Goal: Contribute content: Contribute content

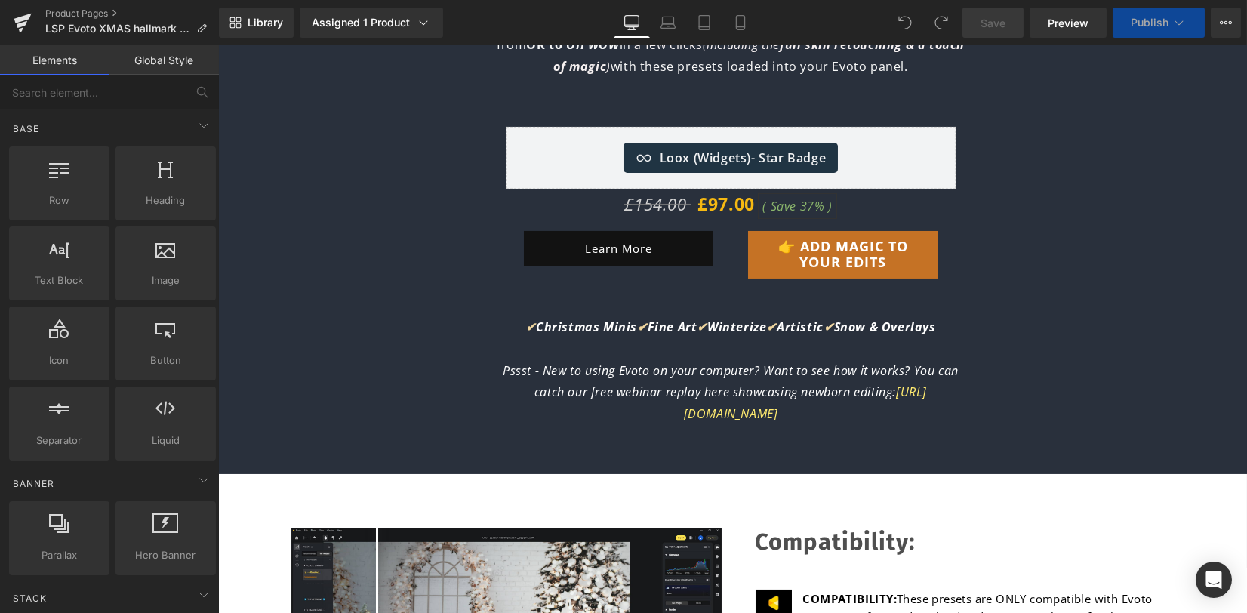
scroll to position [1208, 0]
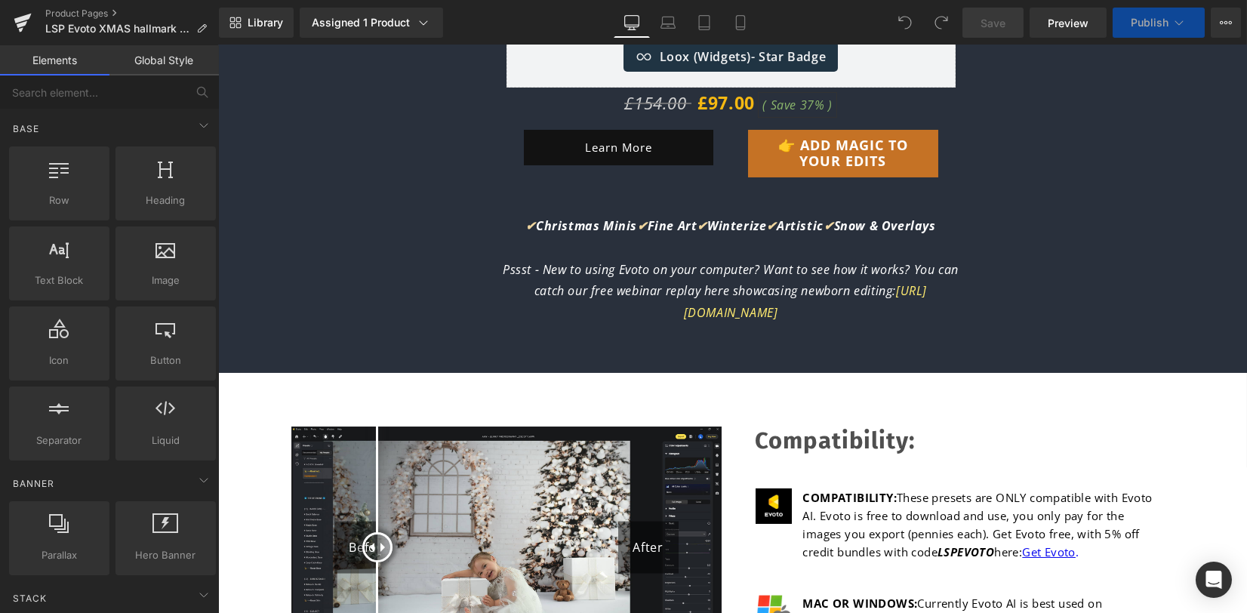
click at [683, 291] on span "Pssst - New to using Evoto on your computer? Want to see how it works? You can …" at bounding box center [731, 280] width 456 height 39
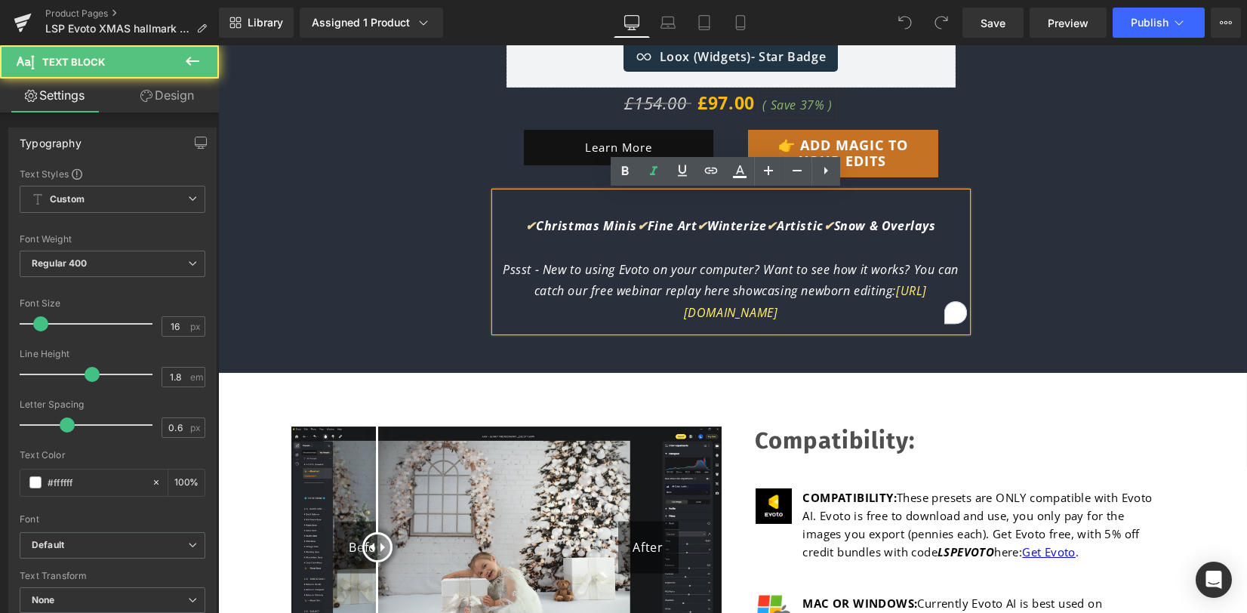
drag, startPoint x: 495, startPoint y: 267, endPoint x: 886, endPoint y: 310, distance: 392.6
click at [886, 310] on p "Pssst - New to using Evoto on your computer? Want to see how it works? You can …" at bounding box center [731, 291] width 472 height 65
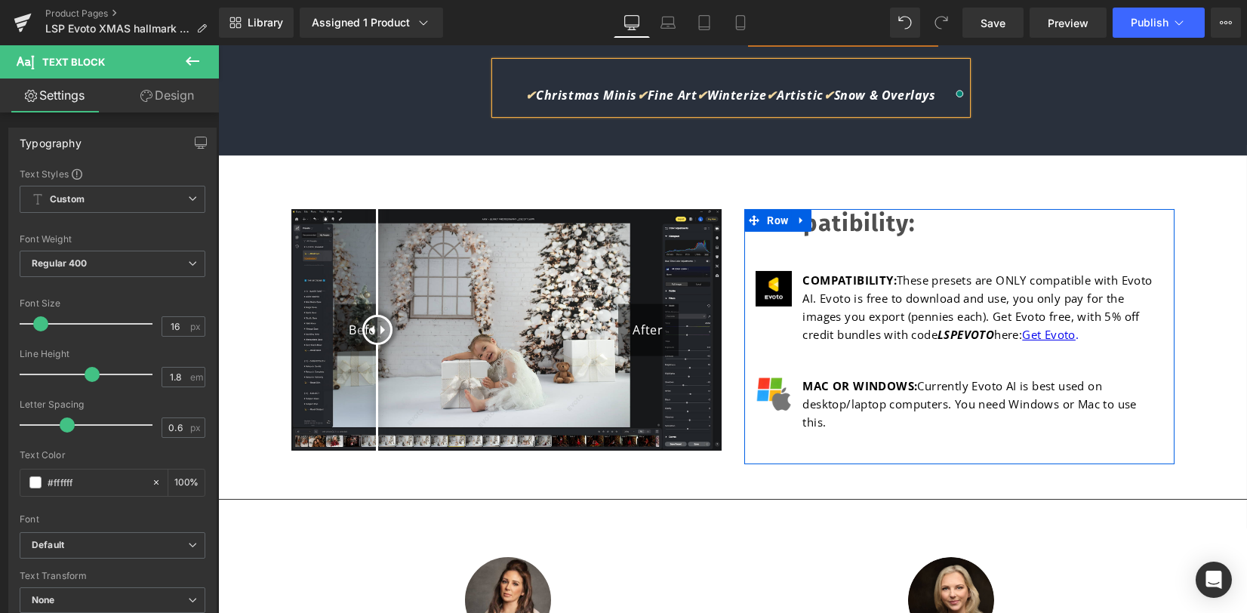
scroll to position [1409, 0]
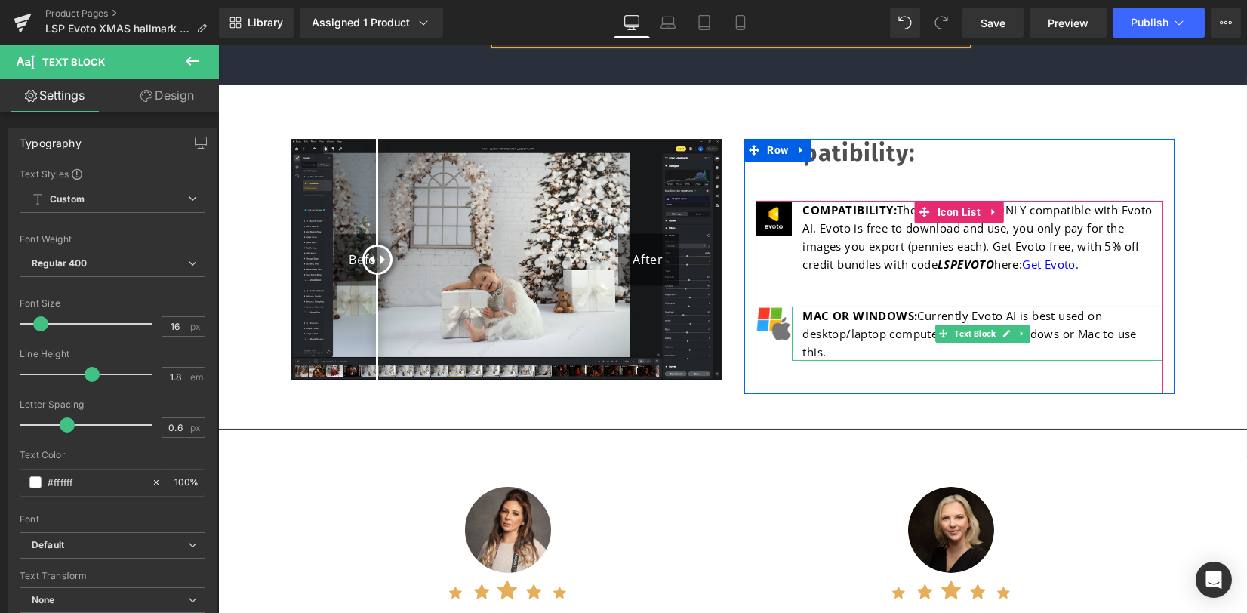
click at [886, 339] on p "MAC OR WINDOWS: Currently Evoto AI is best used on desktop/laptop computers. Yo…" at bounding box center [983, 334] width 360 height 54
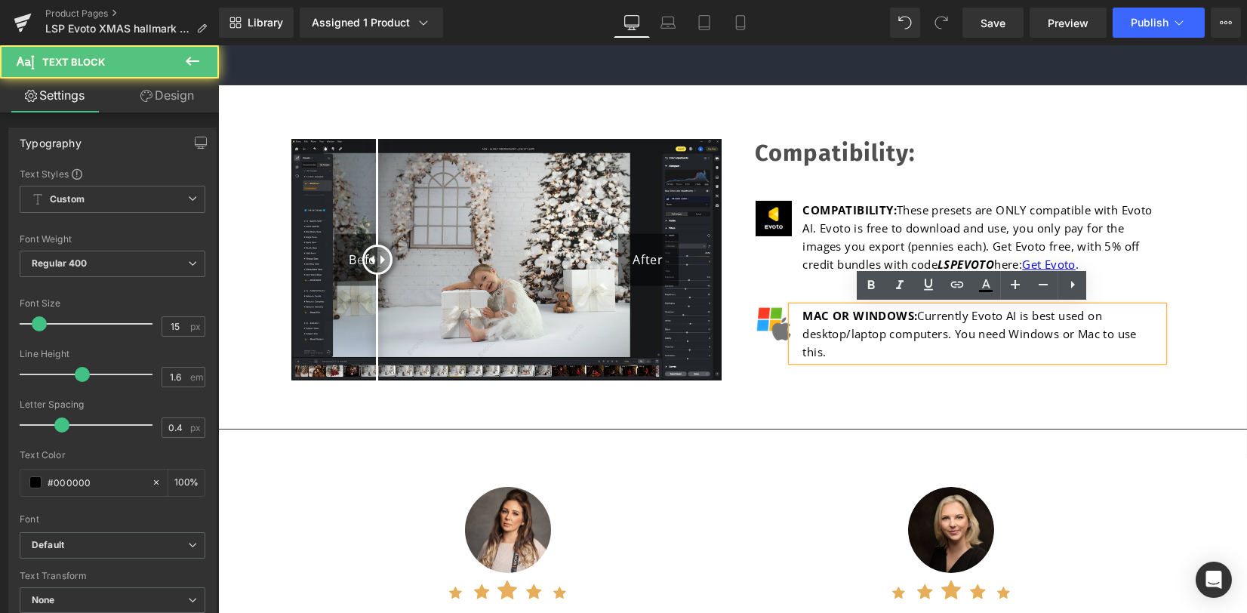
drag, startPoint x: 950, startPoint y: 331, endPoint x: 1003, endPoint y: 380, distance: 72.1
click at [1003, 380] on ul "Image COMPATIBILITY: These presets are ONLY compatible with Evoto AI. Evoto is …" at bounding box center [960, 297] width 408 height 193
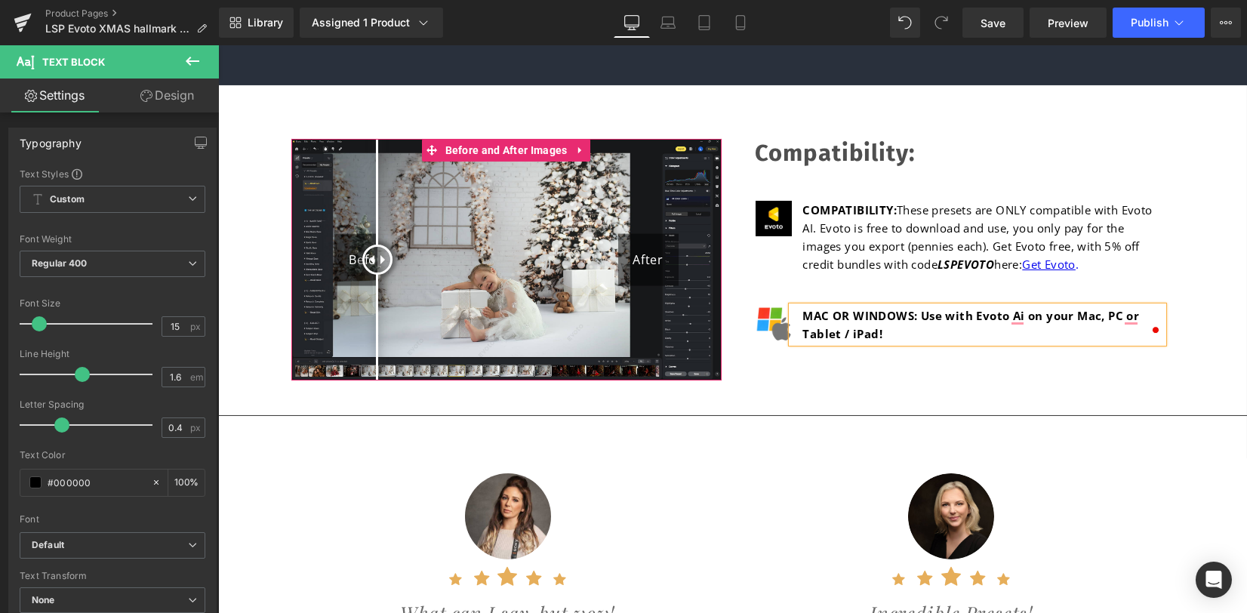
scroll to position [1610, 0]
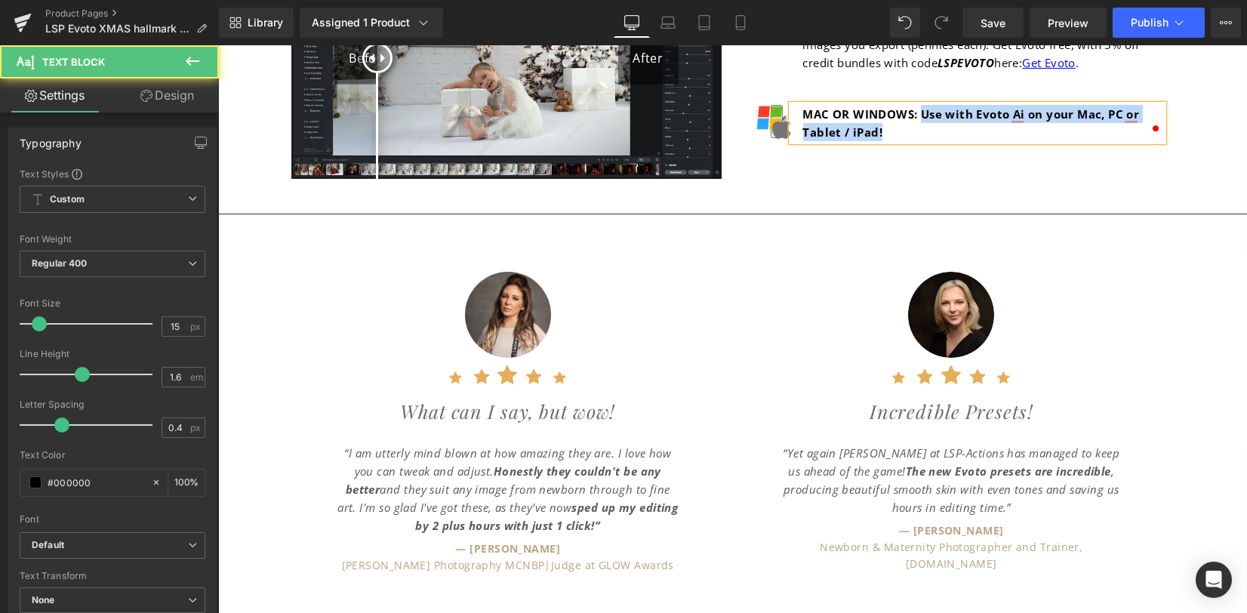
drag, startPoint x: 915, startPoint y: 130, endPoint x: 916, endPoint y: 119, distance: 11.4
click at [916, 119] on p "MAC OR WINDOWS: Use with Evoto Ai on your Mac, PC or Tablet / iPad!" at bounding box center [983, 123] width 360 height 36
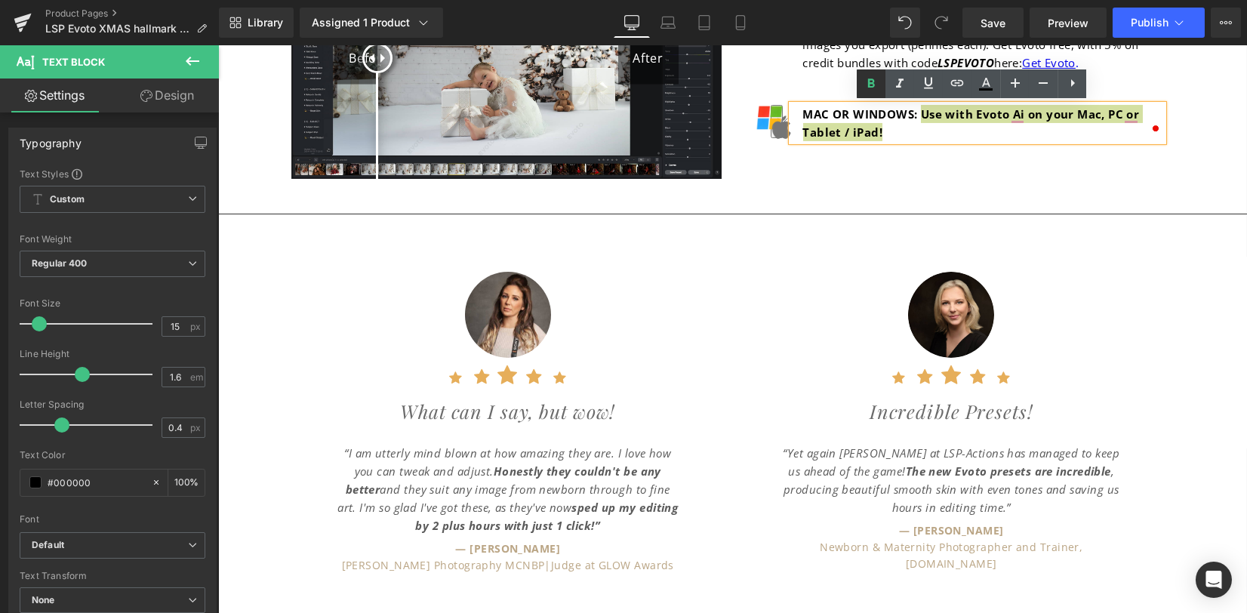
click at [871, 85] on icon at bounding box center [871, 84] width 18 height 18
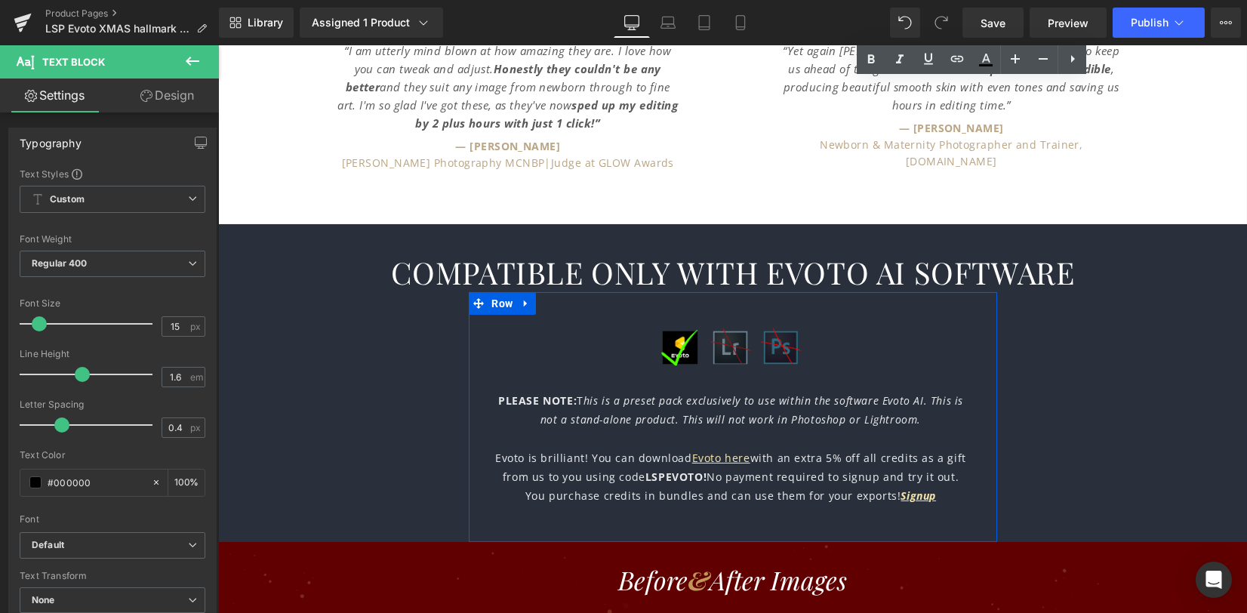
scroll to position [2214, 0]
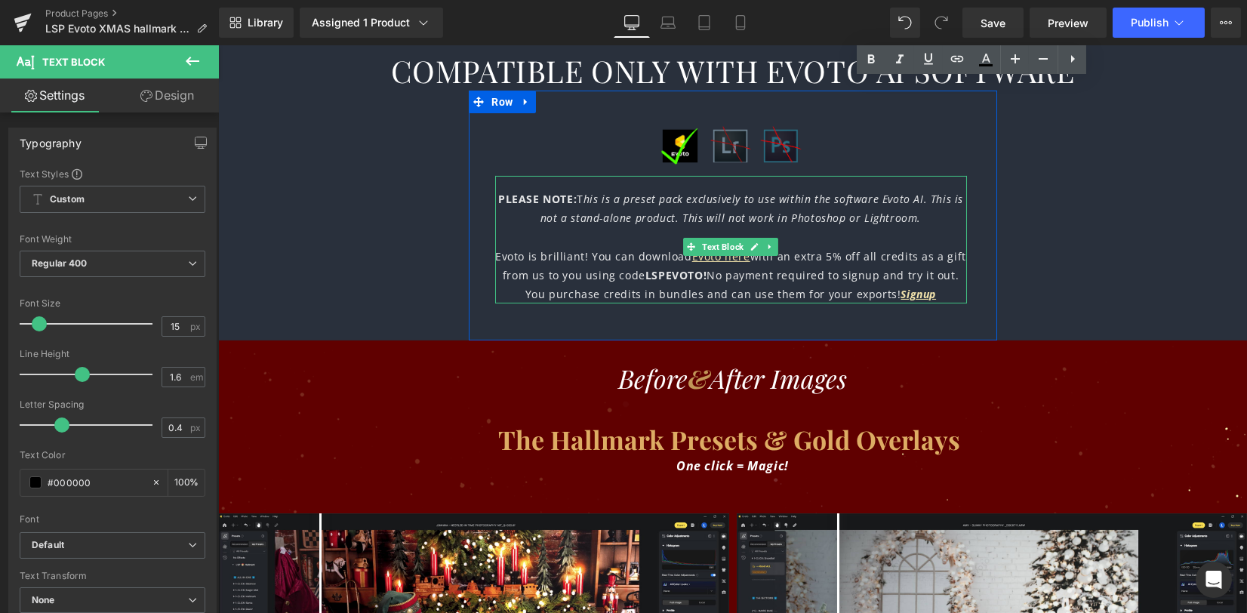
click at [695, 278] on strong "LSPEVOTO!" at bounding box center [676, 275] width 61 height 14
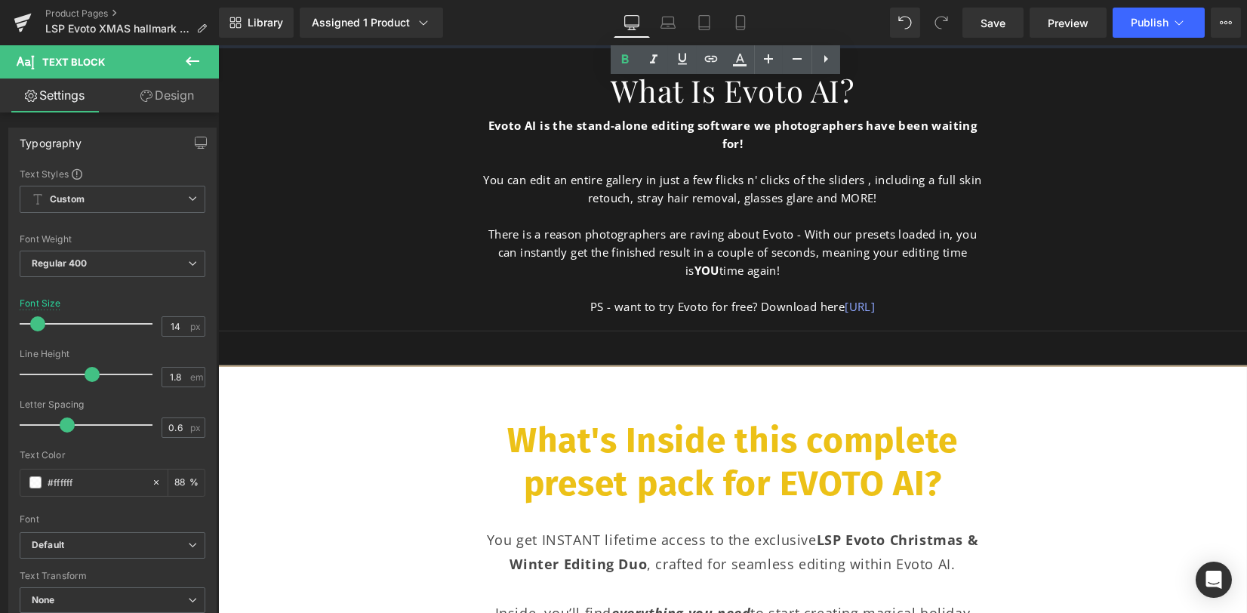
scroll to position [3825, 0]
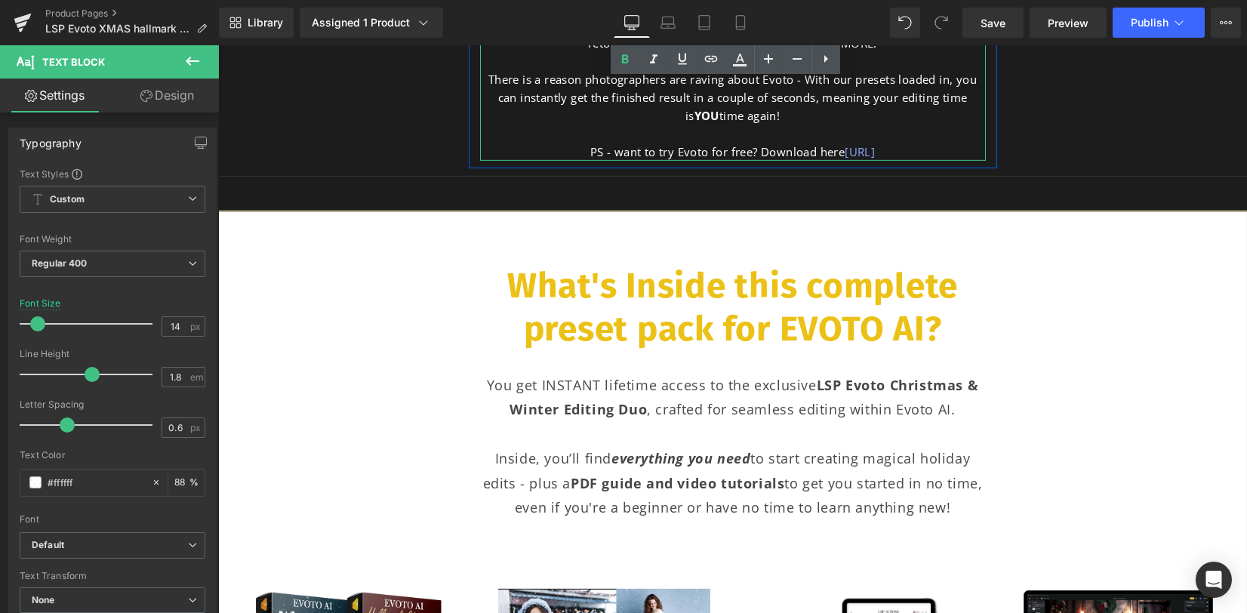
click at [757, 152] on div "PS - want to try Evoto for free? Download here https://www.evoto.ai/c/lemonskyp" at bounding box center [733, 152] width 506 height 18
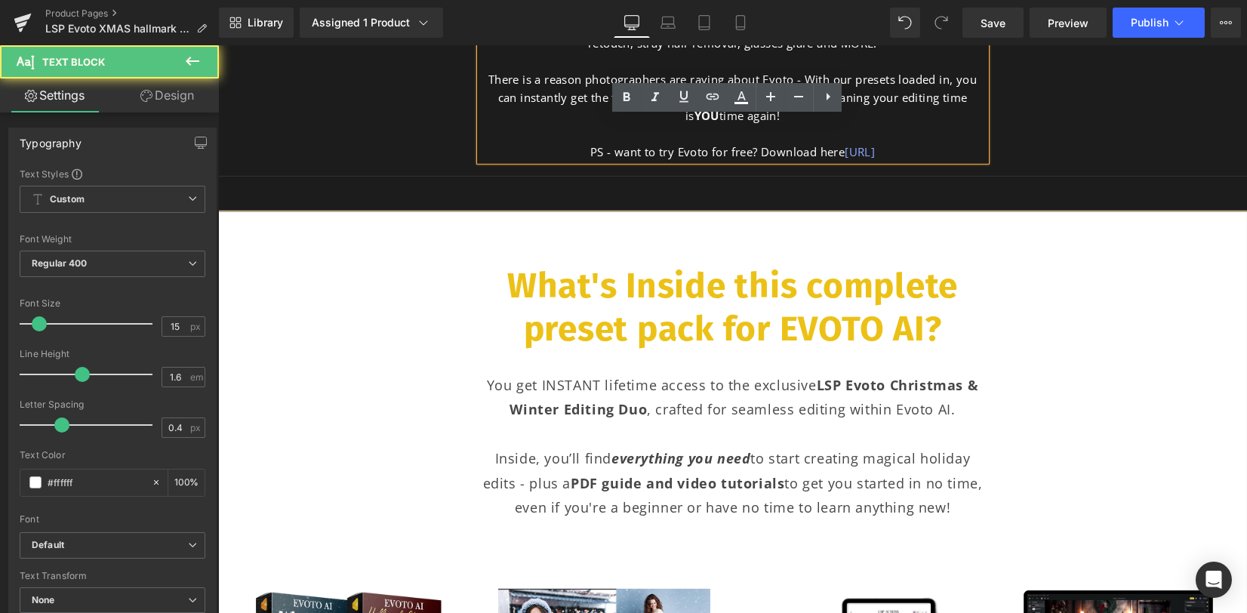
click at [760, 152] on div "PS - want to try Evoto for free? Download here https://www.evoto.ai/c/lemonskyp" at bounding box center [733, 152] width 506 height 18
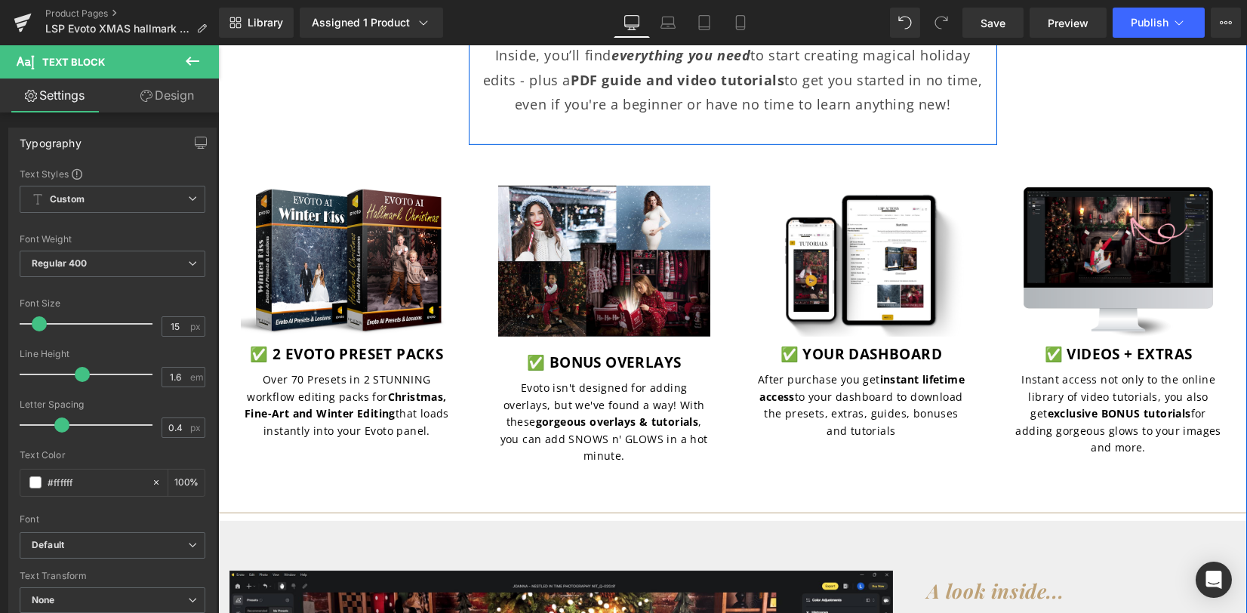
scroll to position [4530, 0]
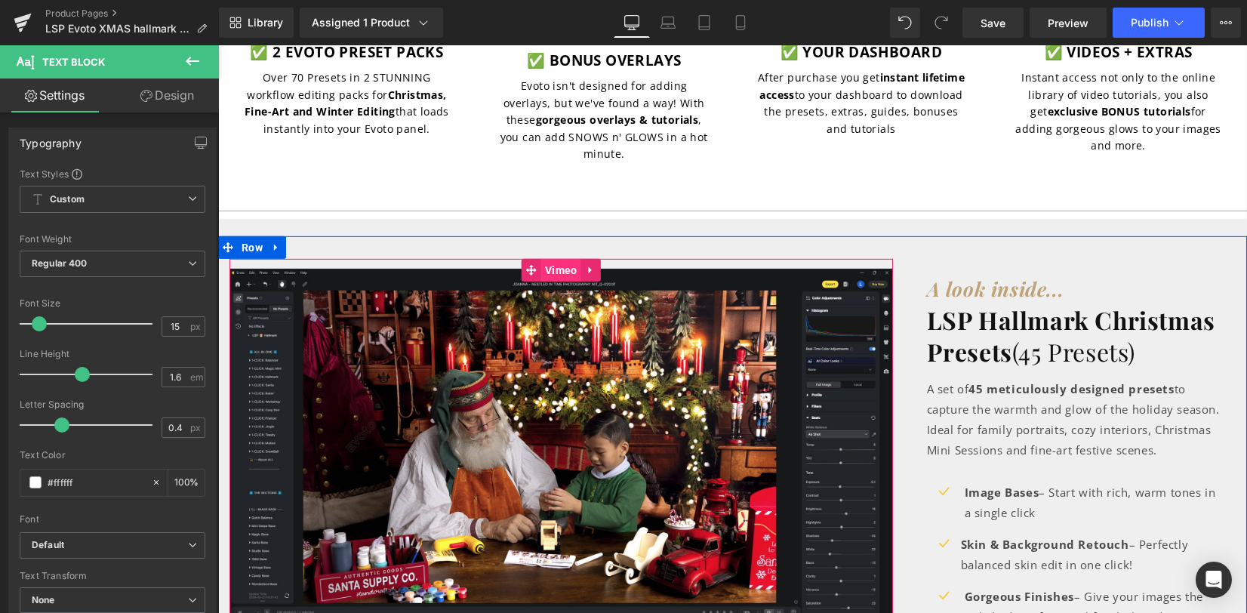
click at [559, 282] on span "Vimeo" at bounding box center [561, 270] width 40 height 23
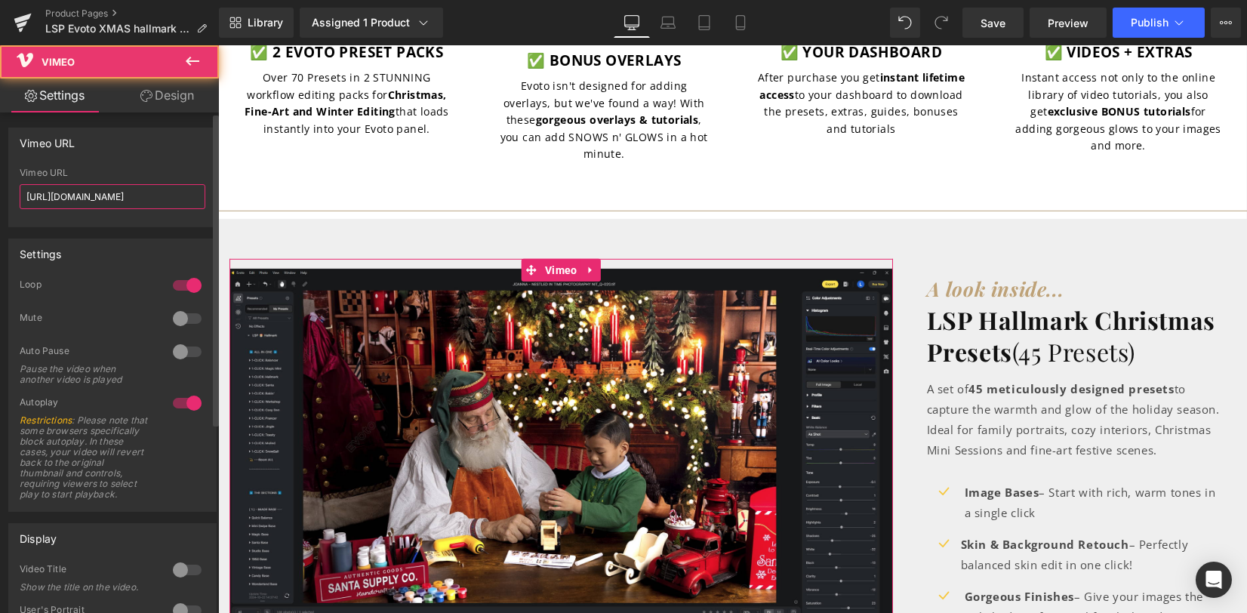
click at [156, 195] on input "https://vimeo.com/1024422179?share=copy" at bounding box center [113, 196] width 186 height 25
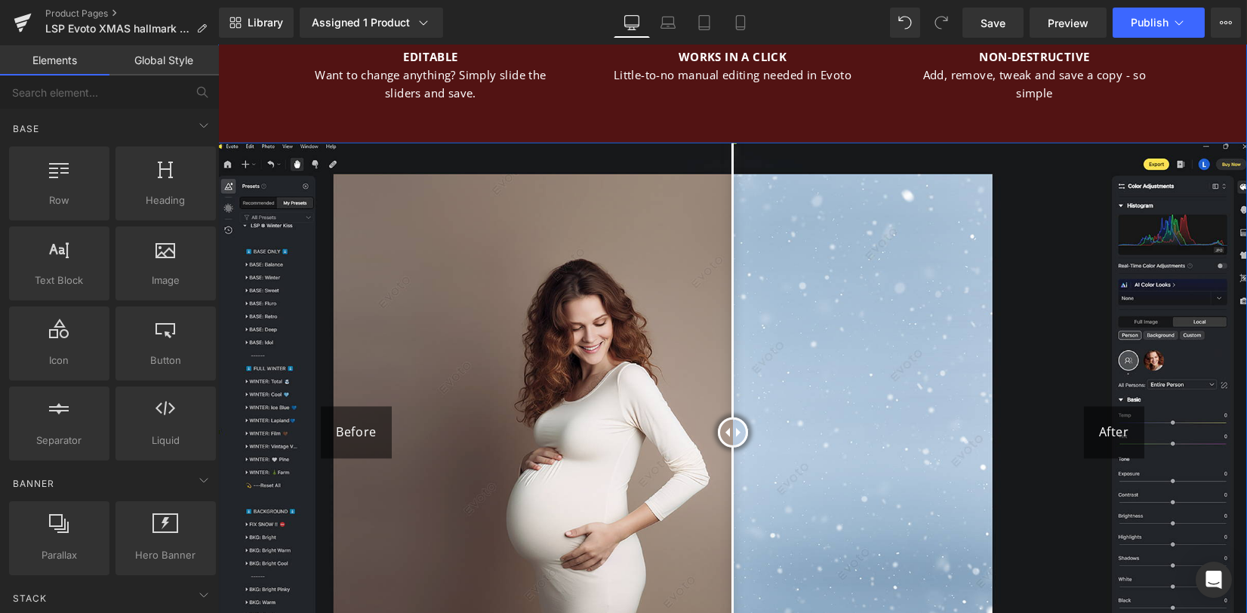
scroll to position [6644, 0]
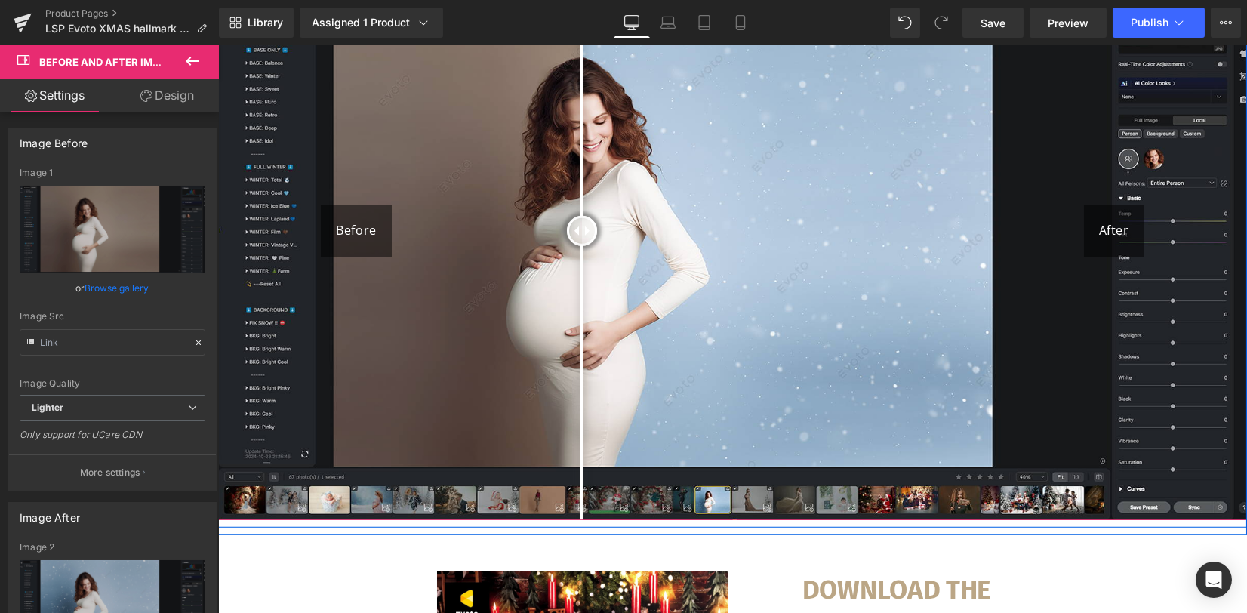
drag, startPoint x: 578, startPoint y: 251, endPoint x: 532, endPoint y: 236, distance: 48.5
click at [567, 236] on div at bounding box center [582, 231] width 30 height 30
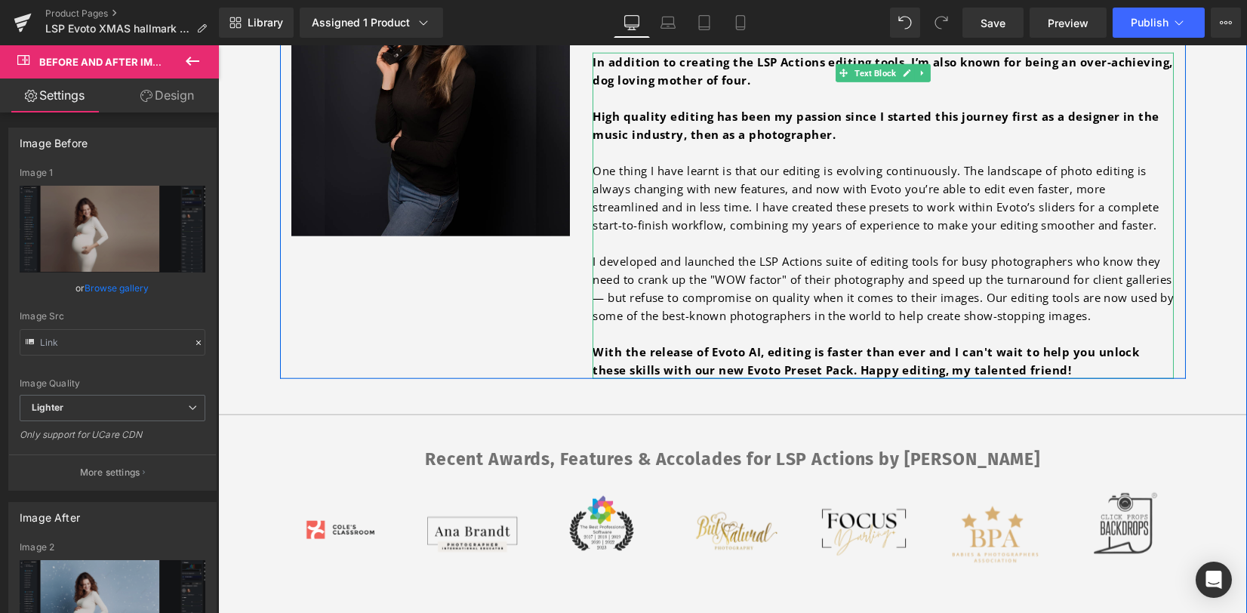
scroll to position [8355, 0]
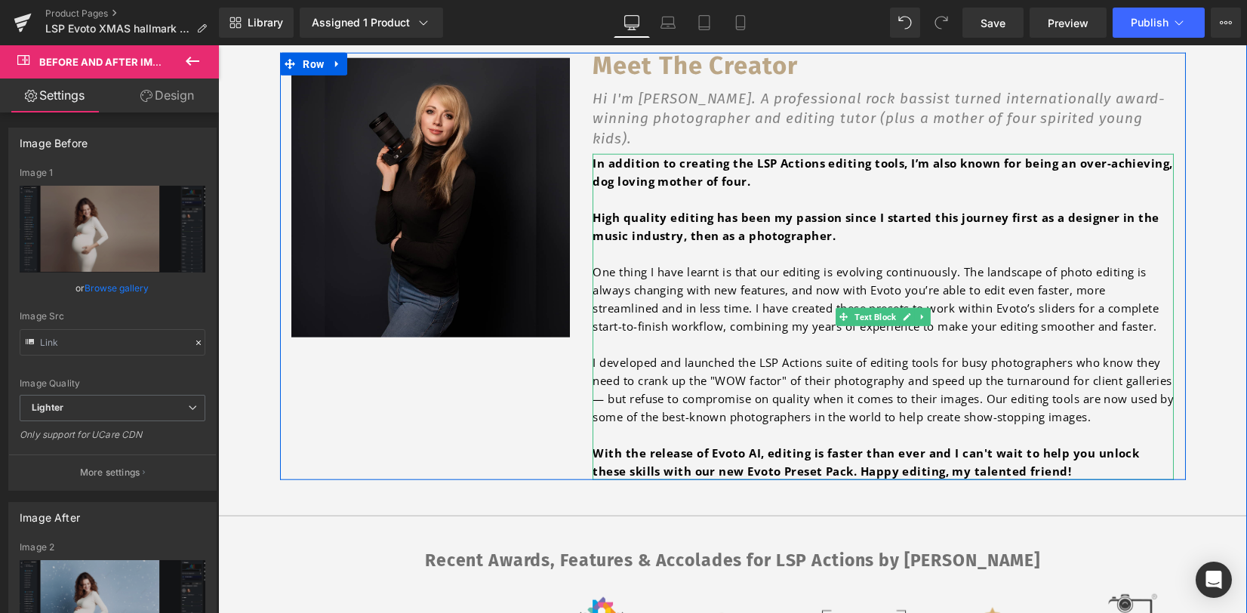
click at [698, 176] on p "In addition to creating the LSP Actions editing tools, I’m also known for being…" at bounding box center [883, 172] width 581 height 36
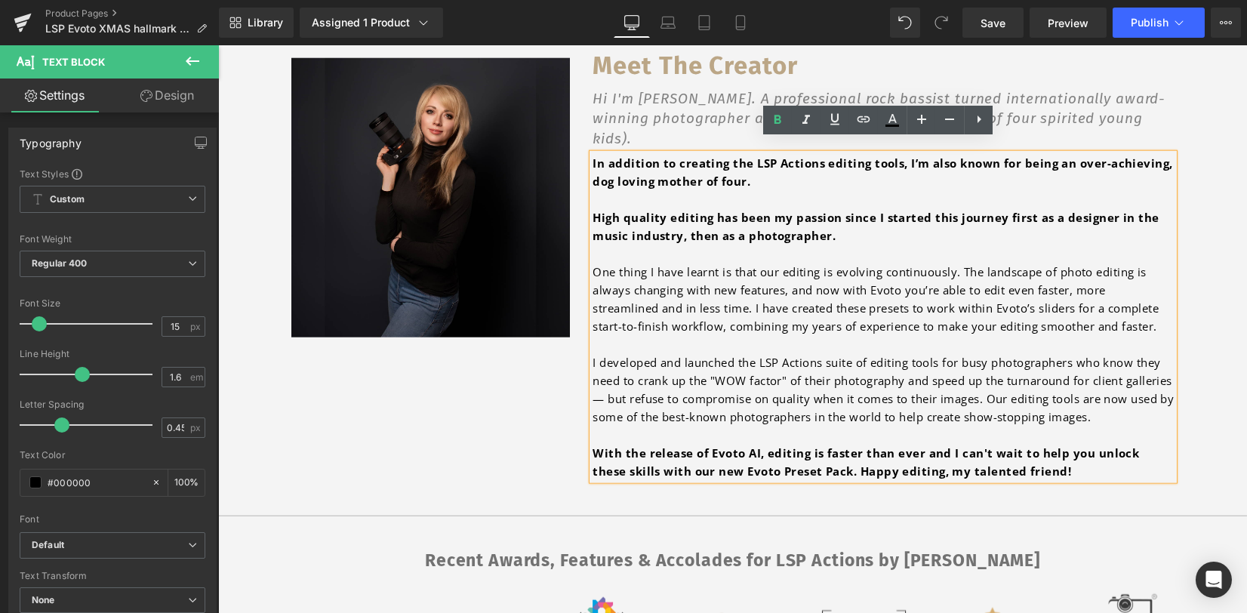
click at [664, 117] on font "Hi I'm Lauren. A professional rock bassist turned internationally award-winning…" at bounding box center [879, 118] width 573 height 57
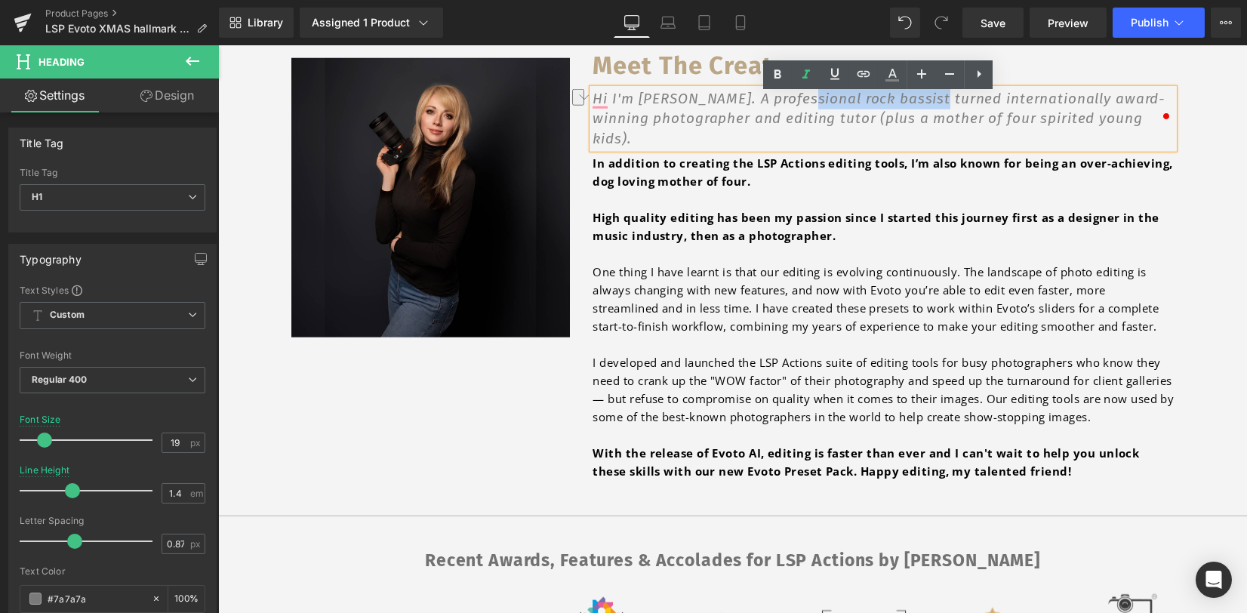
drag, startPoint x: 794, startPoint y: 106, endPoint x: 864, endPoint y: 108, distance: 70.2
click at [930, 104] on font "Hi I'm Lauren. A professional rock bassist turned internationally award-winning…" at bounding box center [879, 118] width 573 height 57
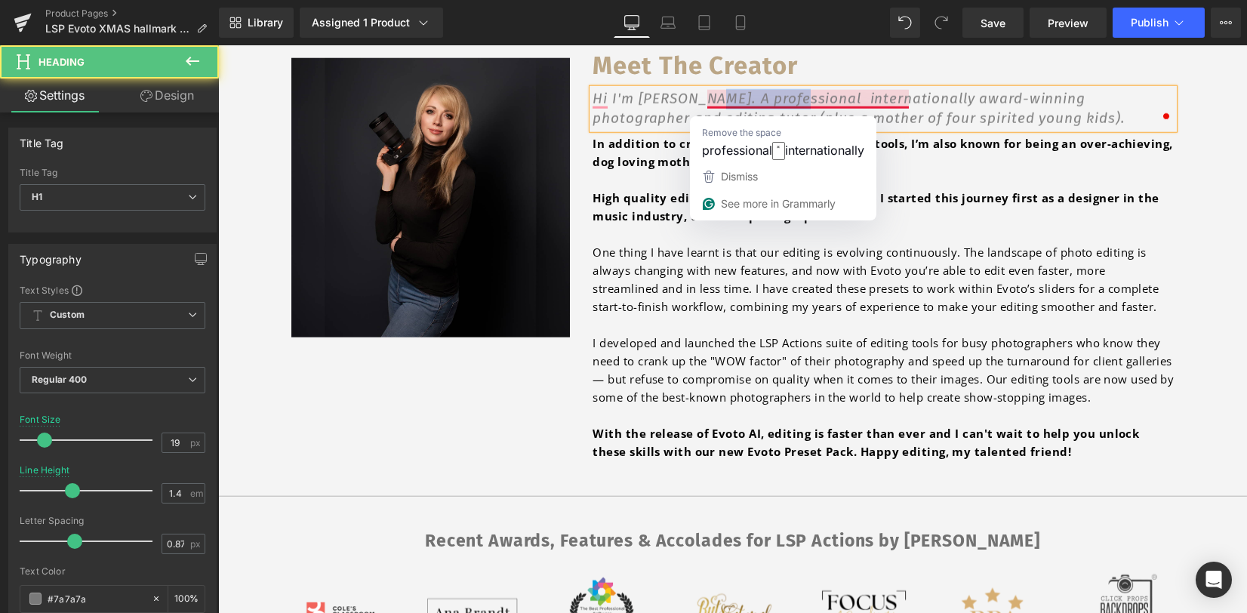
drag, startPoint x: 703, startPoint y: 107, endPoint x: 789, endPoint y: 108, distance: 86.1
click at [789, 108] on font "Hi I'm Lauren. A professional internationally award-winning photographer and ed…" at bounding box center [859, 109] width 532 height 38
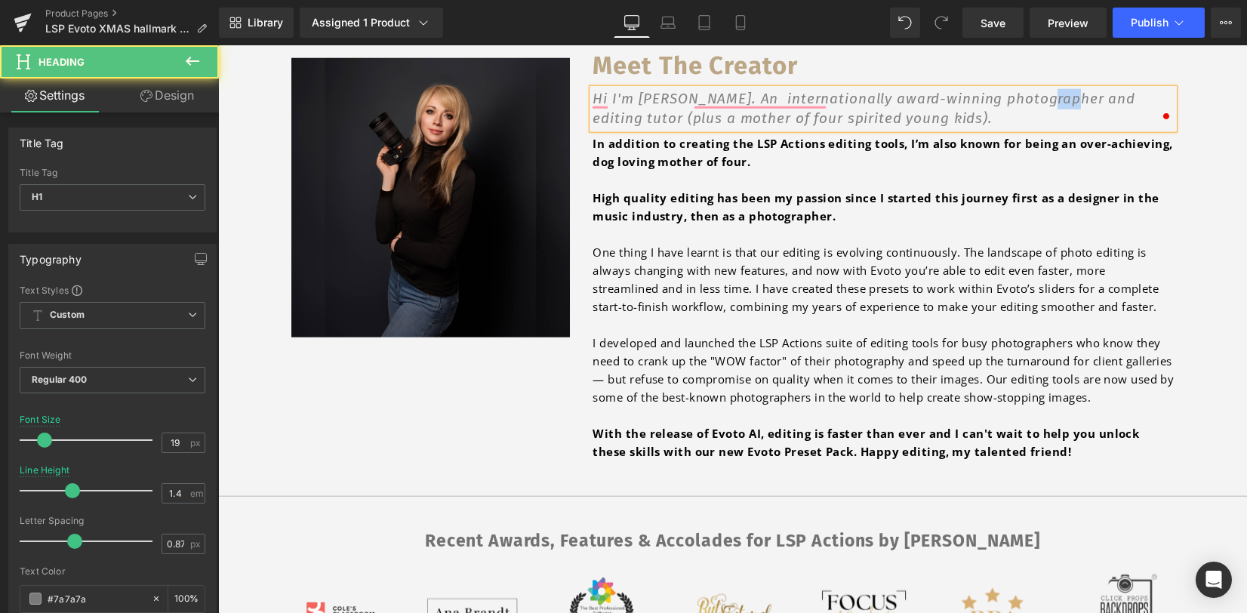
drag, startPoint x: 1034, startPoint y: 106, endPoint x: 1059, endPoint y: 106, distance: 24.9
click at [1059, 106] on font "Hi I'm Lauren. An internationally award-winning photographer and editing tutor …" at bounding box center [864, 109] width 543 height 38
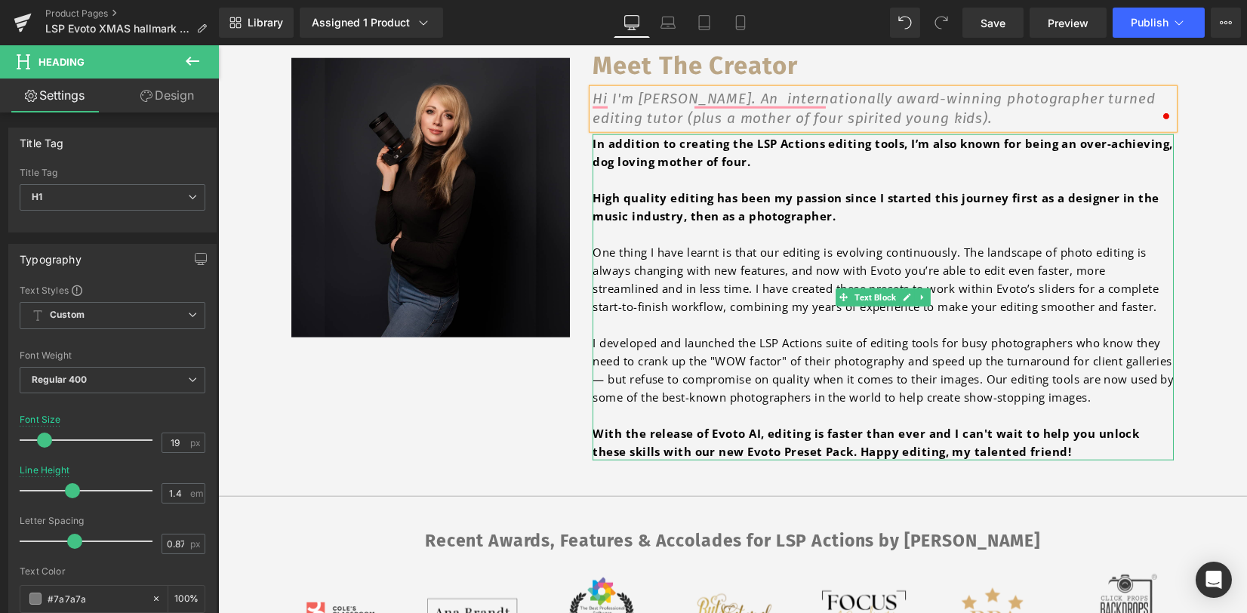
click at [837, 165] on p "In addition to creating the LSP Actions editing tools, I’m also known for being…" at bounding box center [883, 152] width 581 height 36
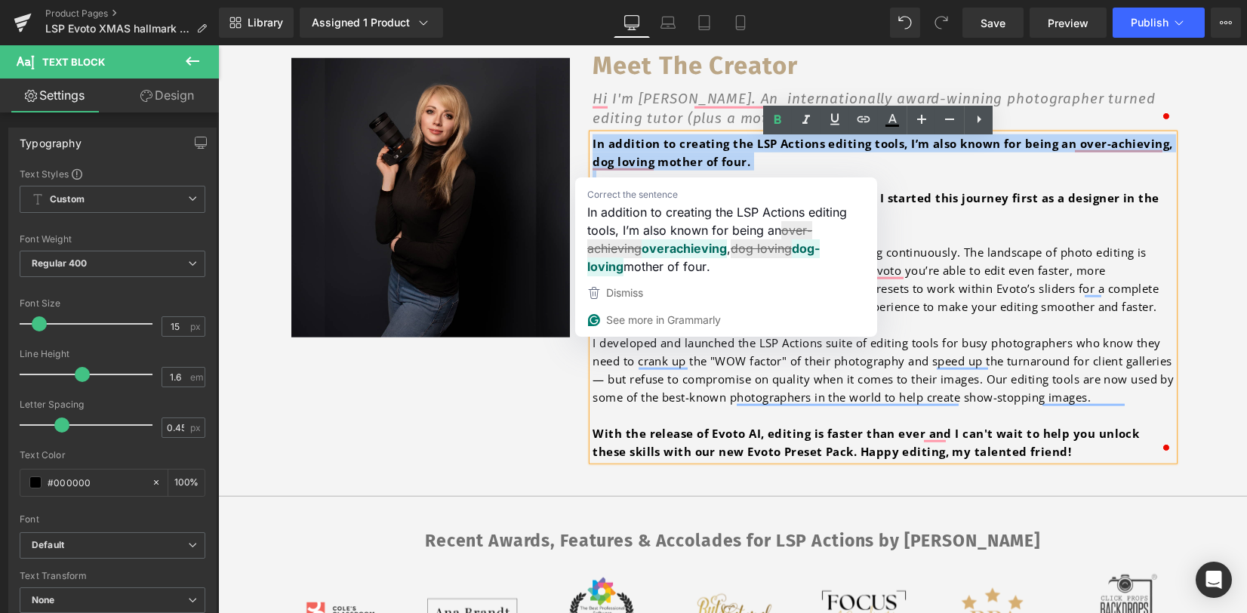
drag, startPoint x: 590, startPoint y: 191, endPoint x: 588, endPoint y: 153, distance: 37.8
click at [593, 153] on div "In addition to creating the LSP Actions editing tools, I’m also known for being…" at bounding box center [883, 297] width 581 height 326
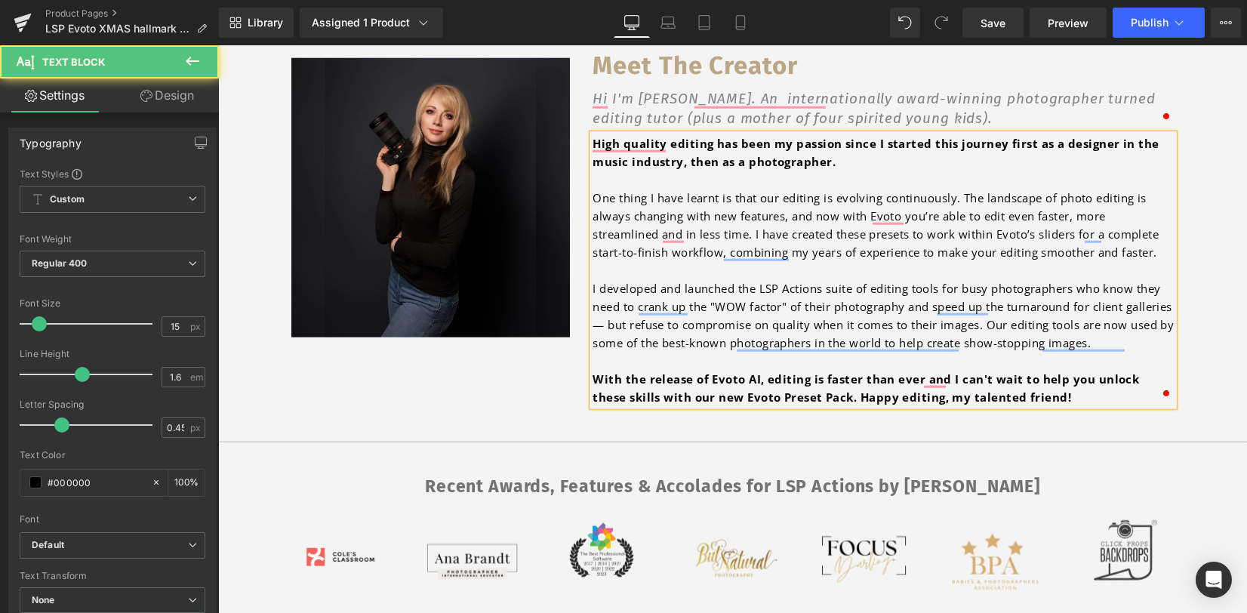
click at [900, 176] on p "To enrich screen reader interactions, please activate Accessibility in Grammarl…" at bounding box center [883, 180] width 581 height 18
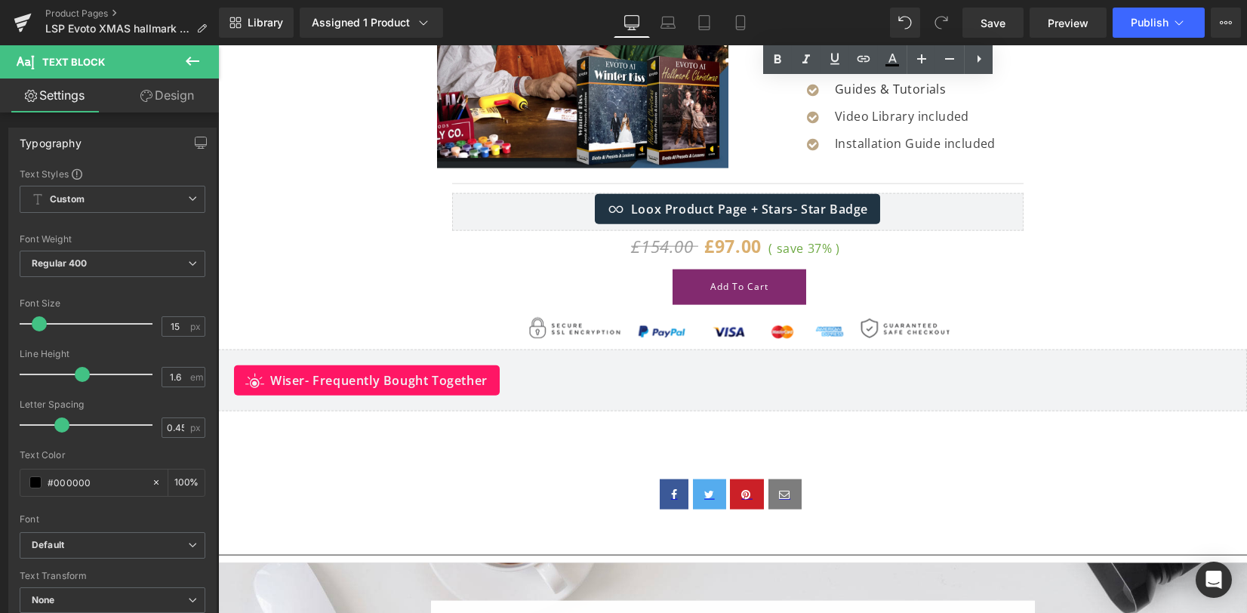
scroll to position [10570, 0]
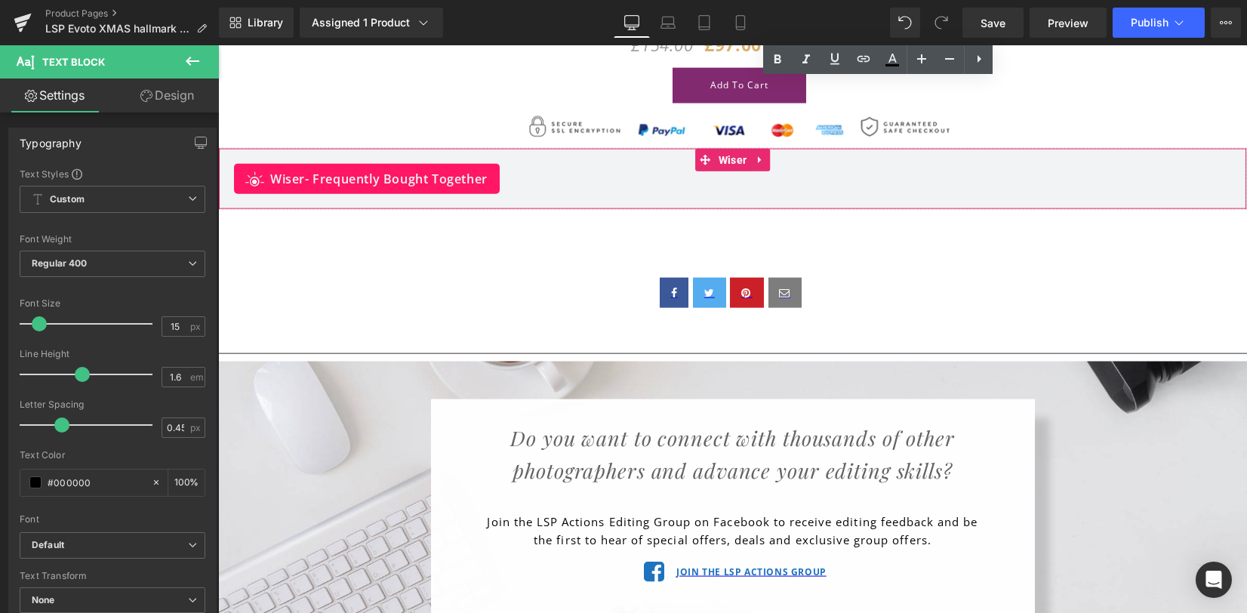
click at [758, 164] on icon at bounding box center [759, 160] width 3 height 7
click at [766, 165] on icon at bounding box center [770, 160] width 11 height 11
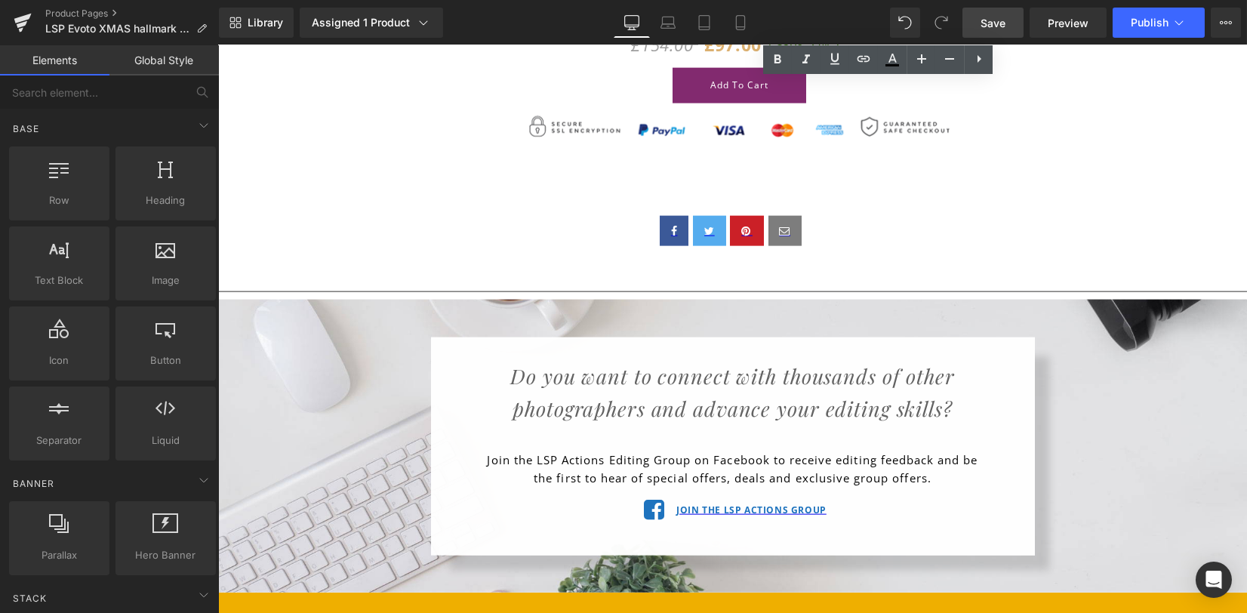
click at [987, 29] on span "Save" at bounding box center [993, 23] width 25 height 16
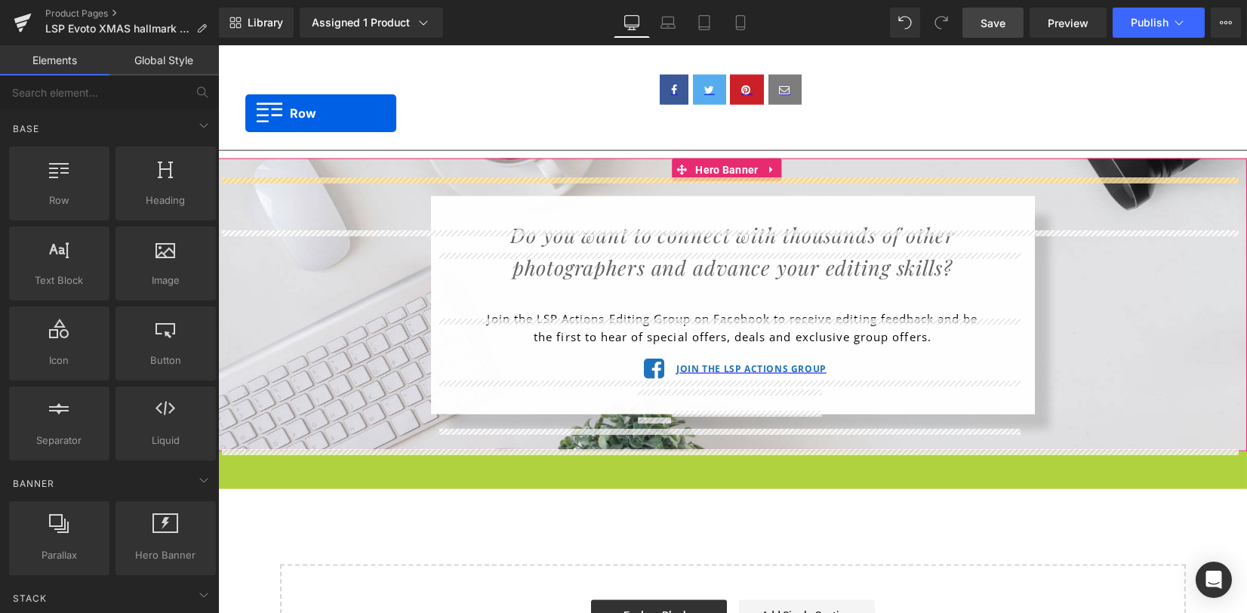
scroll to position [10681, 0]
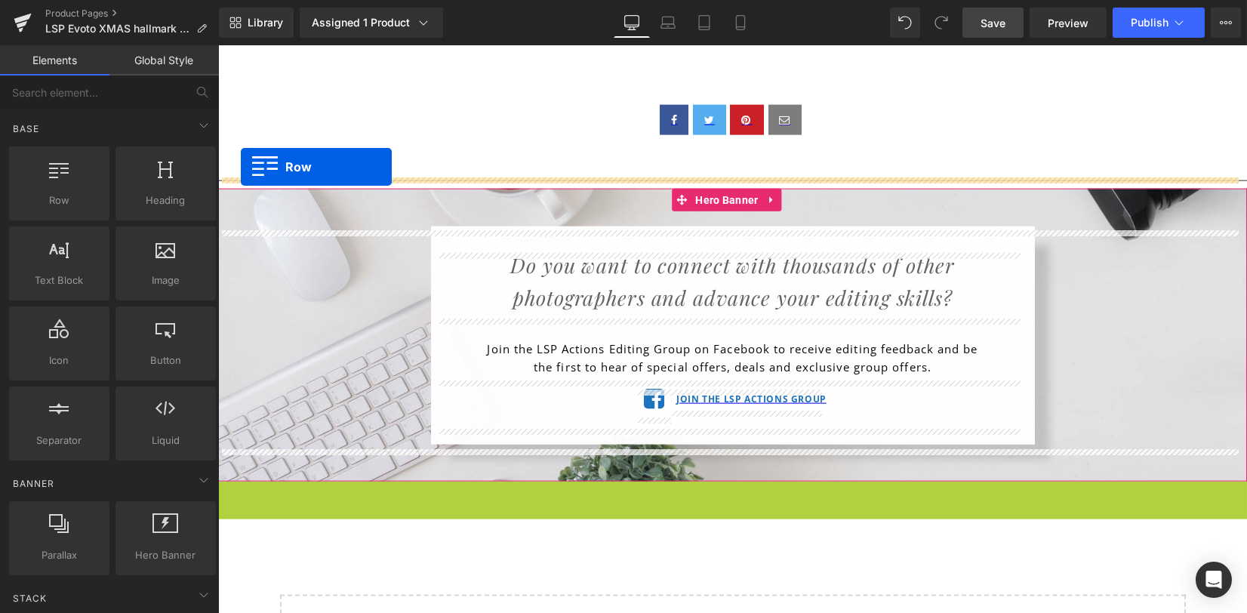
drag, startPoint x: 258, startPoint y: 408, endPoint x: 240, endPoint y: 168, distance: 241.5
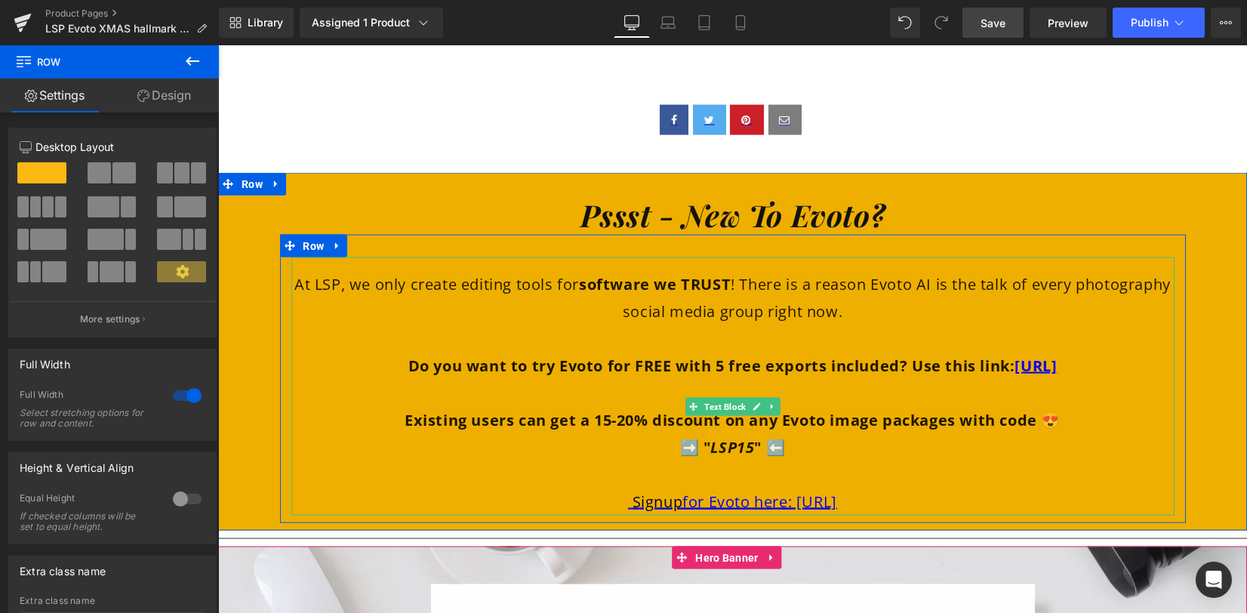
click at [744, 458] on icon "LSP15" at bounding box center [733, 447] width 44 height 20
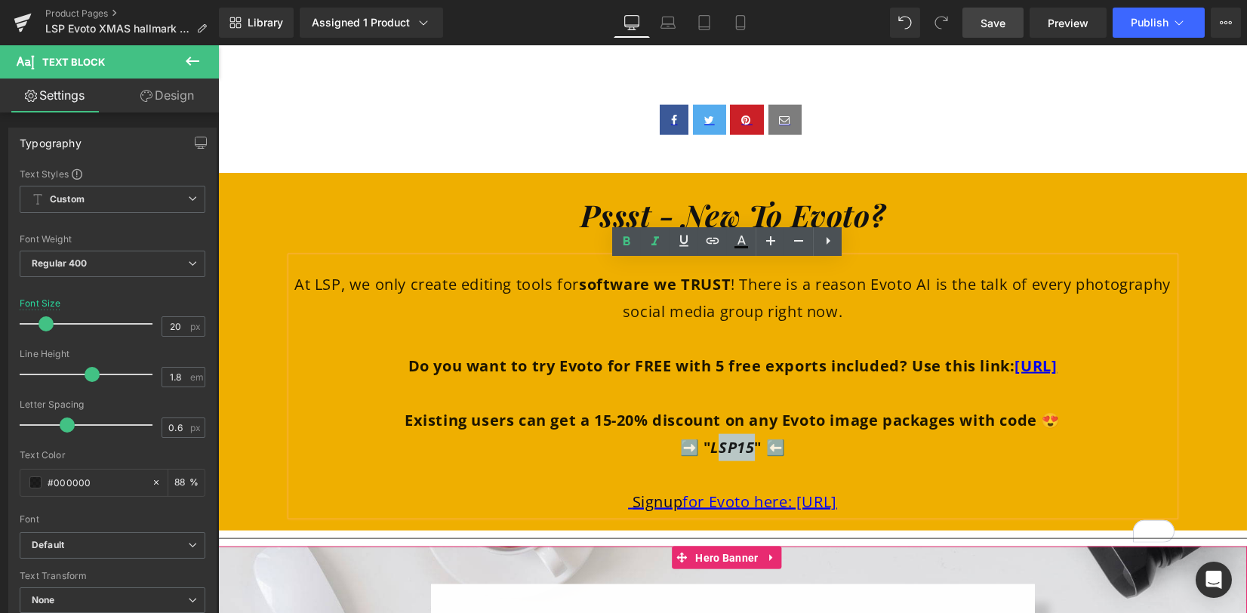
drag, startPoint x: 747, startPoint y: 481, endPoint x: 710, endPoint y: 477, distance: 37.9
click at [711, 458] on icon "LSP15" at bounding box center [733, 447] width 44 height 20
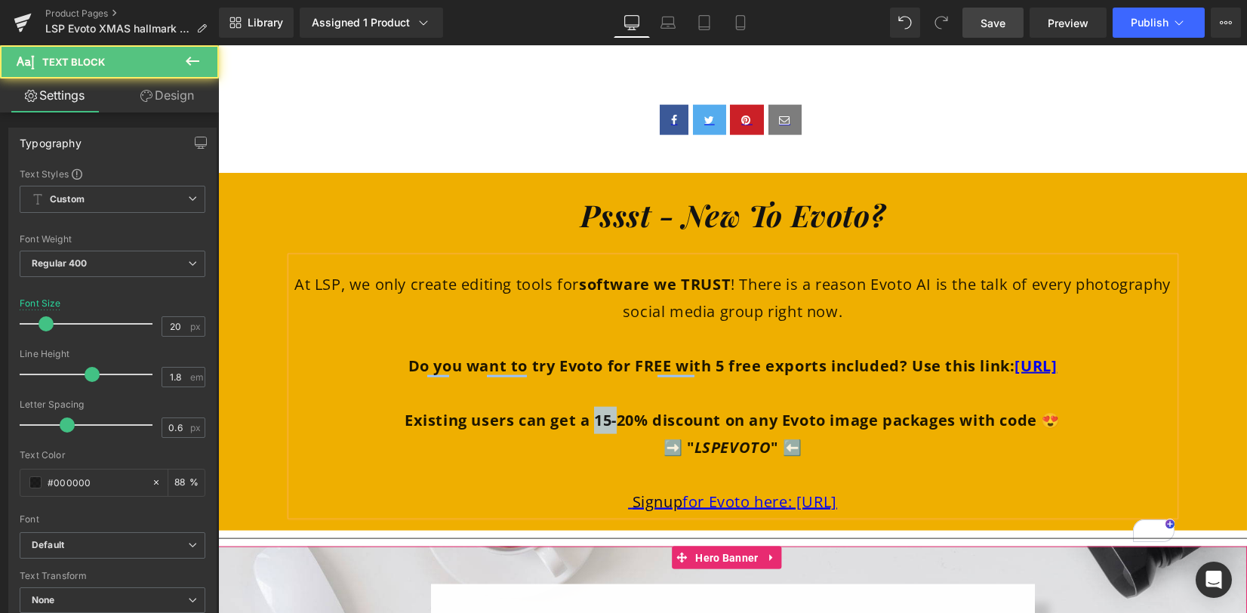
drag, startPoint x: 607, startPoint y: 454, endPoint x: 885, endPoint y: 439, distance: 278.2
click at [587, 430] on b "Existing users can get a 15-20% discount on any Evoto image packages with code 😍" at bounding box center [733, 420] width 656 height 20
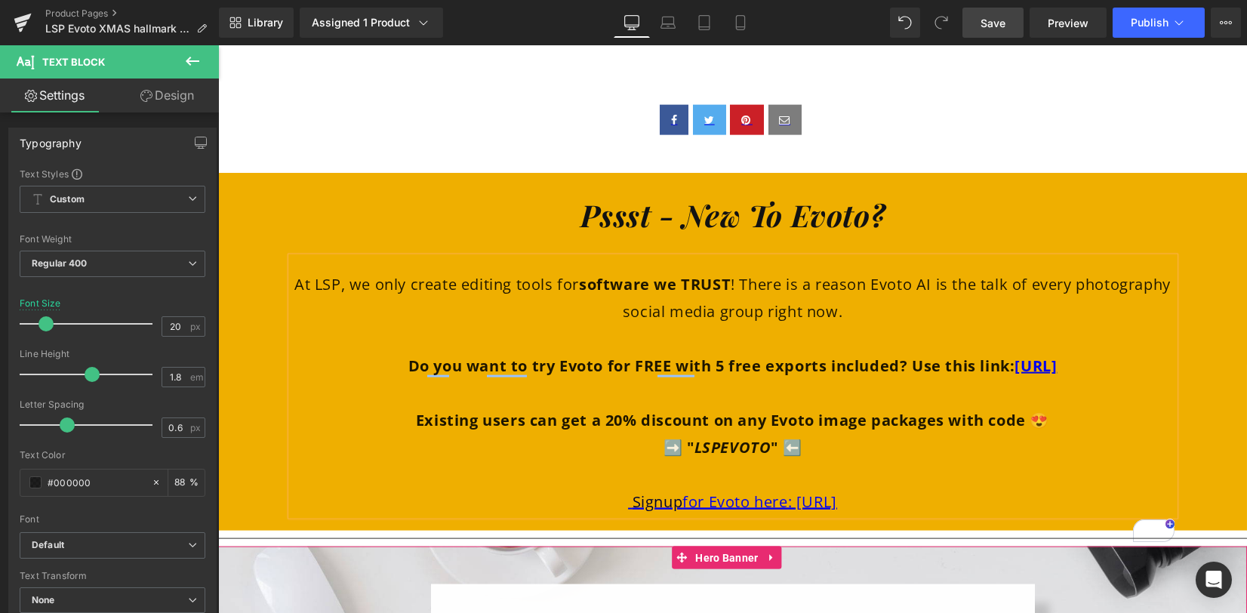
click at [910, 380] on p "Do you want to try Evoto for FREE with 5 free exports included? Use this link: …" at bounding box center [732, 366] width 883 height 27
click at [997, 19] on span "Save" at bounding box center [993, 23] width 25 height 16
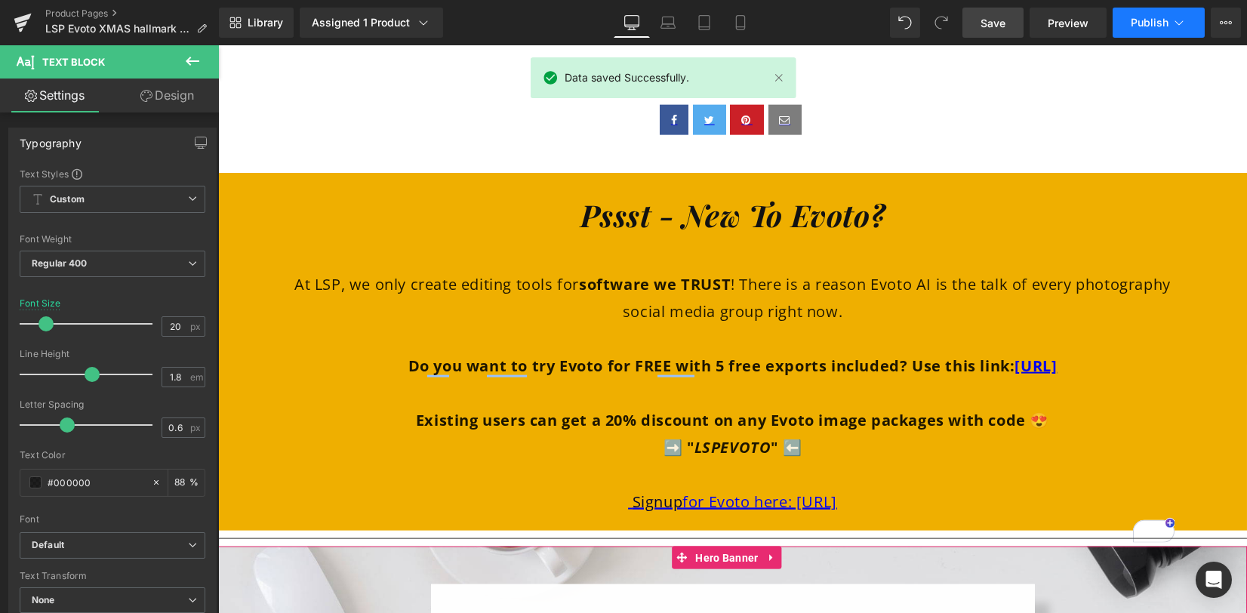
click at [1140, 25] on span "Publish" at bounding box center [1150, 23] width 38 height 12
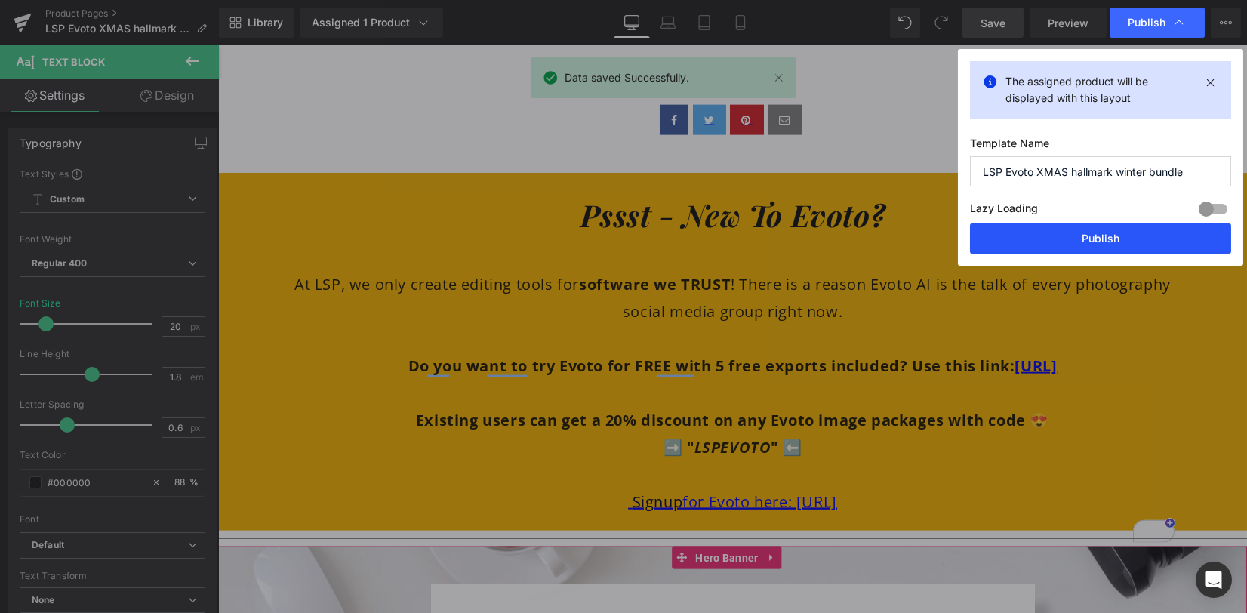
click at [1081, 244] on button "Publish" at bounding box center [1100, 238] width 261 height 30
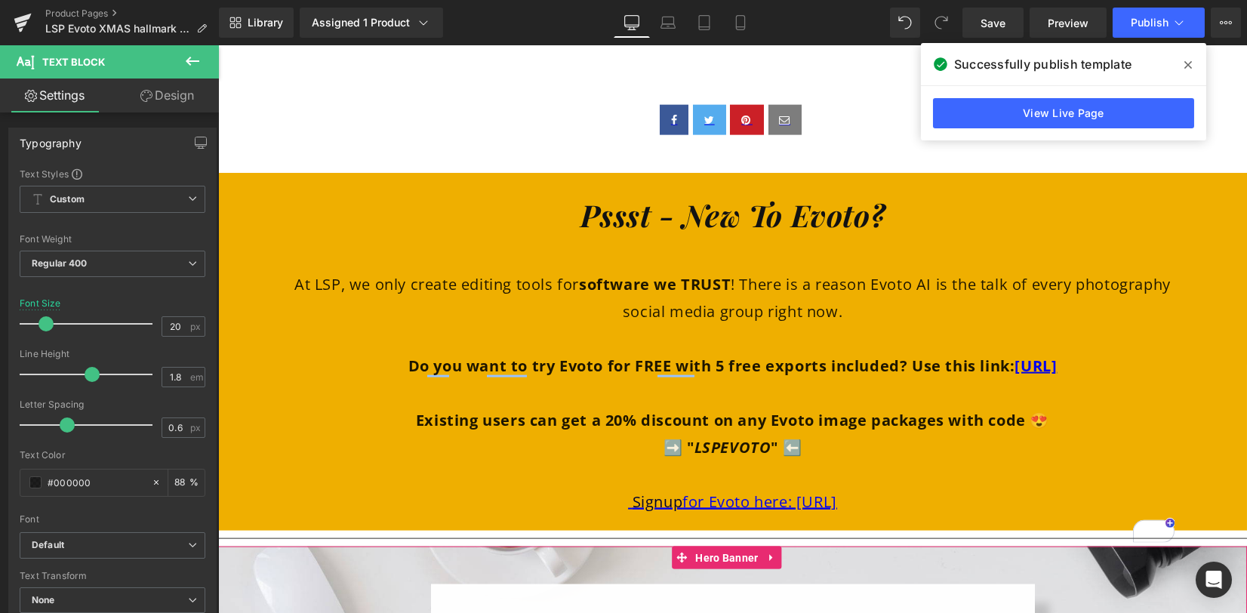
scroll to position [10681, 0]
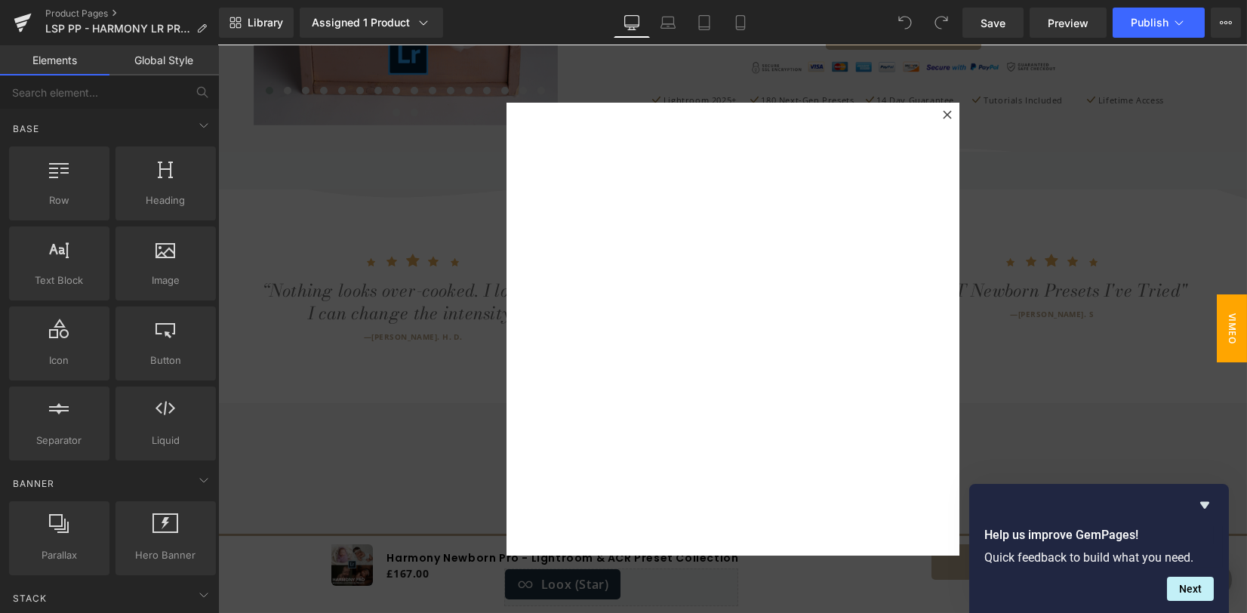
click at [1222, 322] on span "VIMEO" at bounding box center [1232, 328] width 30 height 68
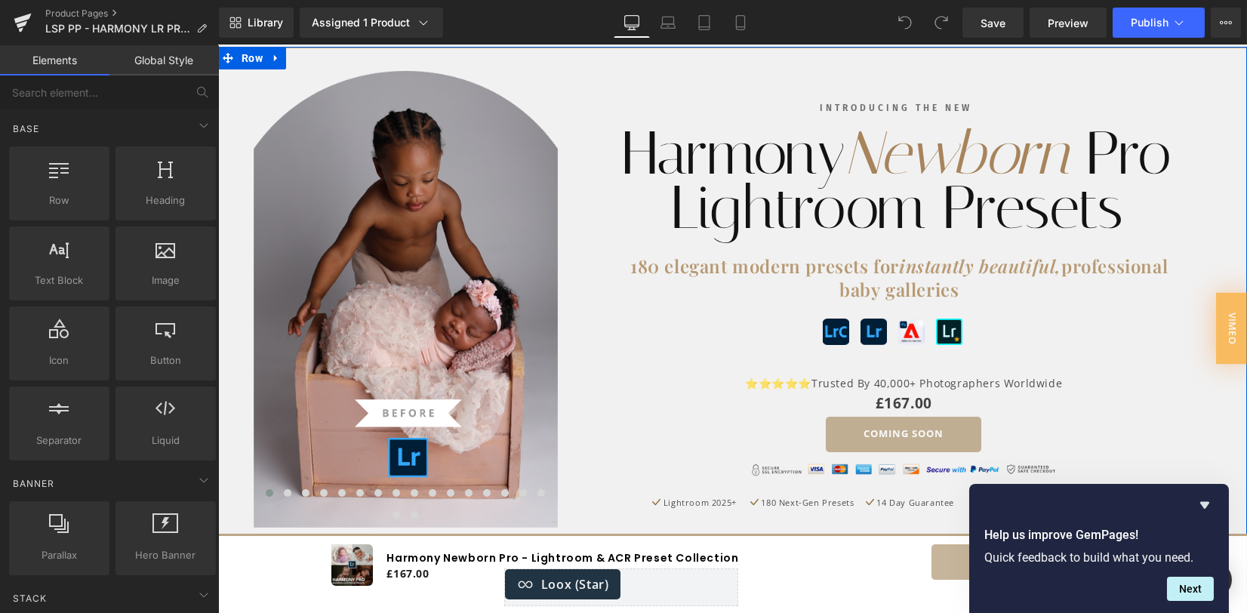
scroll to position [94, 0]
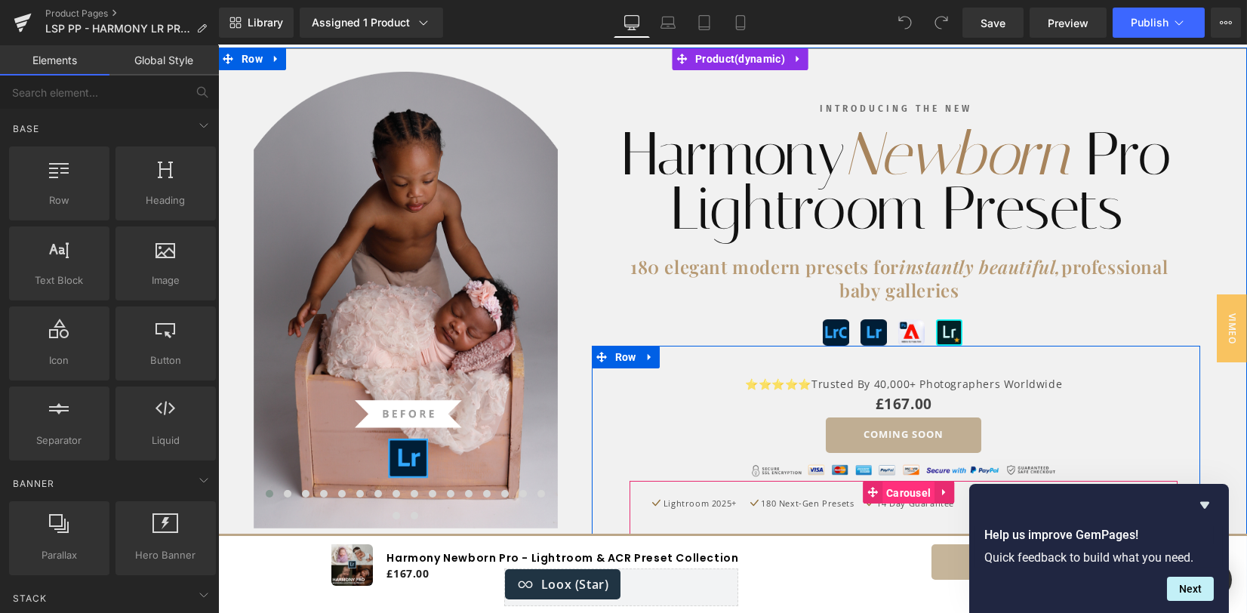
click at [886, 490] on span "Carousel" at bounding box center [909, 493] width 52 height 23
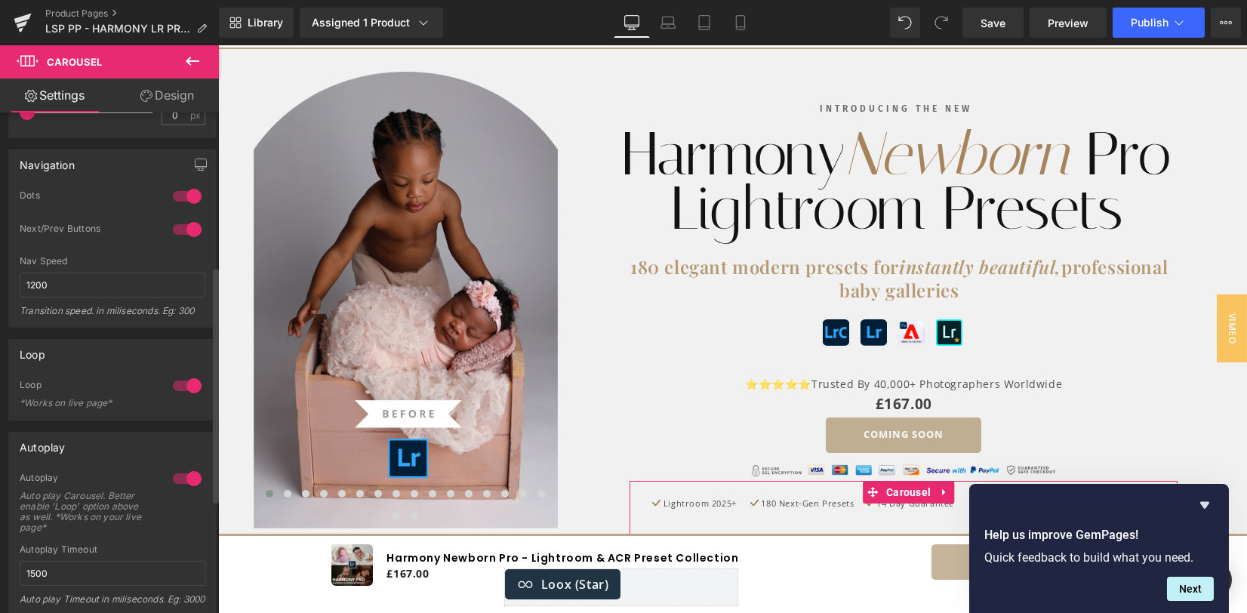
scroll to position [402, 0]
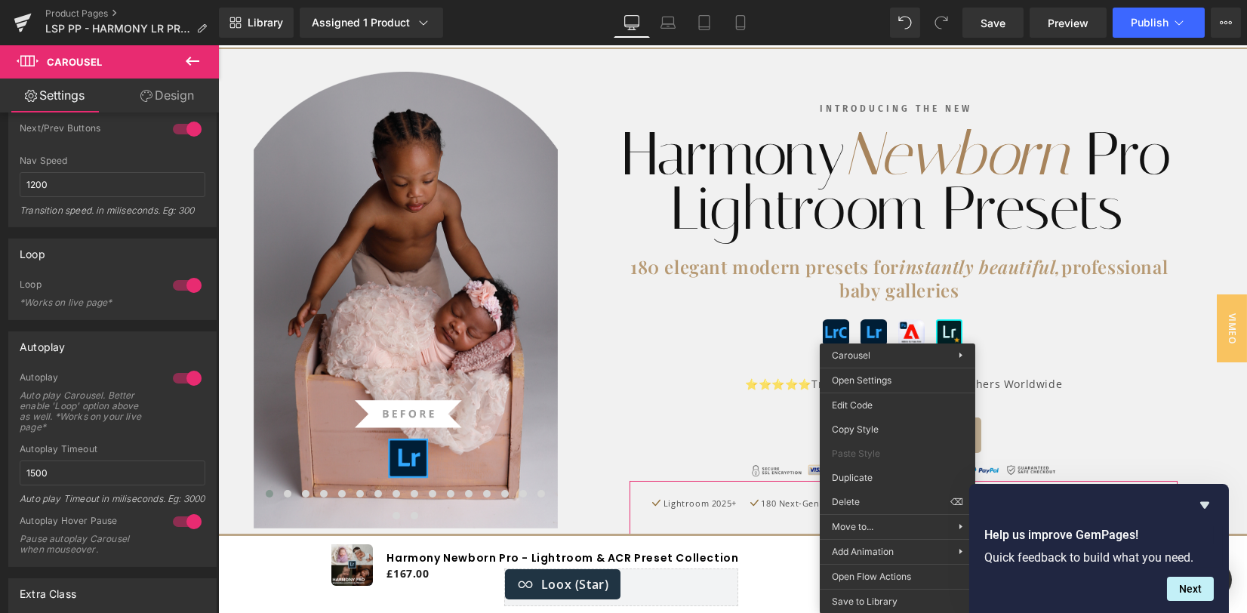
drag, startPoint x: 1108, startPoint y: 521, endPoint x: 889, endPoint y: 476, distance: 222.8
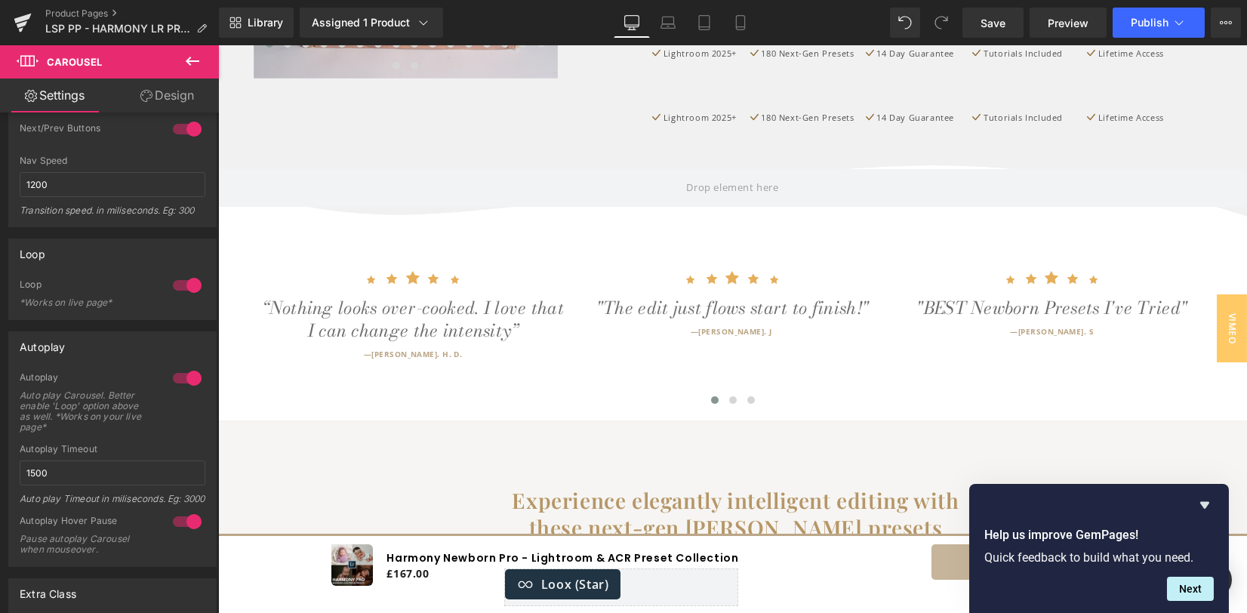
scroll to position [544, 0]
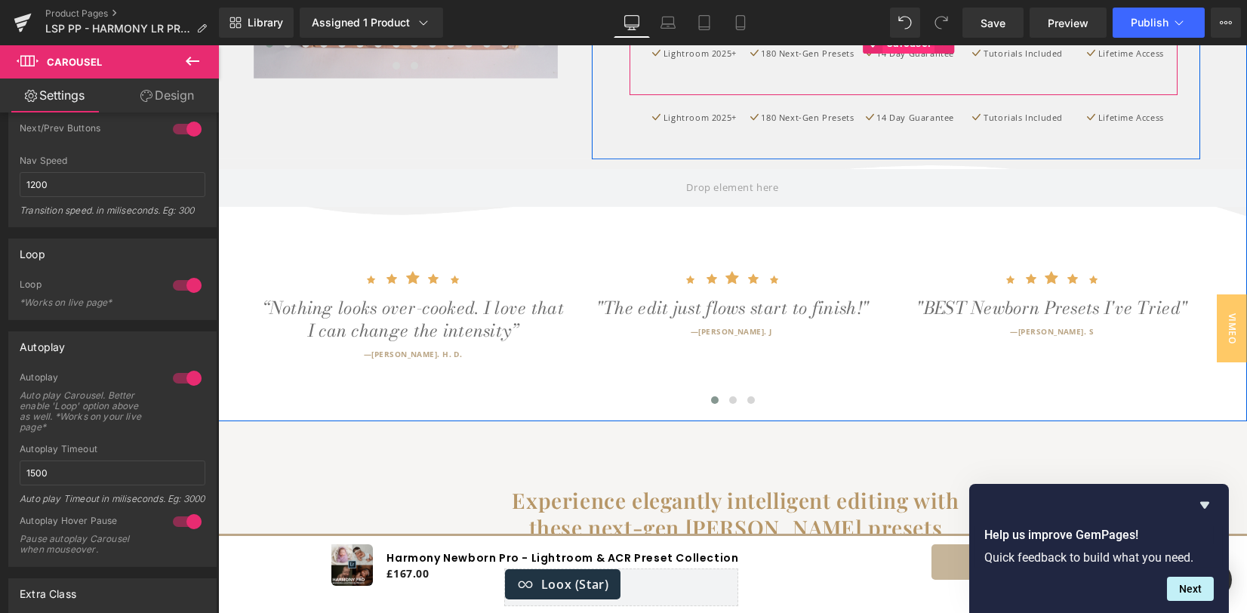
click at [895, 47] on span "Carousel" at bounding box center [909, 43] width 52 height 23
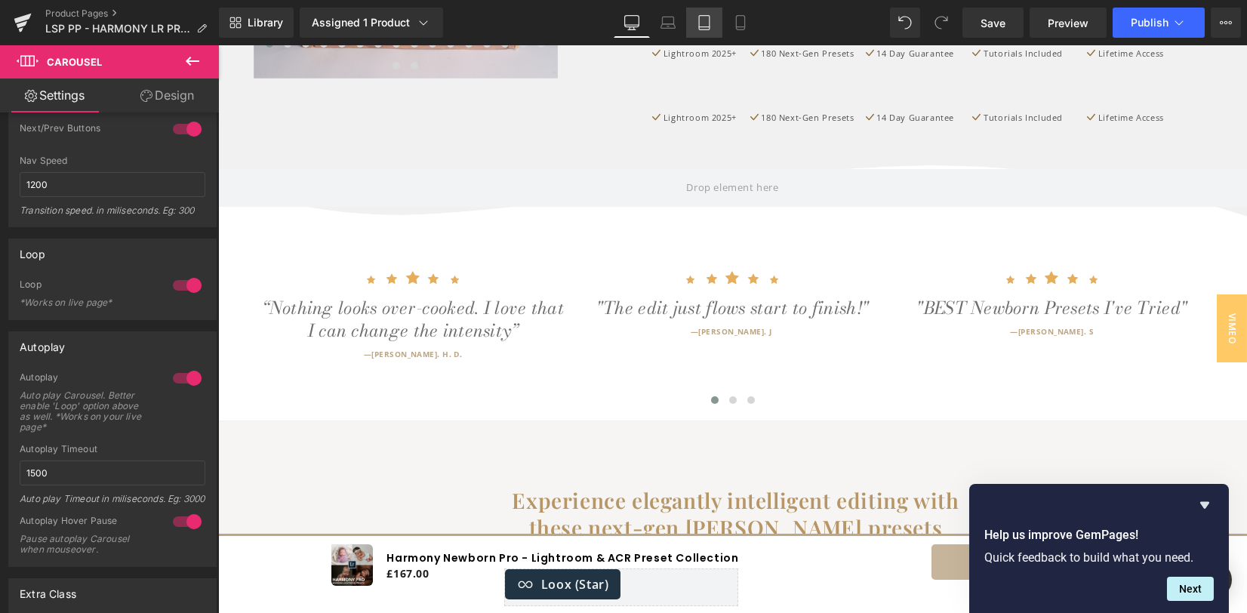
click at [703, 29] on icon at bounding box center [704, 23] width 11 height 14
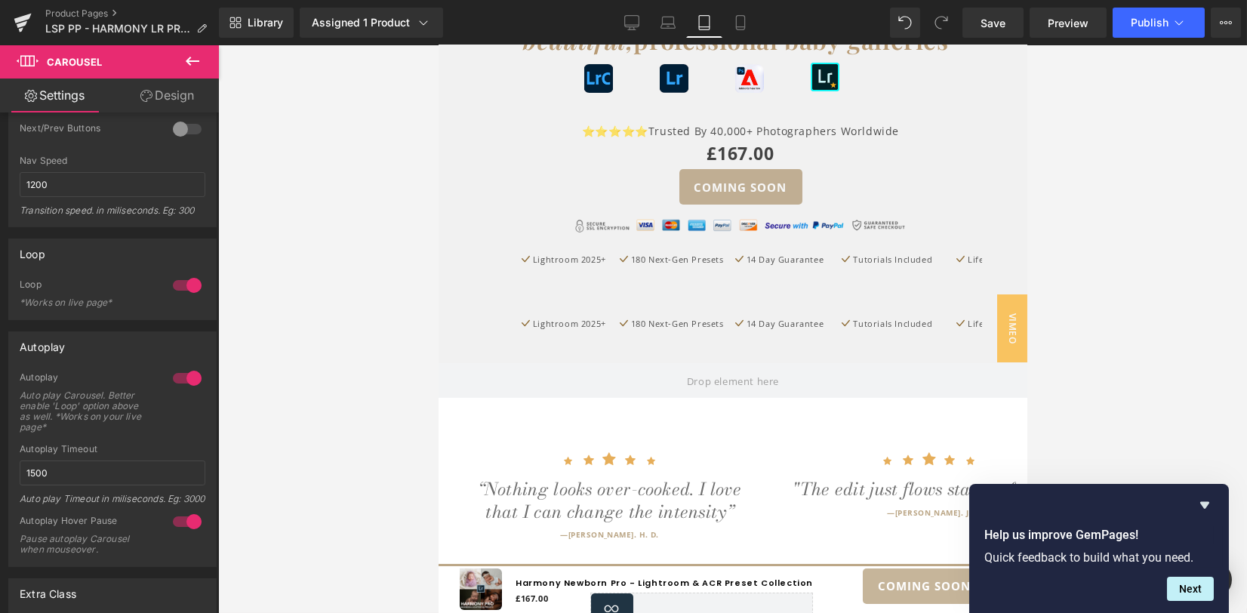
scroll to position [1240, 0]
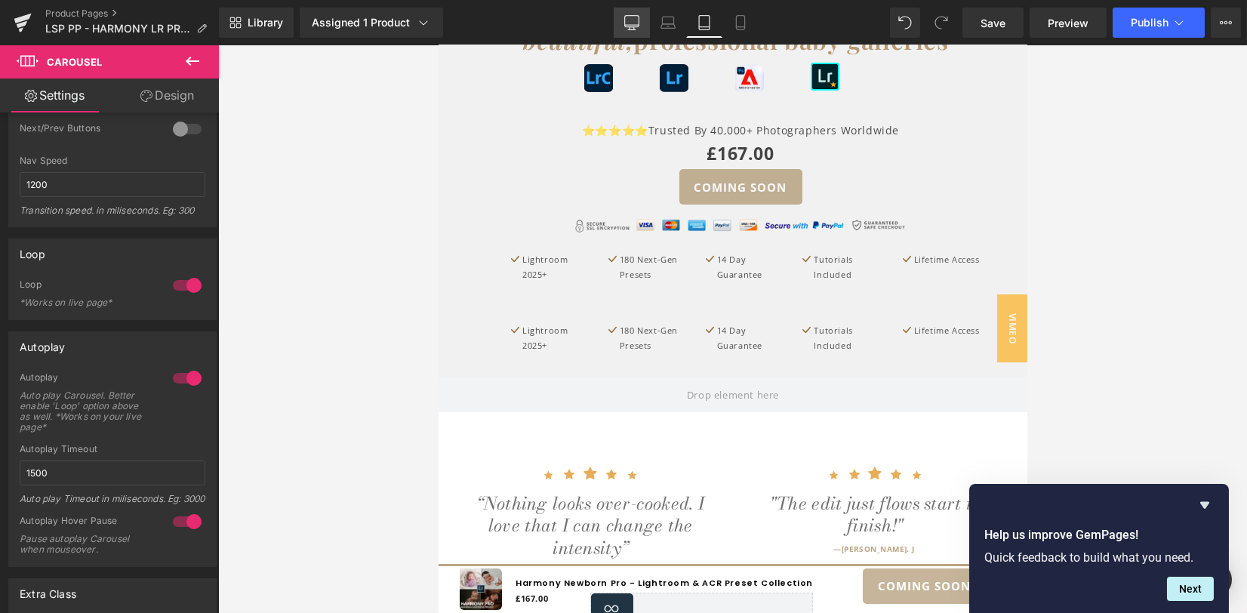
click at [634, 29] on link "Desktop" at bounding box center [632, 23] width 36 height 30
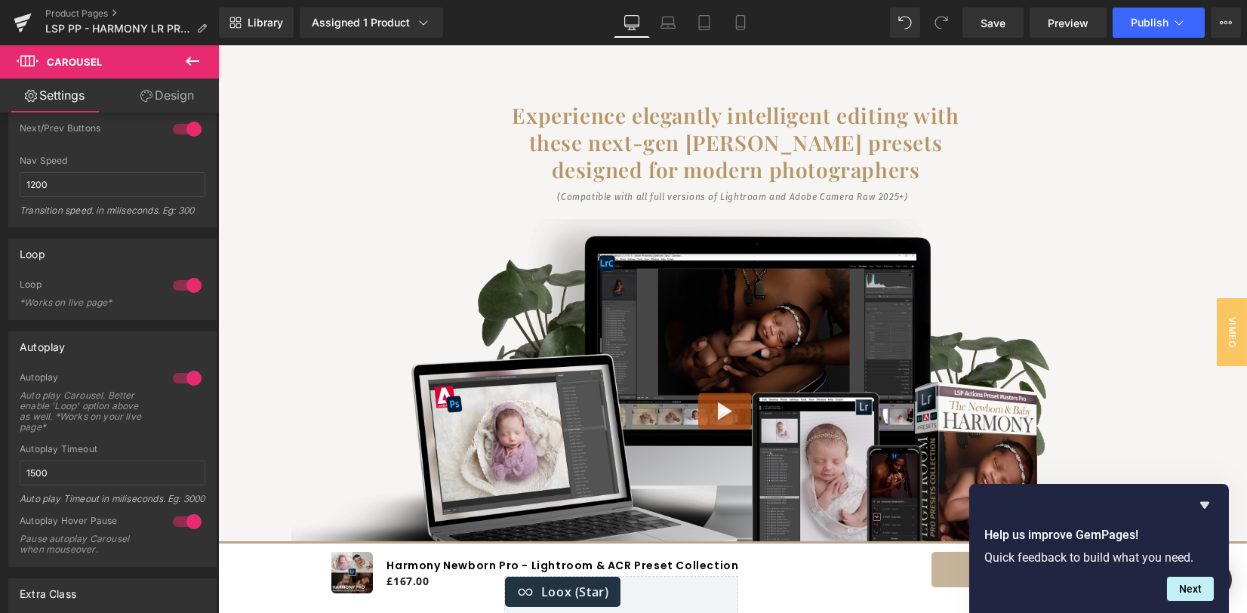
scroll to position [333, 0]
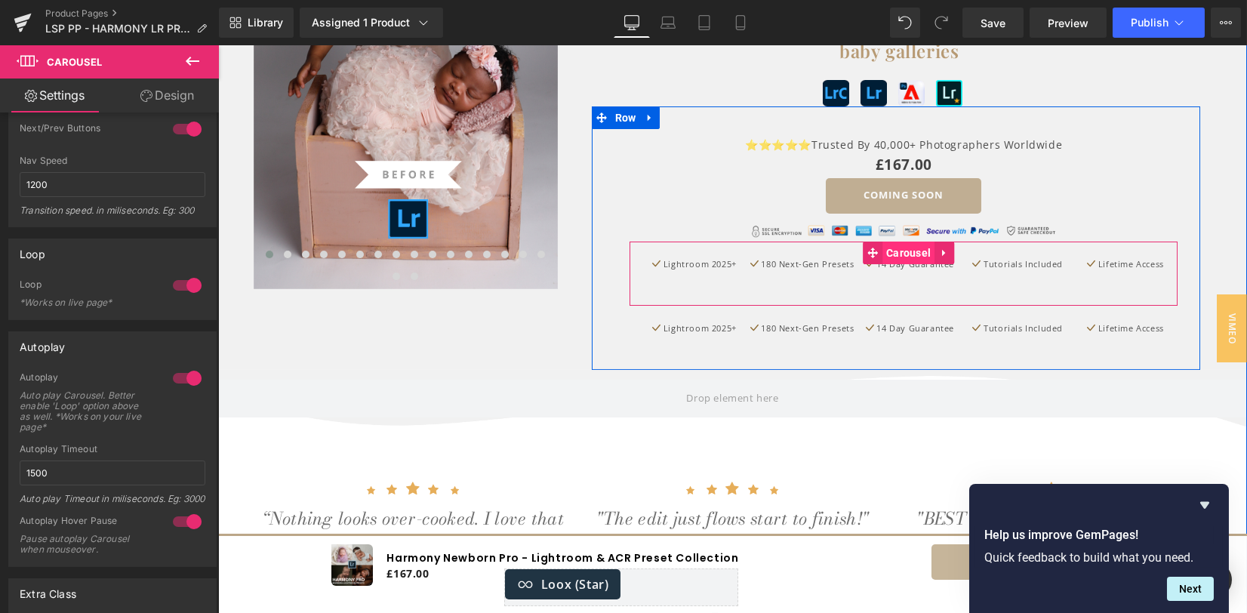
click at [883, 247] on span "Carousel" at bounding box center [909, 253] width 52 height 23
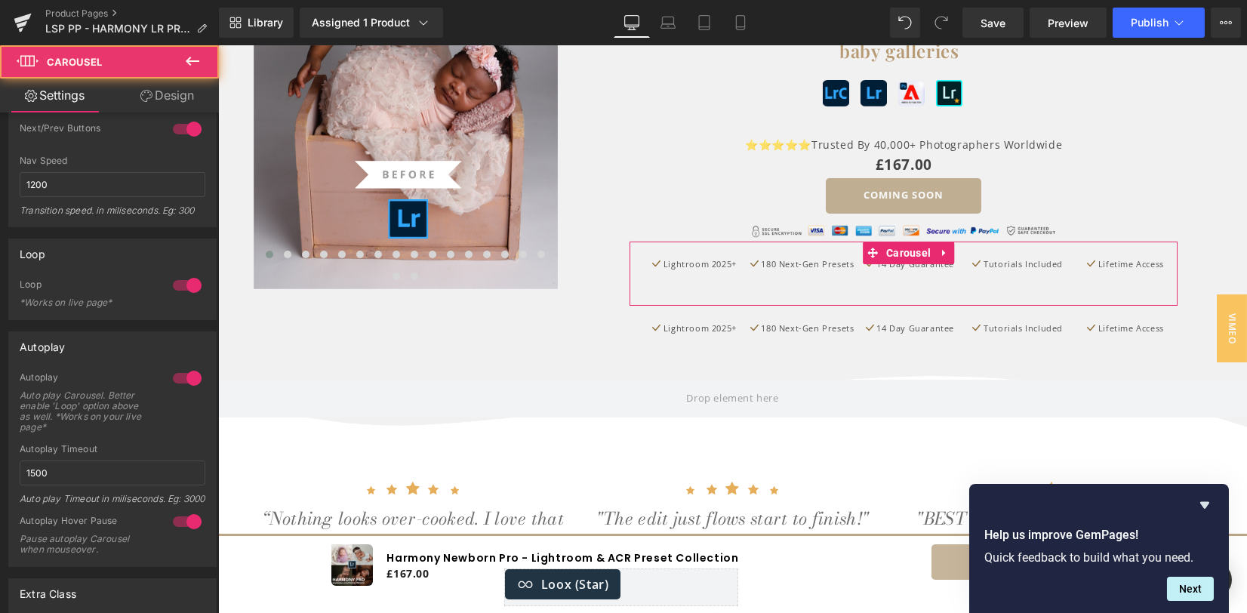
click at [180, 85] on link "Design" at bounding box center [166, 96] width 109 height 34
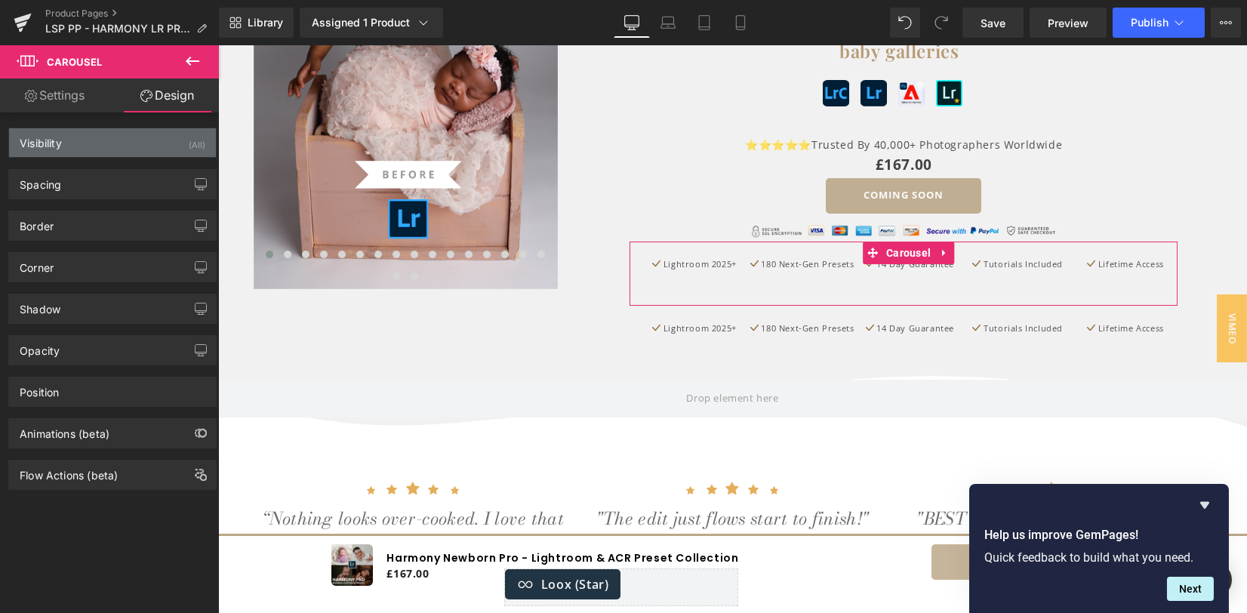
click at [154, 143] on div "Visibility (All)" at bounding box center [112, 142] width 207 height 29
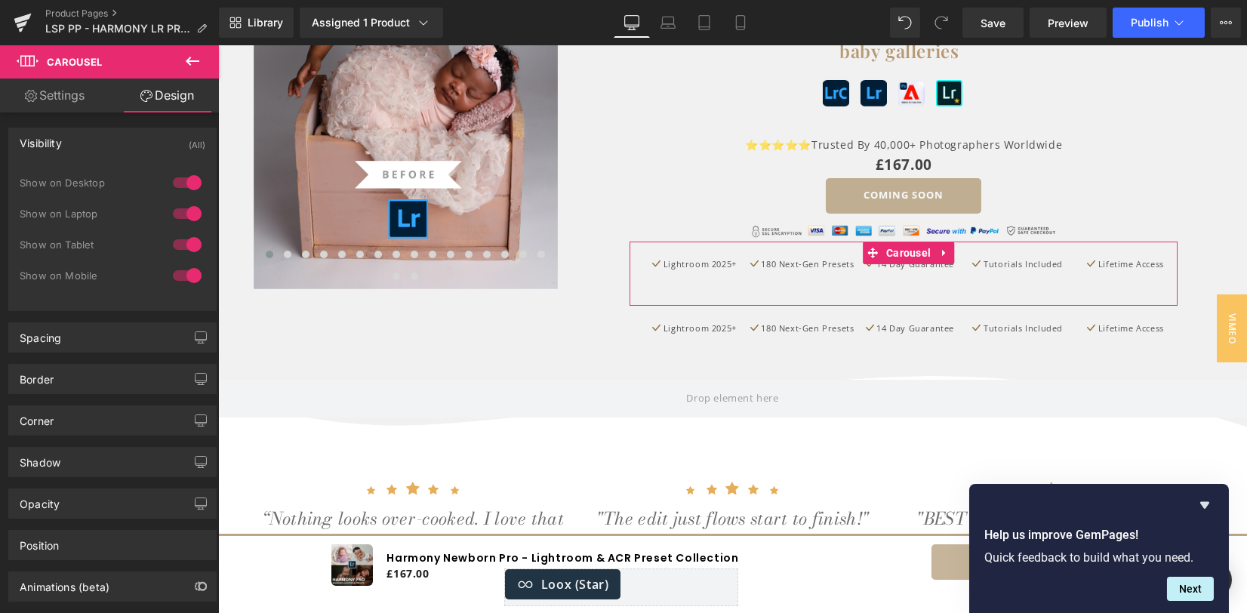
click at [190, 234] on div at bounding box center [187, 245] width 36 height 24
click at [183, 214] on div at bounding box center [187, 214] width 36 height 24
click at [182, 183] on div at bounding box center [187, 183] width 36 height 24
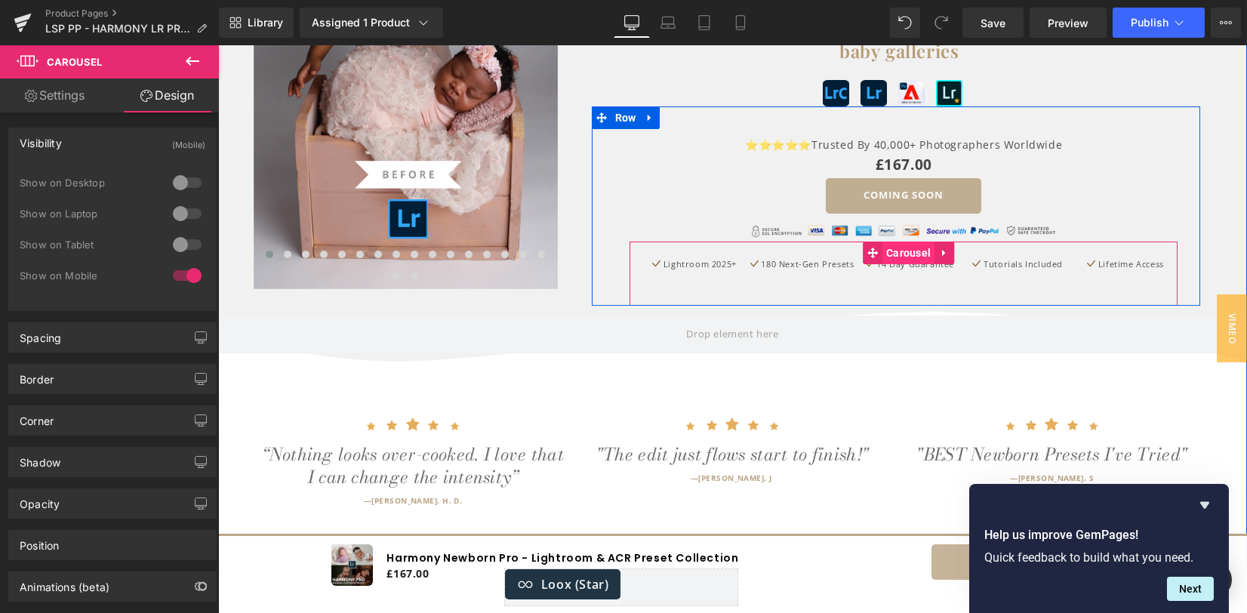
click at [894, 260] on span "Carousel" at bounding box center [909, 253] width 52 height 23
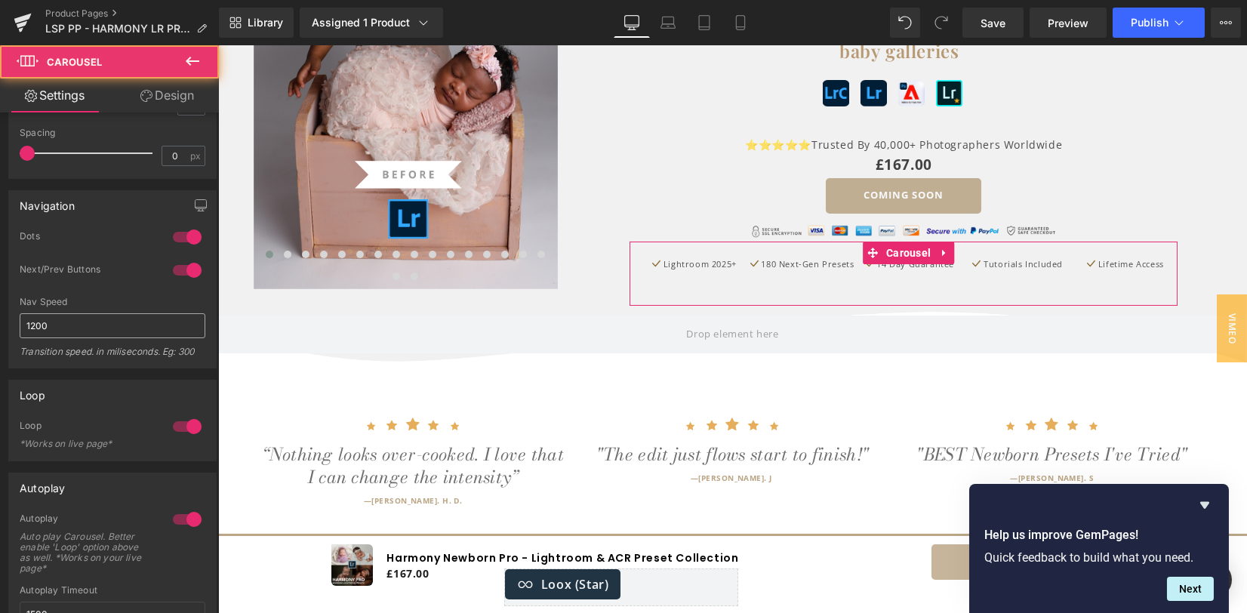
scroll to position [402, 0]
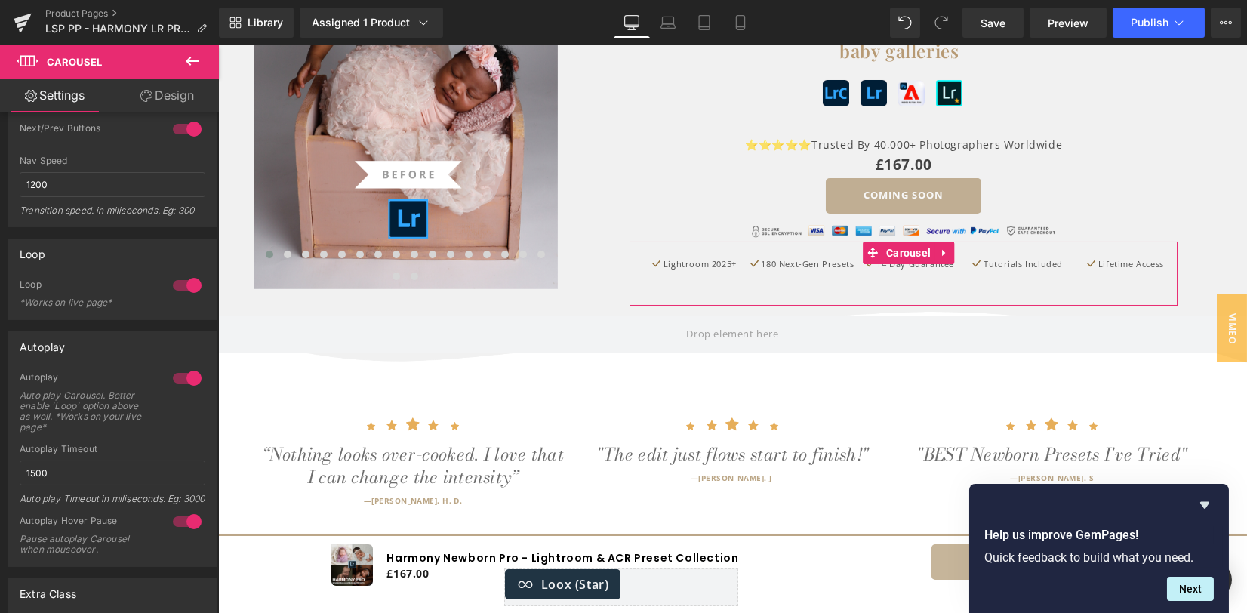
click at [169, 381] on div at bounding box center [187, 378] width 36 height 24
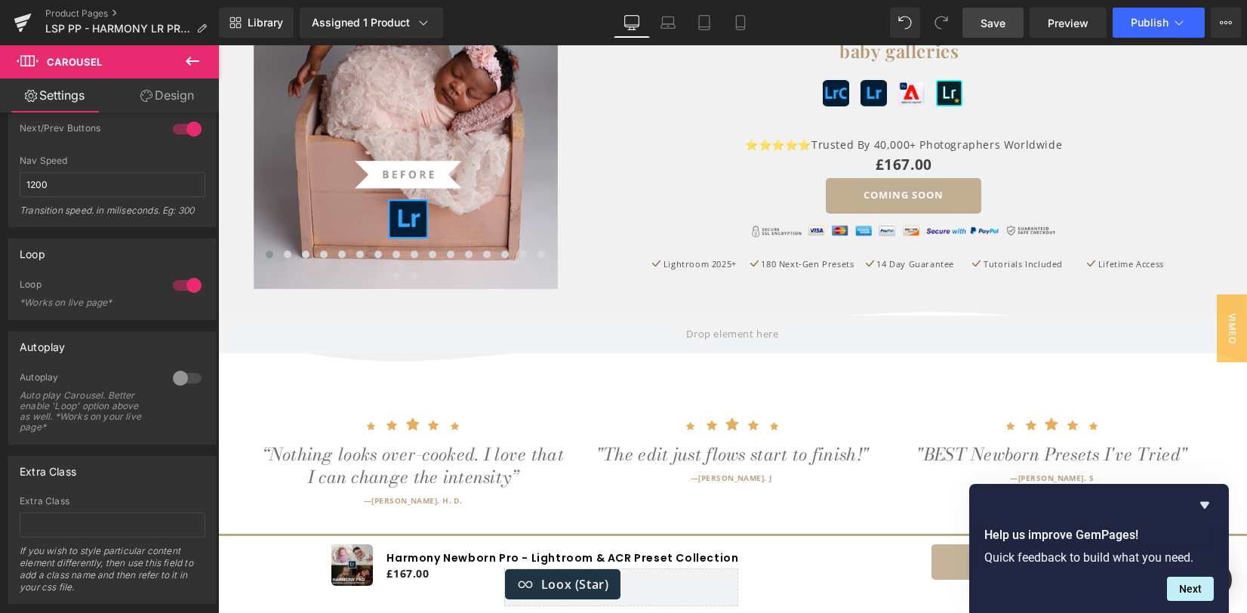
click at [986, 21] on span "Save" at bounding box center [993, 23] width 25 height 16
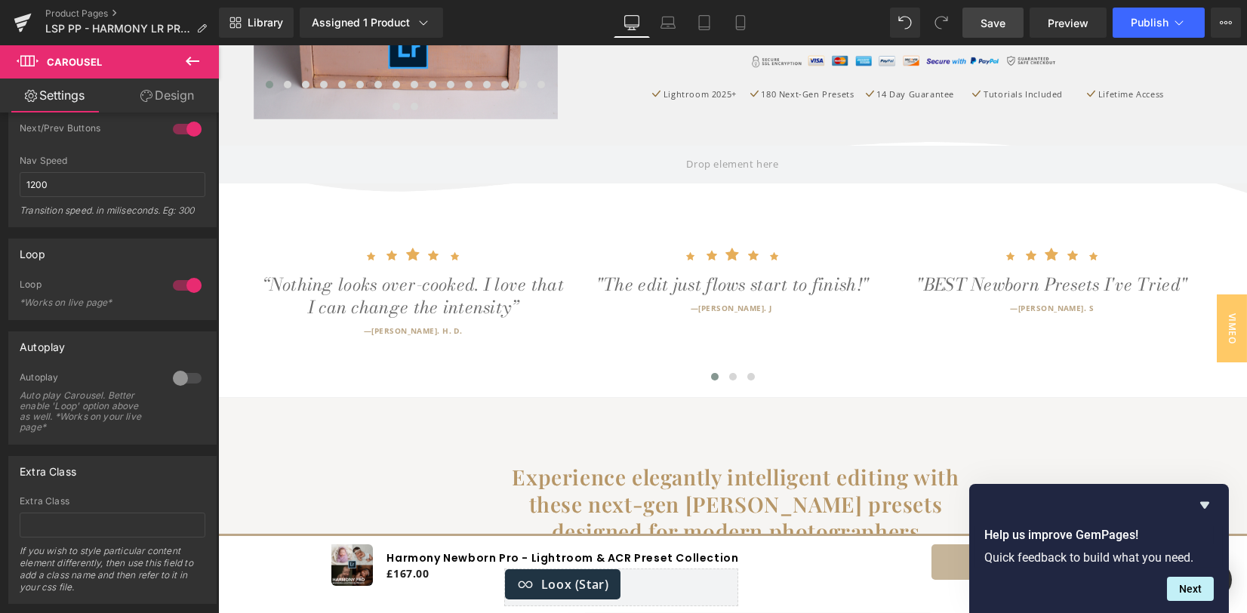
scroll to position [805, 0]
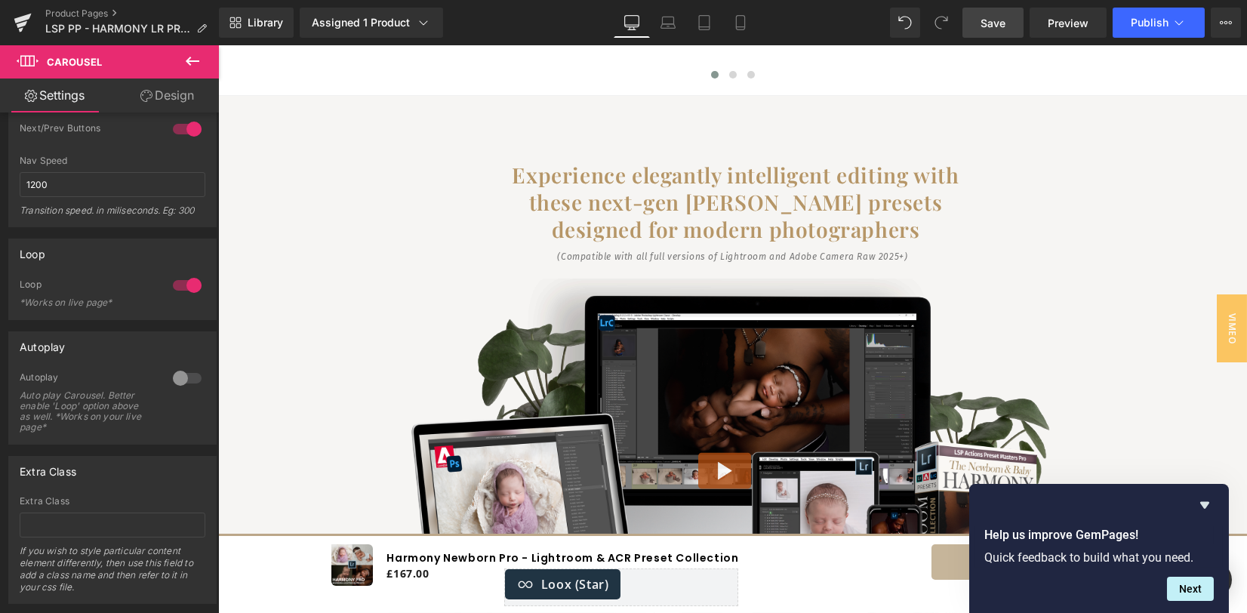
click at [655, 183] on h1 "Experience elegantly intelligent editing with these next-gen [PERSON_NAME] pres…" at bounding box center [736, 203] width 500 height 82
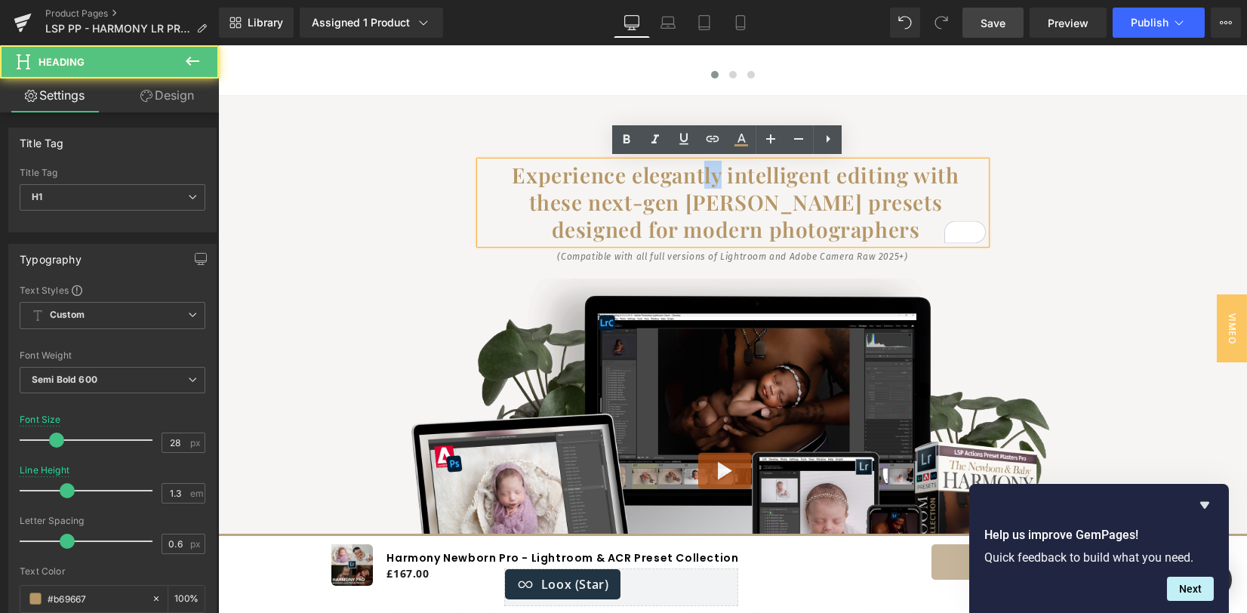
drag, startPoint x: 701, startPoint y: 176, endPoint x: 718, endPoint y: 173, distance: 17.6
click at [718, 173] on h1 "Experience elegantly intelligent editing with these next-gen [PERSON_NAME] pres…" at bounding box center [736, 203] width 500 height 82
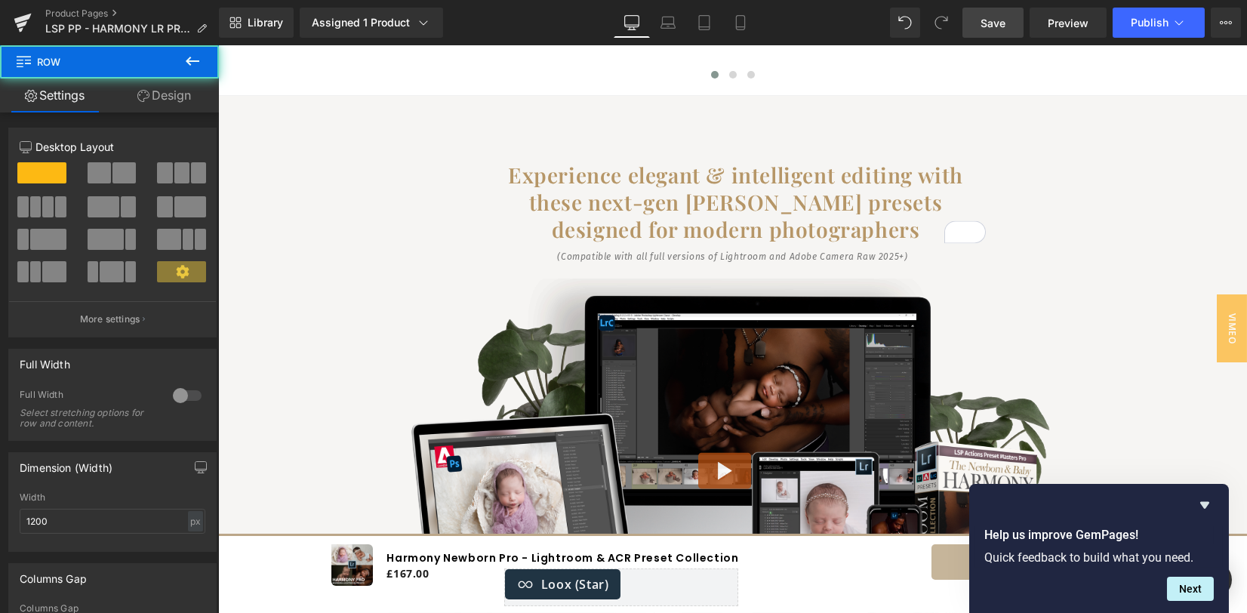
click at [1001, 23] on span "Save" at bounding box center [993, 23] width 25 height 16
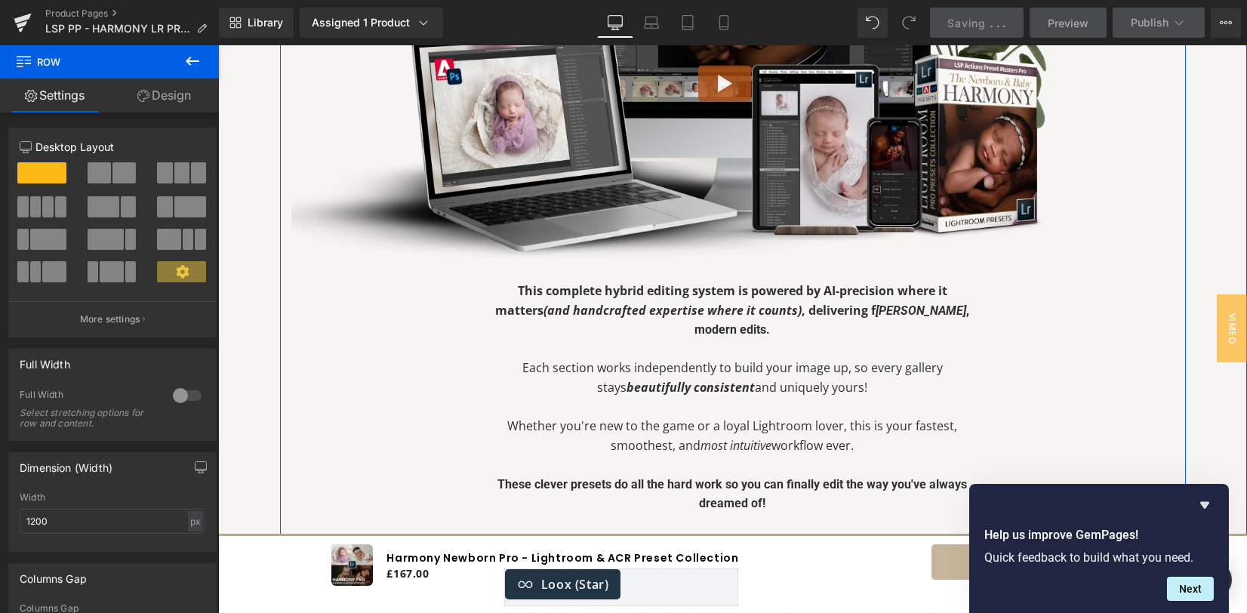
scroll to position [1208, 0]
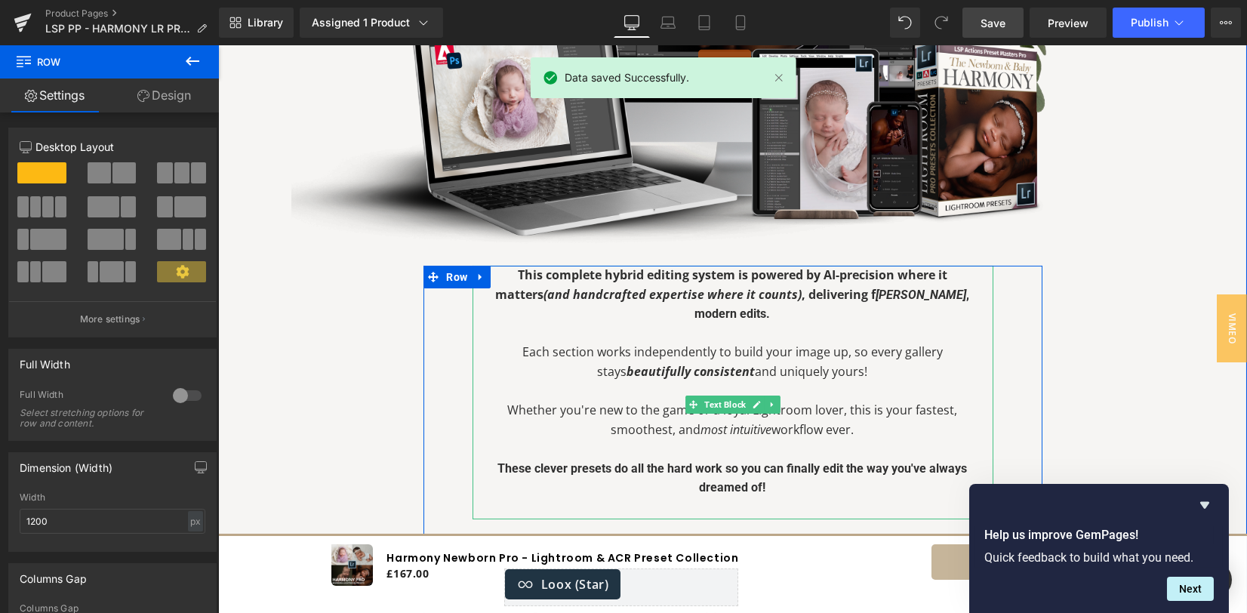
click at [791, 294] on icon "(and handcrafted expertise where it counts)" at bounding box center [673, 294] width 258 height 17
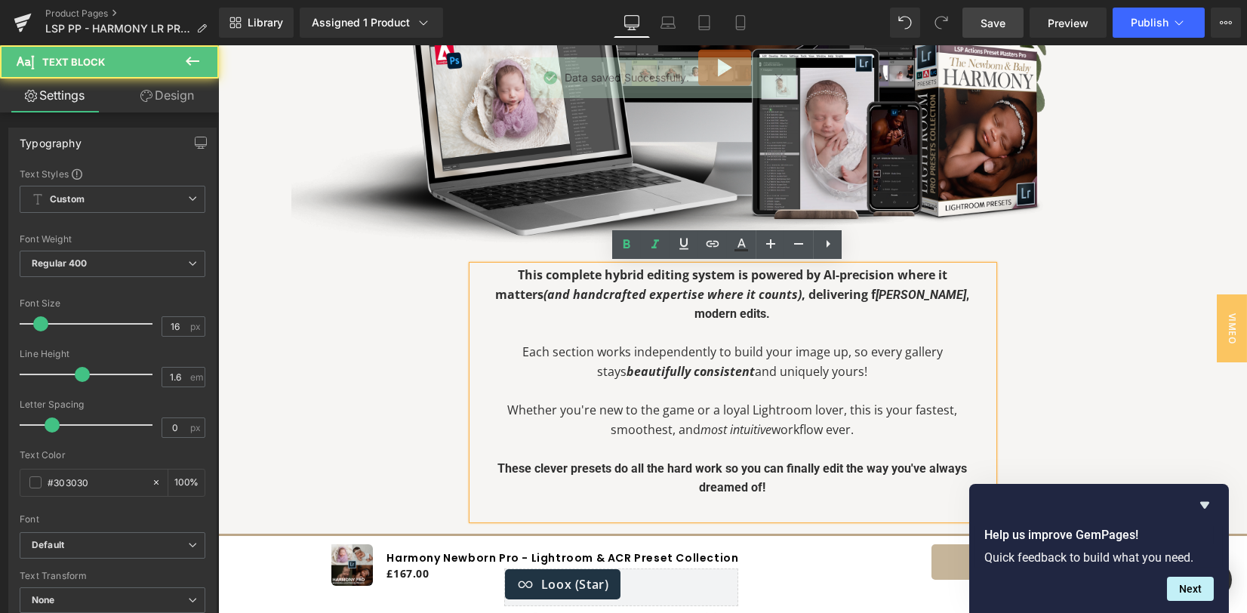
click at [791, 296] on icon "(and handcrafted expertise where it counts)" at bounding box center [673, 294] width 258 height 17
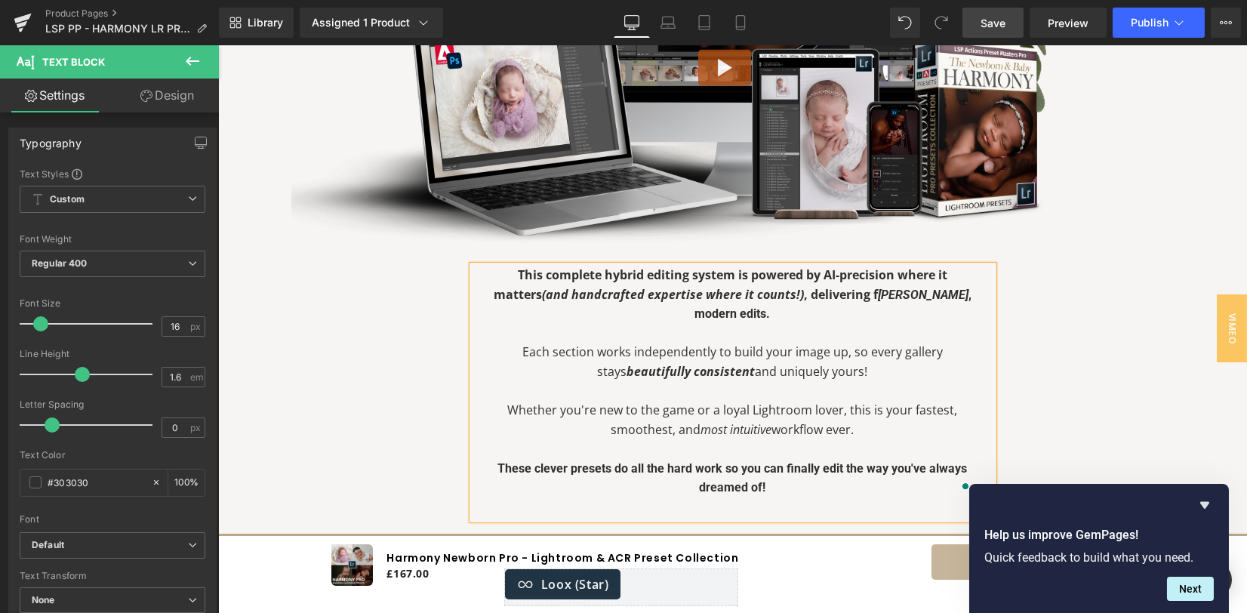
click at [807, 312] on p "This complete hybrid editing system is powered by AI-precision where it matters…" at bounding box center [733, 295] width 480 height 58
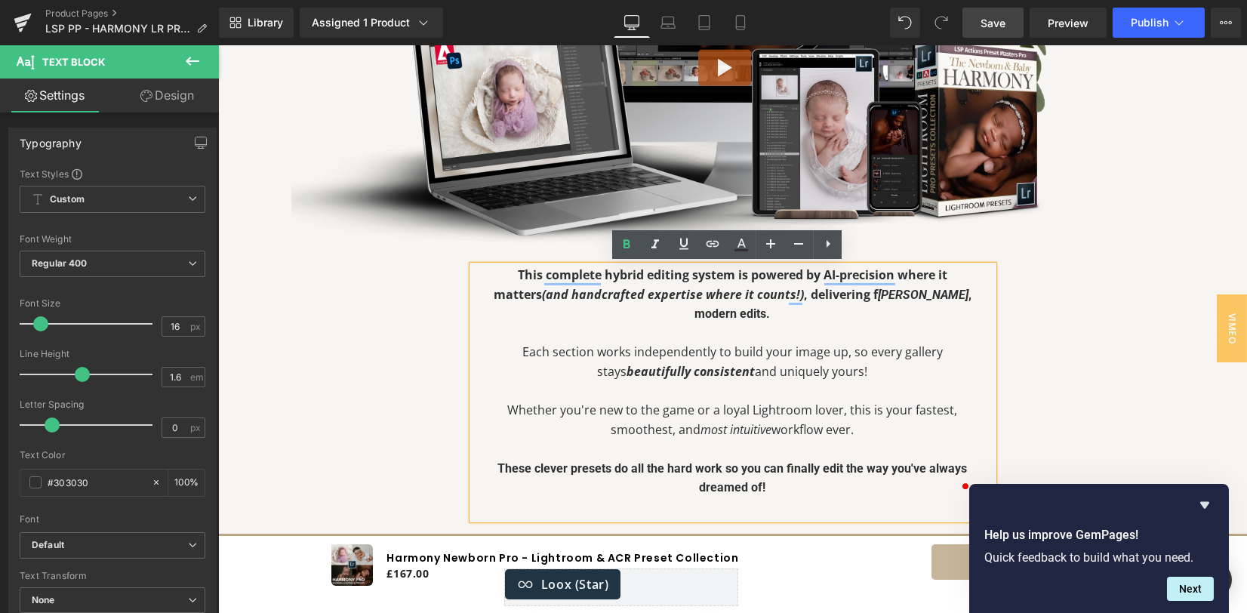
click at [800, 297] on strong "This complete hybrid editing system is powered by AI-precision where it matters…" at bounding box center [733, 294] width 478 height 55
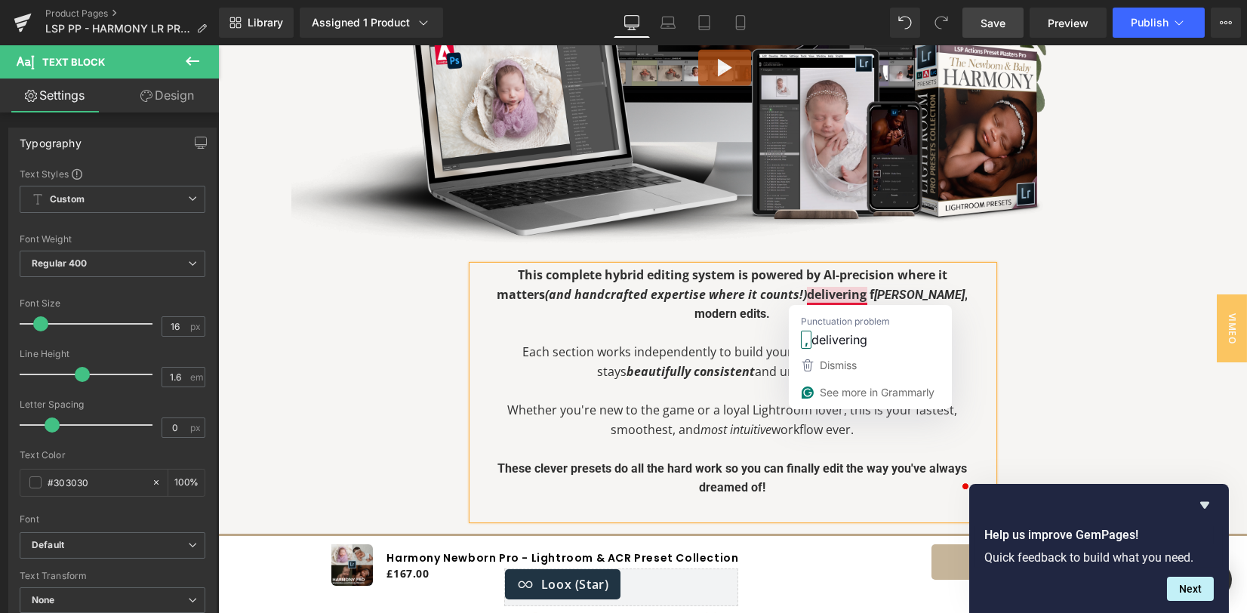
drag, startPoint x: 807, startPoint y: 295, endPoint x: 867, endPoint y: 296, distance: 60.4
click at [867, 296] on strong "This complete hybrid editing system is powered by AI-precision where it matters…" at bounding box center [733, 294] width 471 height 55
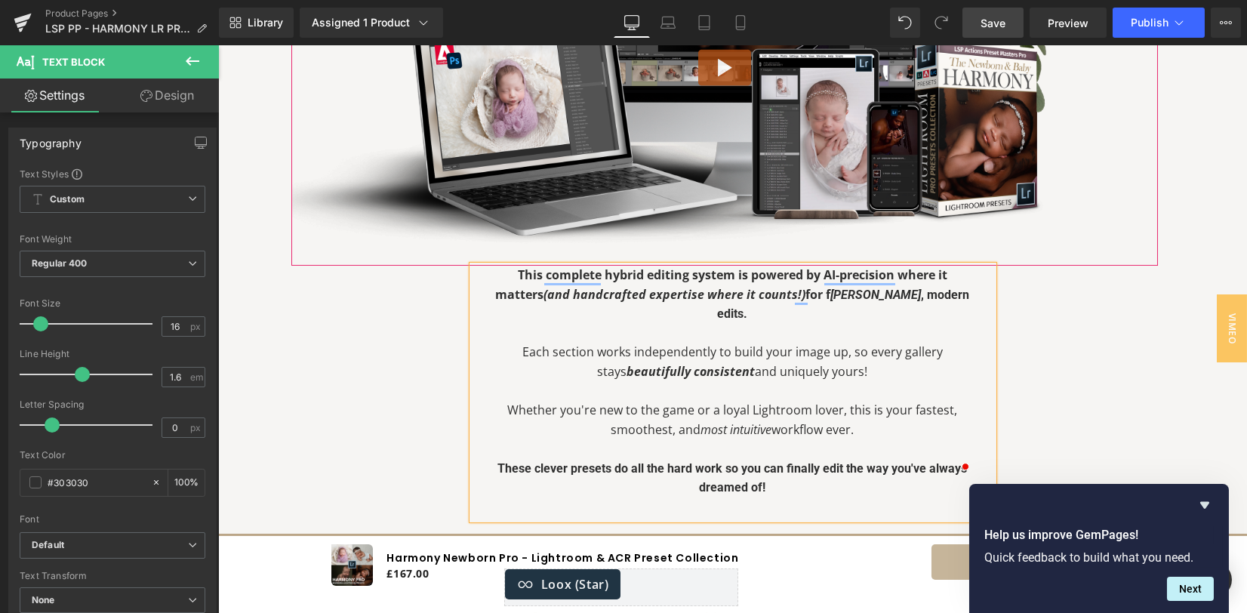
click at [1086, 254] on div "Button" at bounding box center [724, 70] width 867 height 390
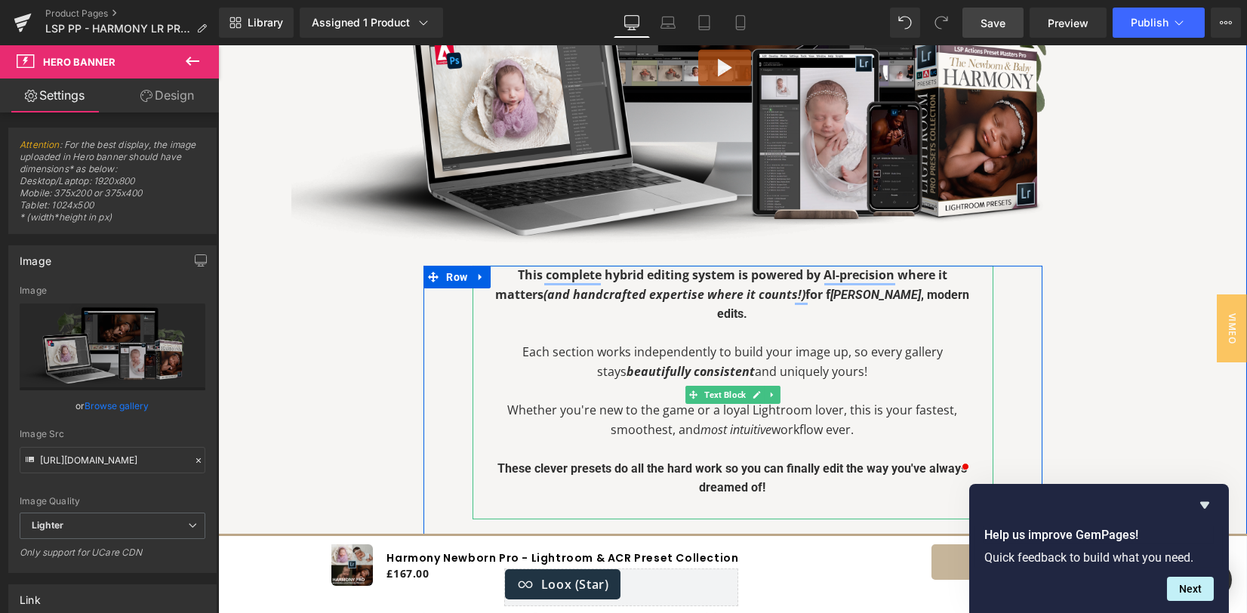
click at [912, 324] on p "To enrich screen reader interactions, please activate Accessibility in Grammarl…" at bounding box center [733, 334] width 480 height 20
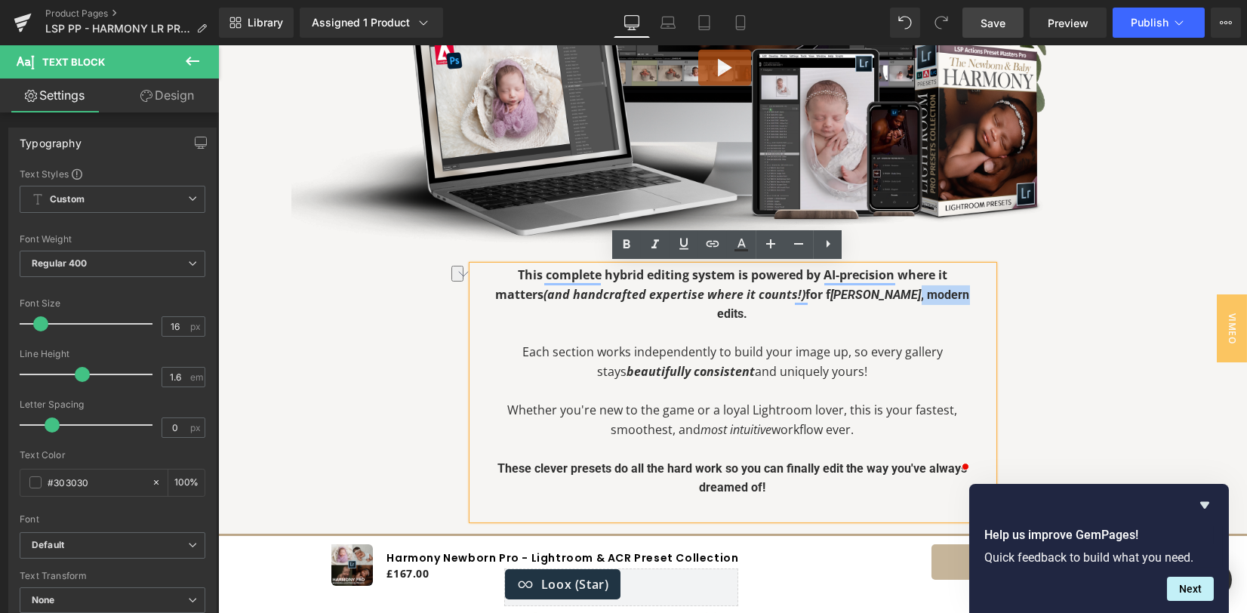
drag, startPoint x: 923, startPoint y: 297, endPoint x: 874, endPoint y: 298, distance: 49.1
click at [873, 297] on span ", modern edits." at bounding box center [844, 305] width 252 height 34
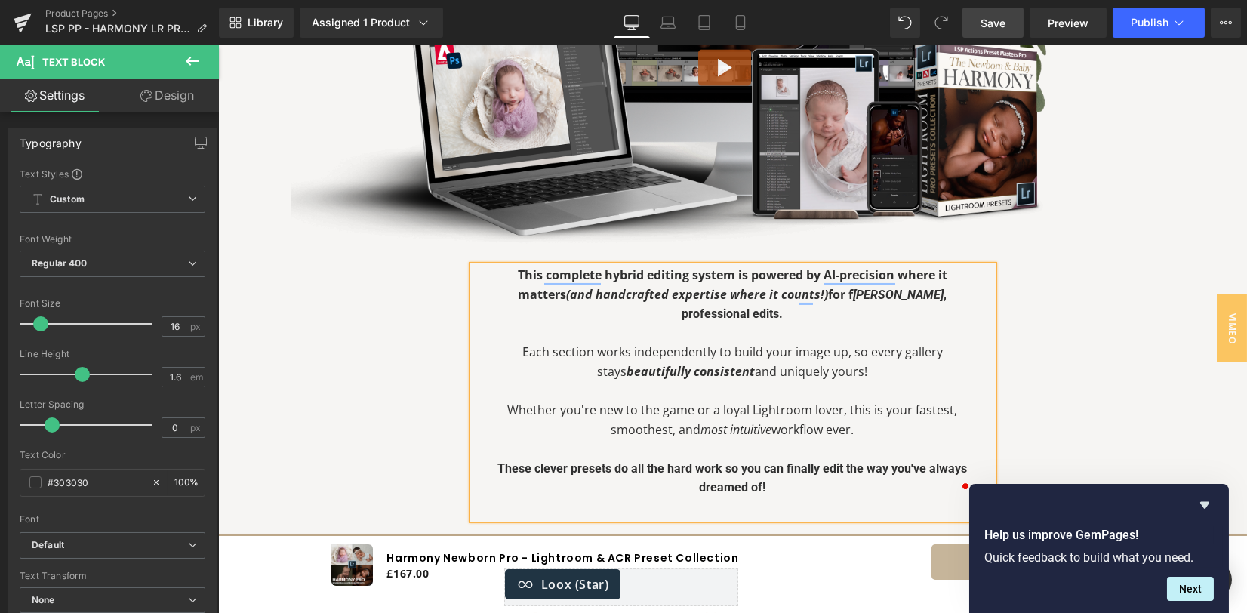
click at [1037, 322] on div "This complete hybrid editing system is powered by AI-precision where it matters…" at bounding box center [733, 489] width 642 height 446
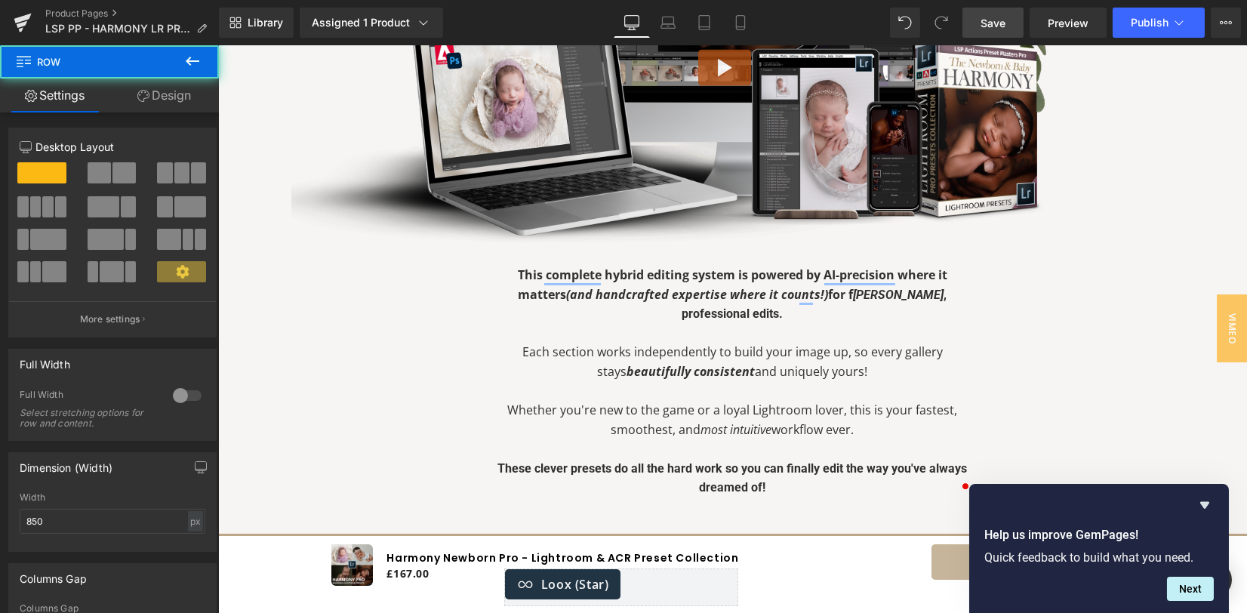
click at [994, 20] on span "Save" at bounding box center [993, 23] width 25 height 16
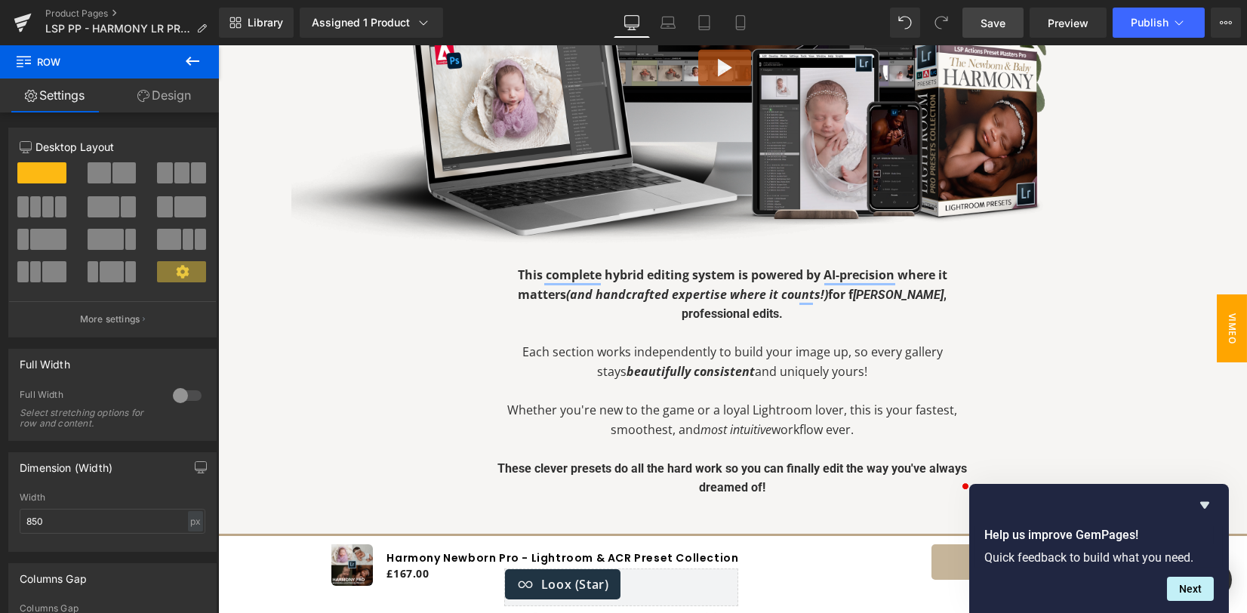
scroll to position [1704, 0]
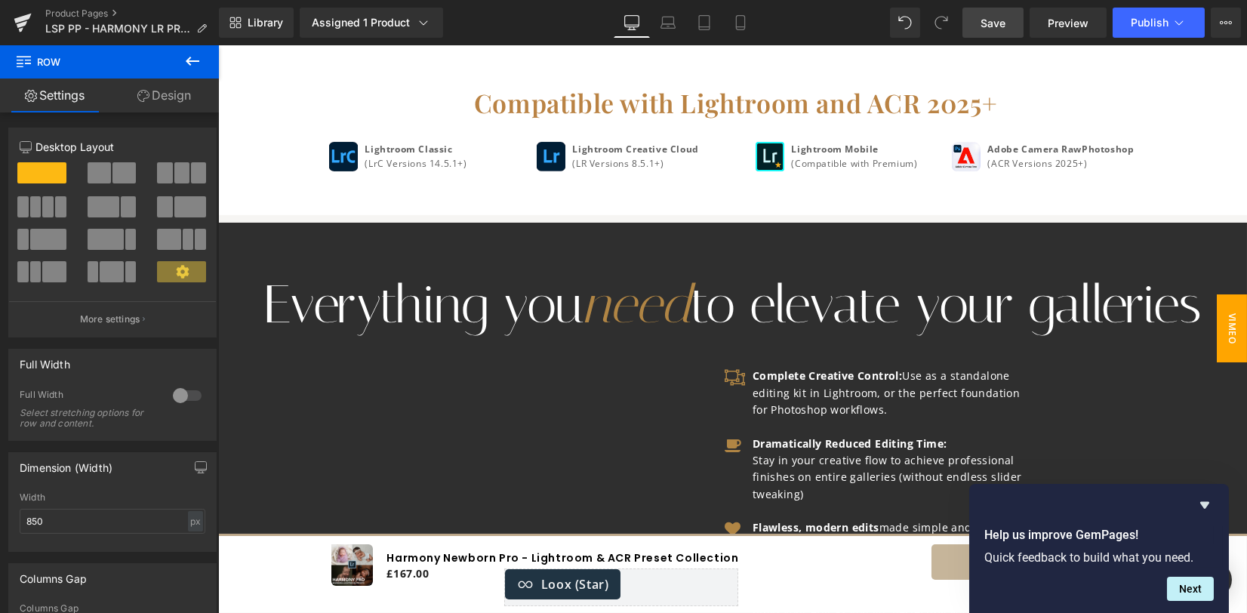
click at [1231, 332] on span "VIMEO" at bounding box center [1232, 328] width 30 height 68
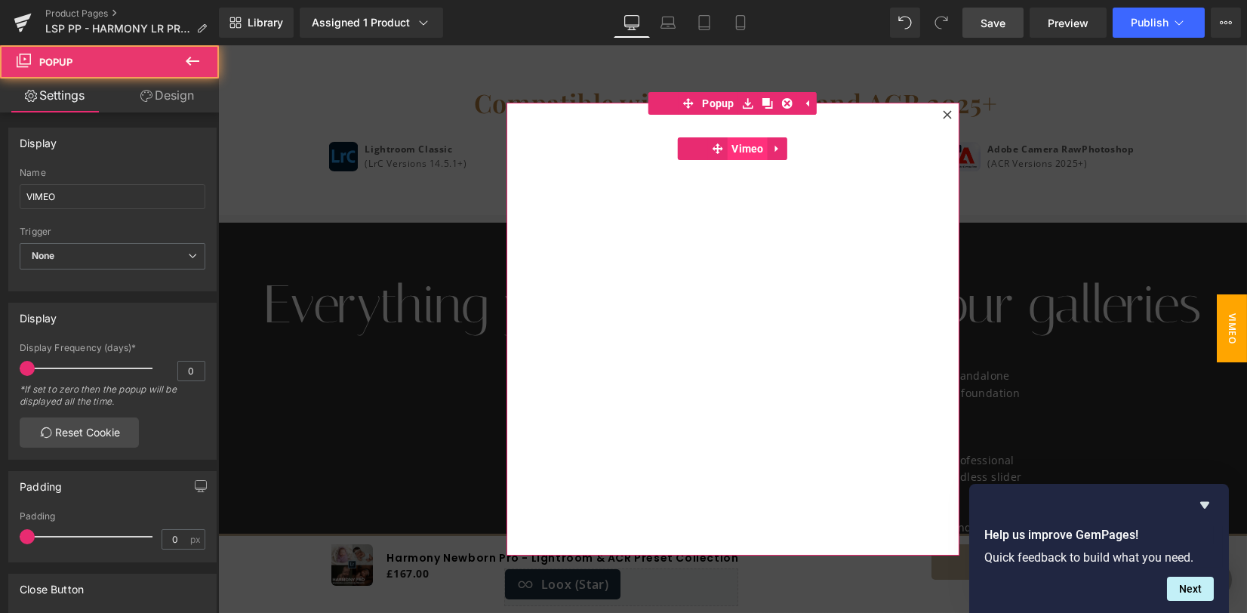
click at [728, 153] on span "Vimeo" at bounding box center [748, 148] width 40 height 23
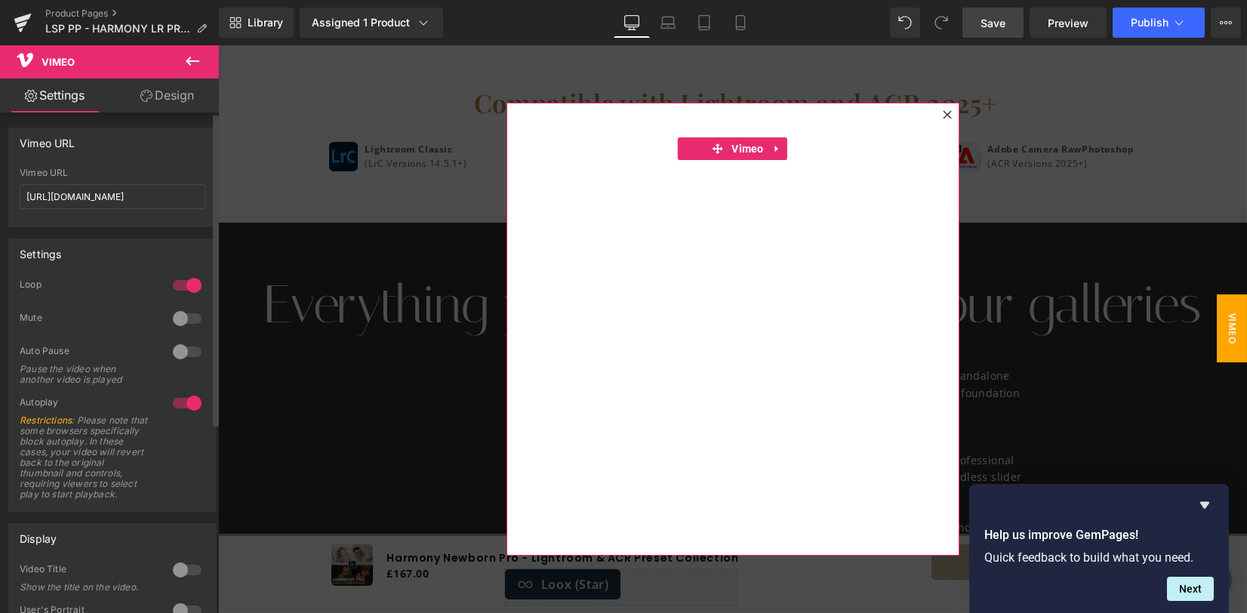
click at [178, 402] on div at bounding box center [187, 403] width 36 height 24
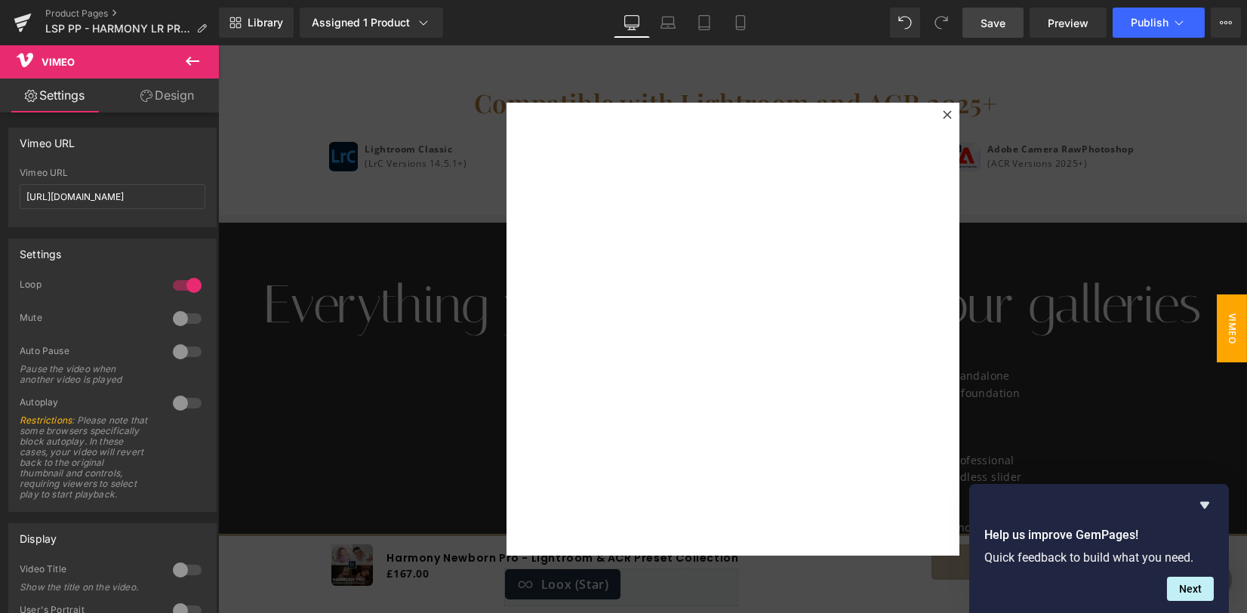
click at [983, 23] on span "Save" at bounding box center [993, 23] width 25 height 16
click at [1040, 195] on div at bounding box center [732, 329] width 1029 height 568
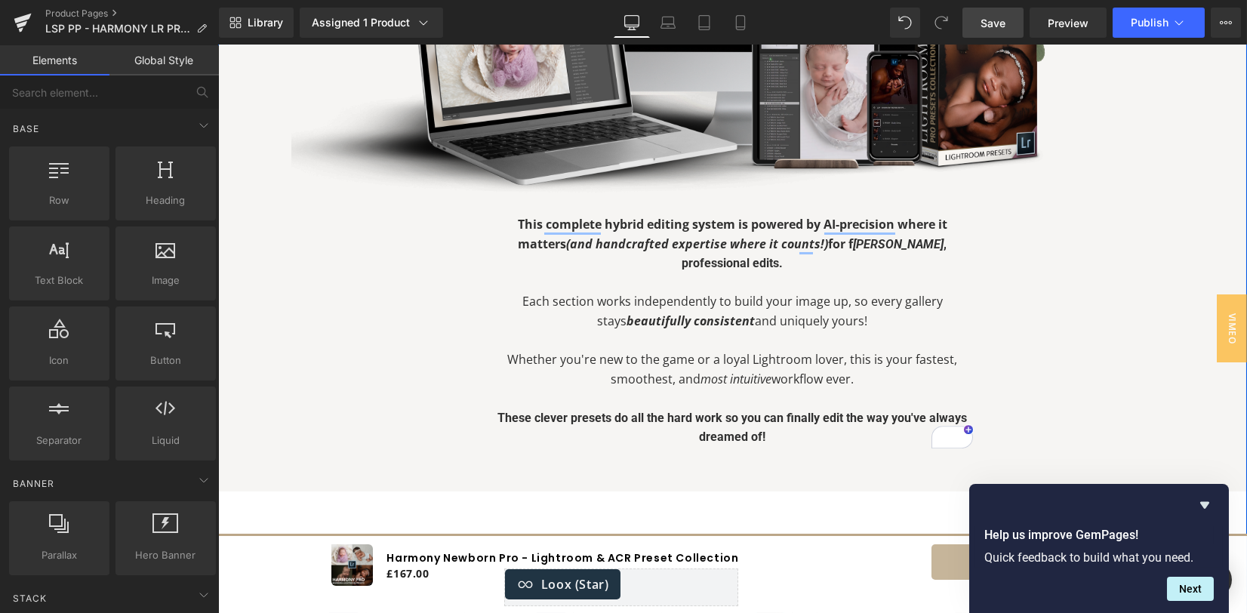
scroll to position [1200, 0]
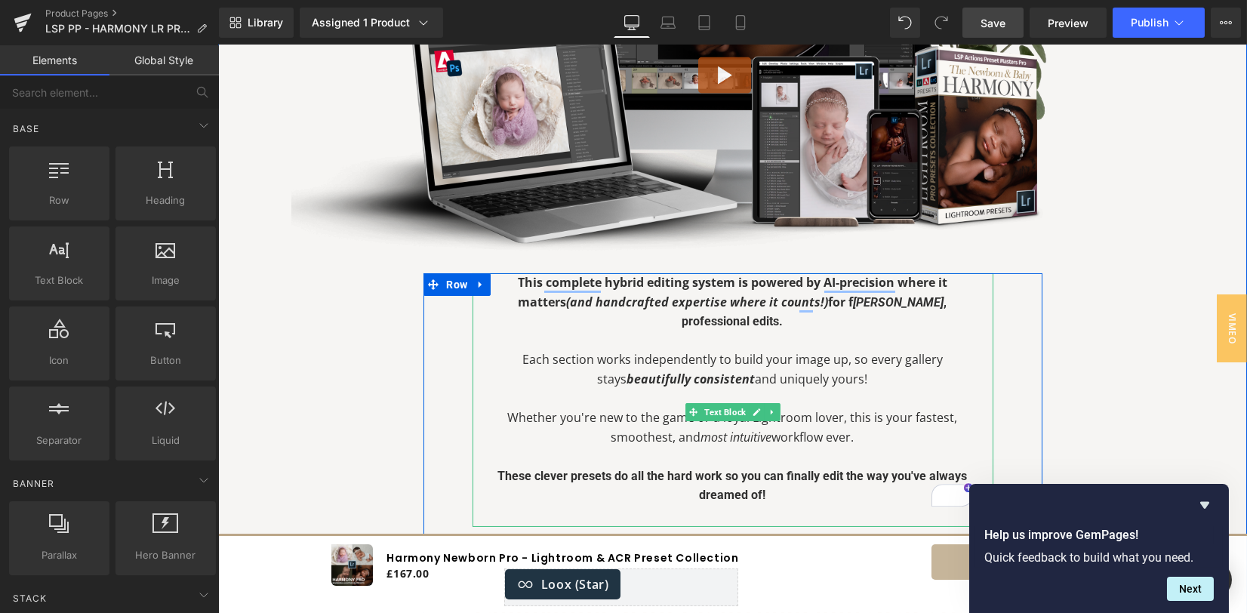
click at [618, 413] on p "Whether you're new to the game or a loyal Lightroom lover, this is your fastest…" at bounding box center [733, 427] width 480 height 39
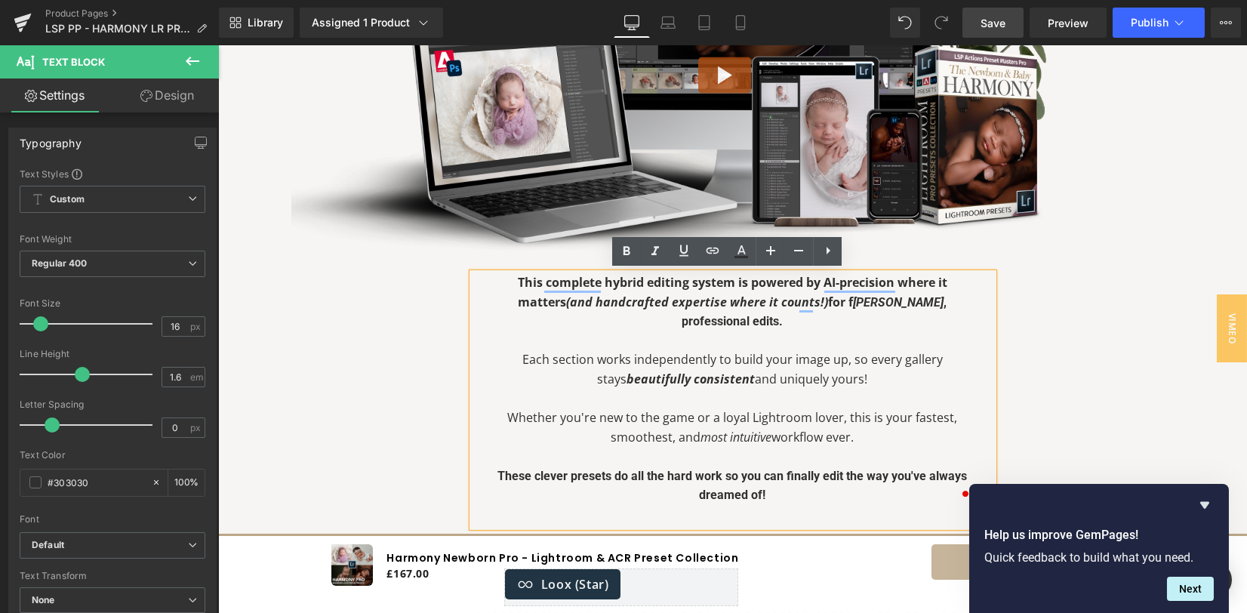
click at [511, 414] on p "Whether you're new to the game or a loyal Lightroom lover, this is your fastest…" at bounding box center [733, 427] width 480 height 39
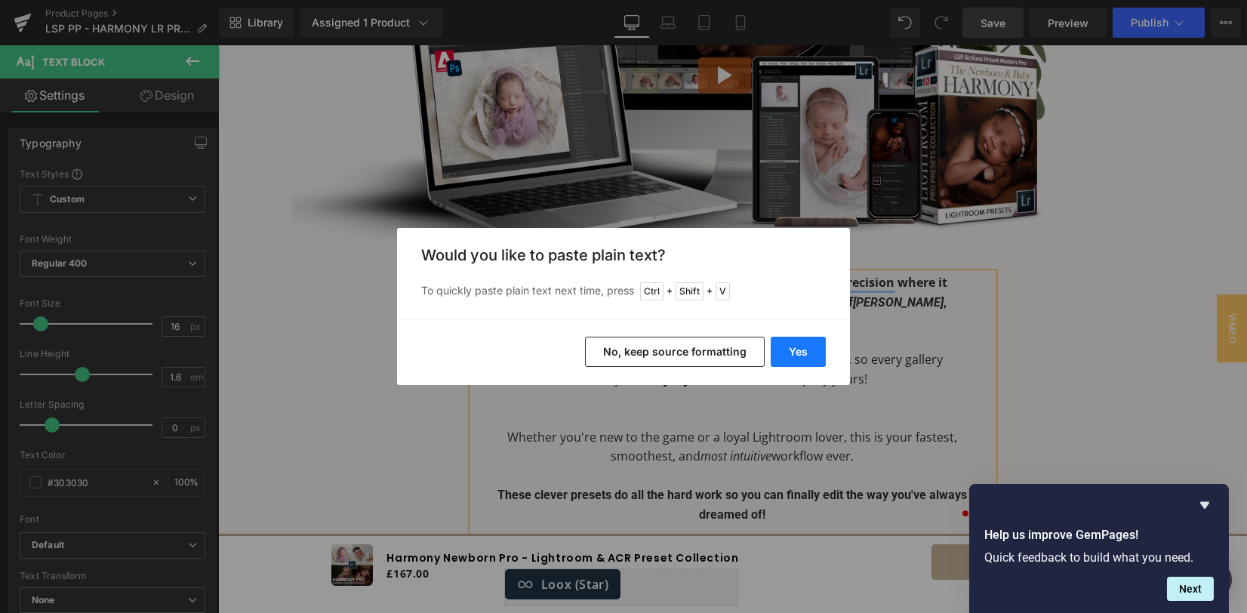
drag, startPoint x: 588, startPoint y: 304, endPoint x: 806, endPoint y: 349, distance: 222.8
click at [806, 349] on button "Yes" at bounding box center [798, 352] width 55 height 30
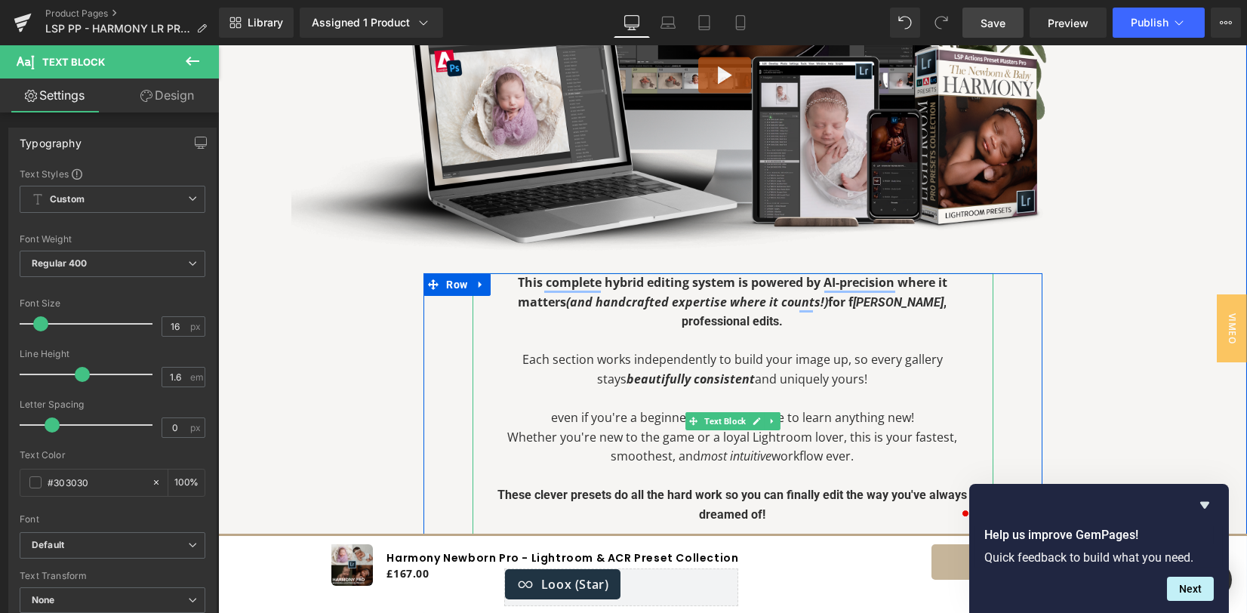
click at [554, 416] on p "even if you're a beginner or have no time to learn anything new!" at bounding box center [733, 418] width 480 height 20
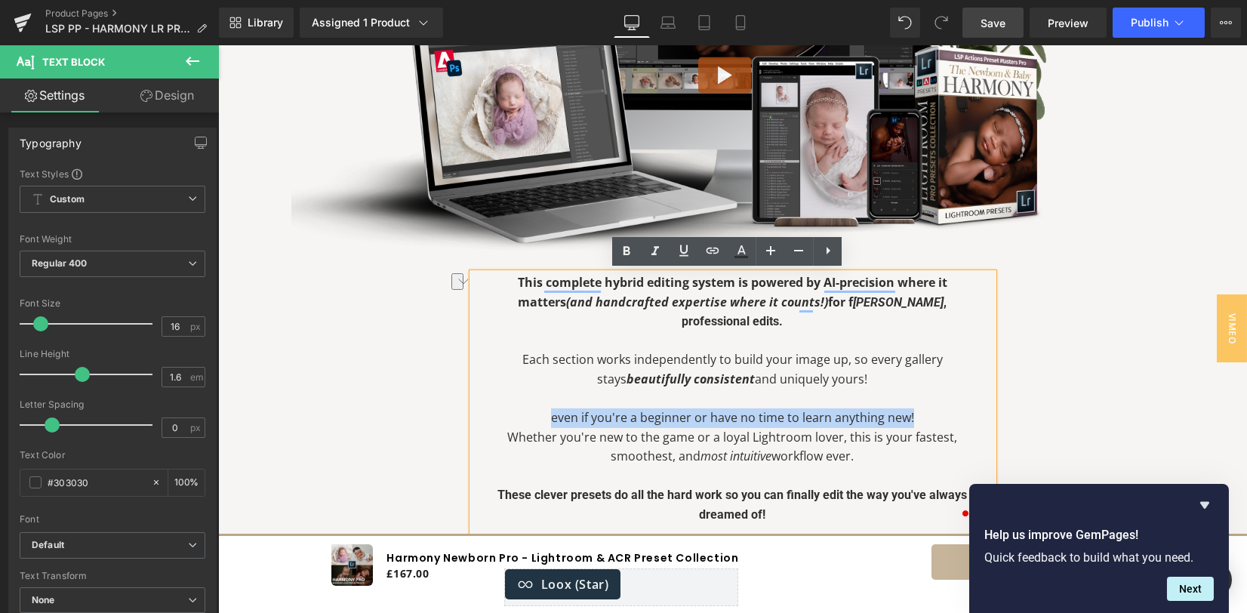
drag, startPoint x: 558, startPoint y: 415, endPoint x: 938, endPoint y: 417, distance: 379.8
click at [938, 417] on p "even if you're a beginner or have no time to learn anything new!" at bounding box center [733, 418] width 480 height 20
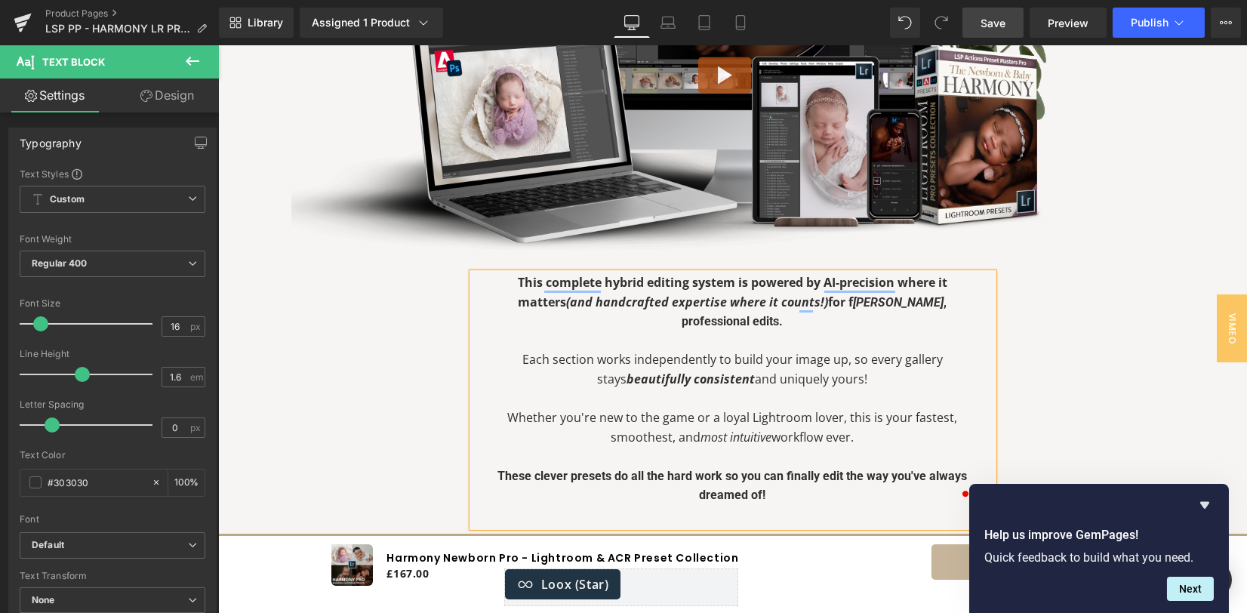
click at [848, 437] on p "Whether you're new to the game or a loyal Lightroom lover, this is your fastest…" at bounding box center [733, 427] width 480 height 39
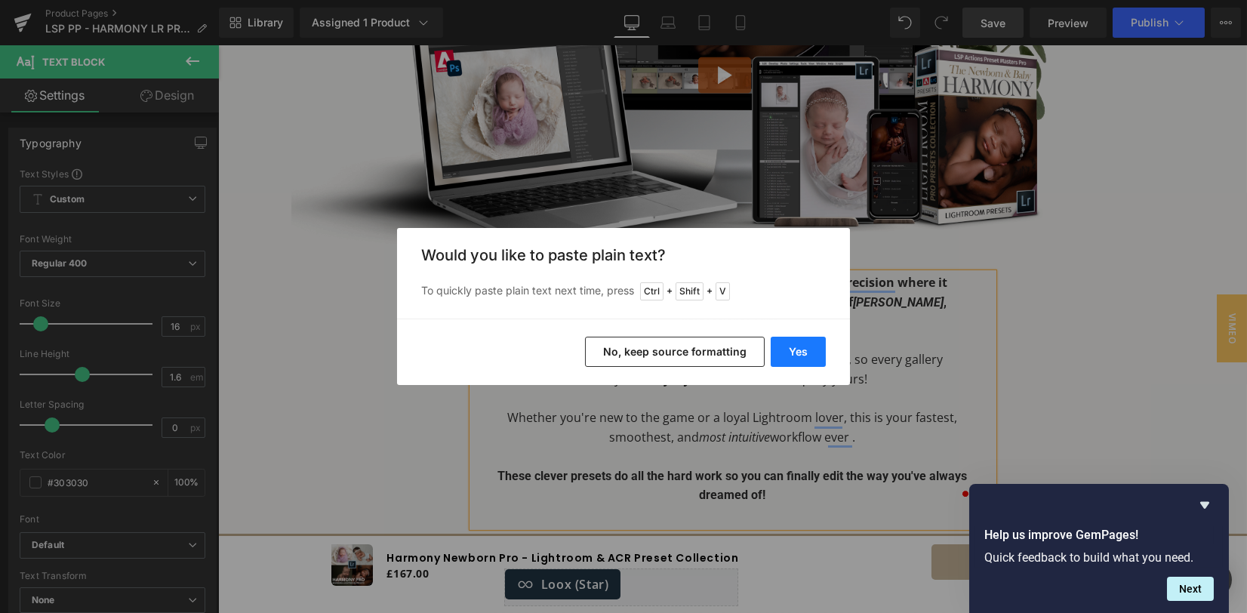
click at [815, 356] on button "Yes" at bounding box center [798, 352] width 55 height 30
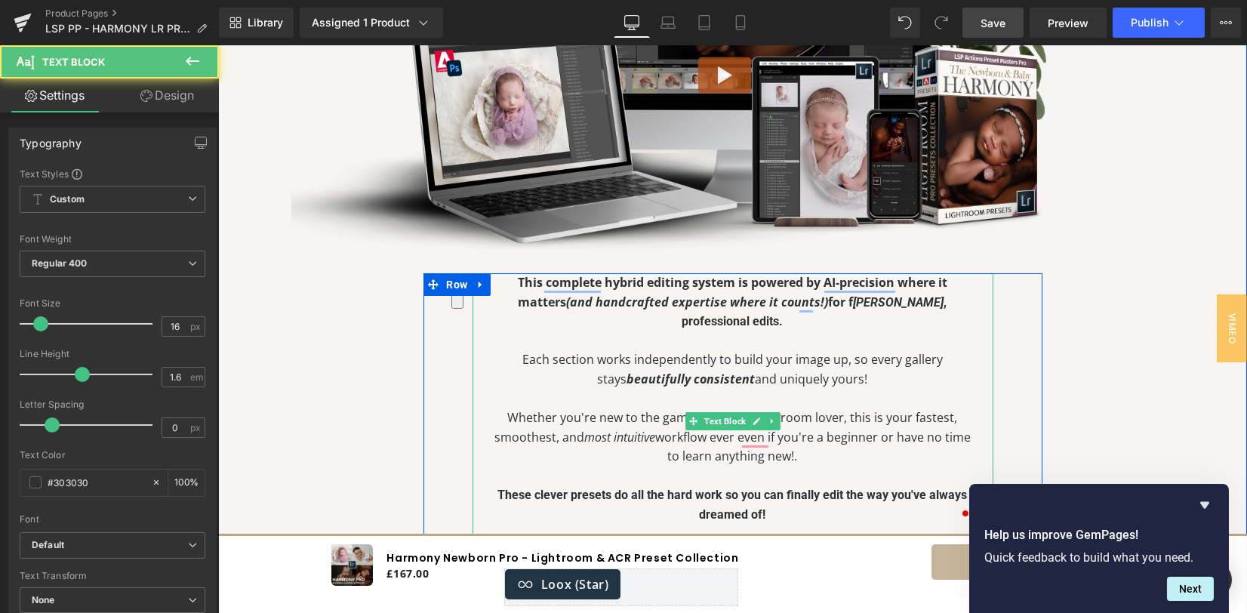
drag, startPoint x: 795, startPoint y: 458, endPoint x: 708, endPoint y: 433, distance: 90.3
click at [708, 433] on p "Whether you're new to the game or a loyal Lightroom lover, this is your fastest…" at bounding box center [733, 437] width 480 height 58
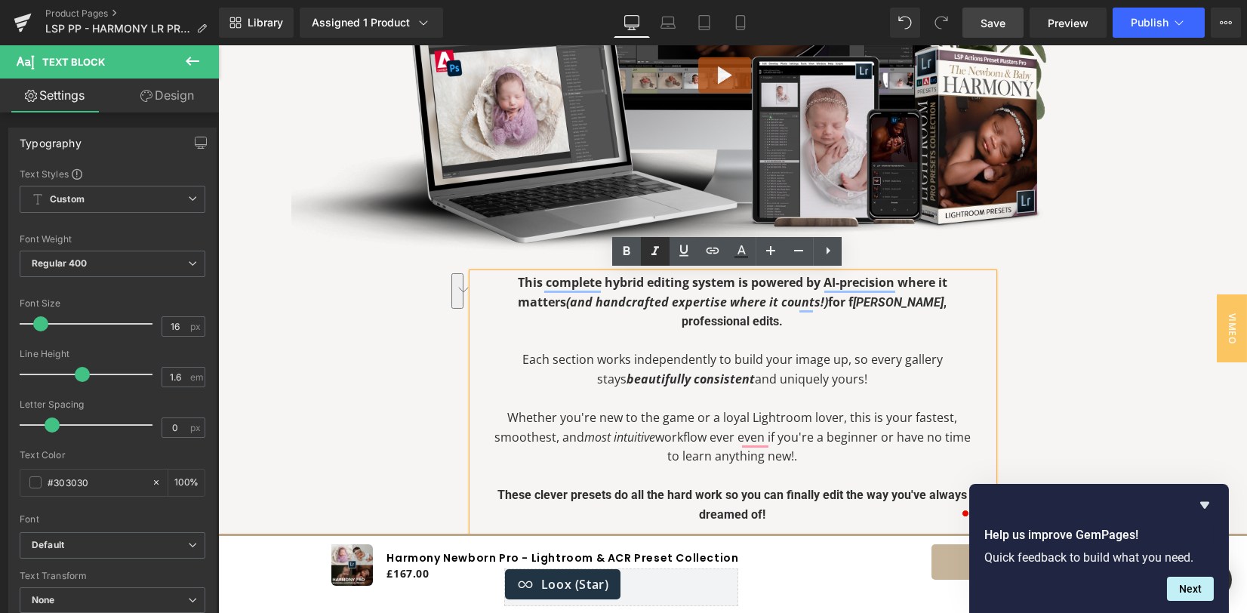
click at [659, 251] on icon at bounding box center [655, 251] width 18 height 18
click at [706, 433] on p "Whether you're new to the game or a loyal Lightroom lover, this is your fastest…" at bounding box center [733, 437] width 480 height 58
drag, startPoint x: 712, startPoint y: 438, endPoint x: 729, endPoint y: 436, distance: 17.4
click at [729, 436] on icon "ever even if you're a beginner or have no time to learn anything new!." at bounding box center [822, 447] width 285 height 36
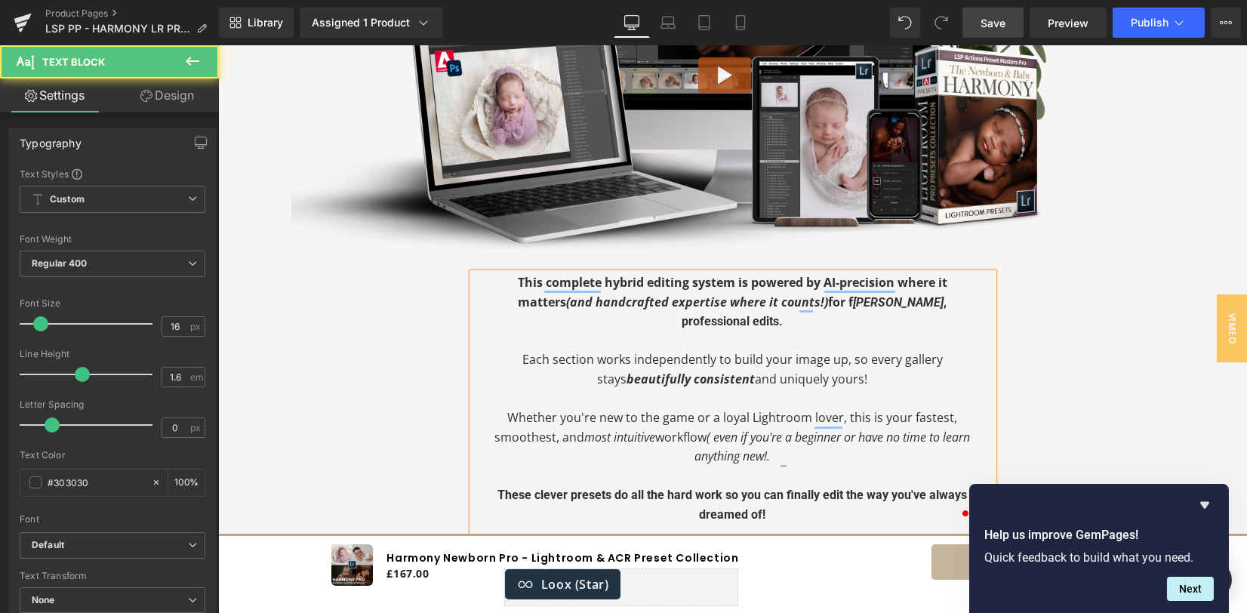
click at [716, 436] on p "Whether you're new to the game or a loyal Lightroom lover, this is your fastest…" at bounding box center [733, 437] width 480 height 58
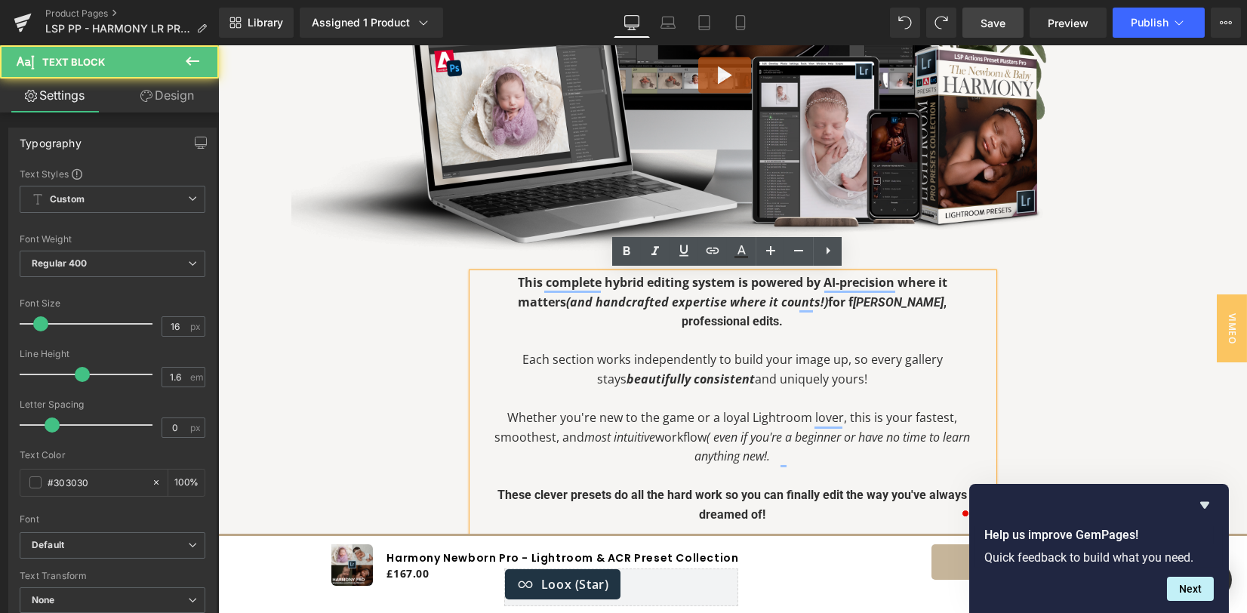
click at [726, 436] on icon "( even if you're a beginner or have no time to learn anything new!." at bounding box center [833, 447] width 276 height 36
click at [717, 440] on p "Whether you're new to the game or a loyal Lightroom lover, this is your fastest…" at bounding box center [733, 437] width 480 height 58
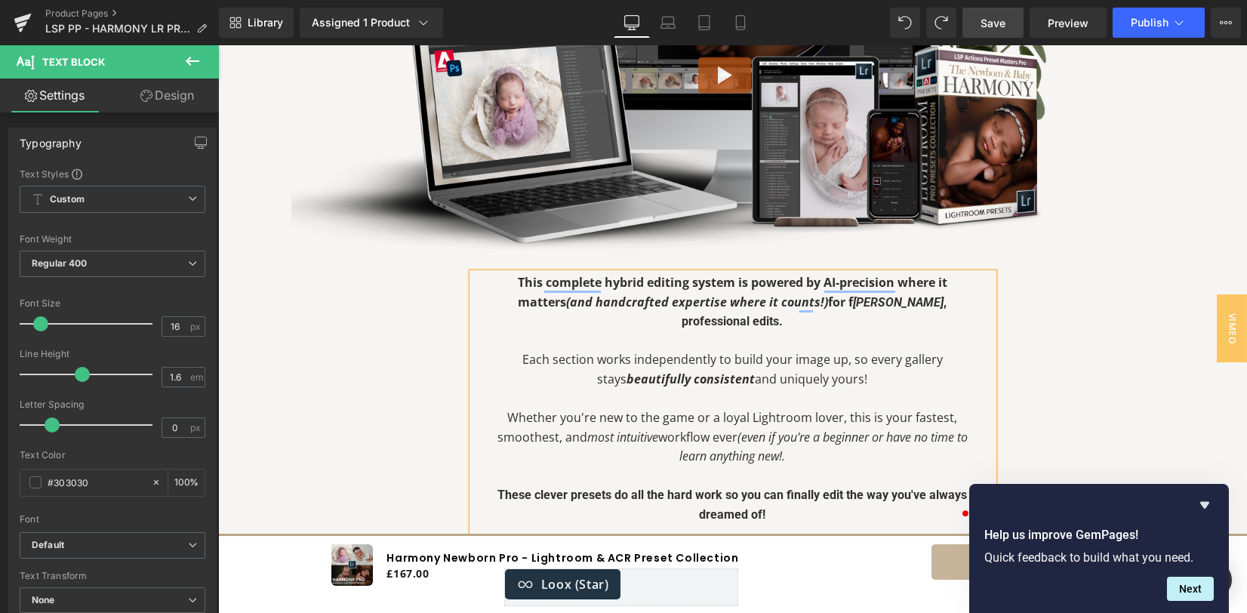
drag, startPoint x: 785, startPoint y: 456, endPoint x: 801, endPoint y: 467, distance: 19.1
click at [785, 458] on icon "(even if you're a beginner or have no time to learn anything new!." at bounding box center [824, 447] width 288 height 36
click at [1028, 384] on div "This complete hybrid editing system is powered by AI-precision where it matters…" at bounding box center [733, 505] width 619 height 465
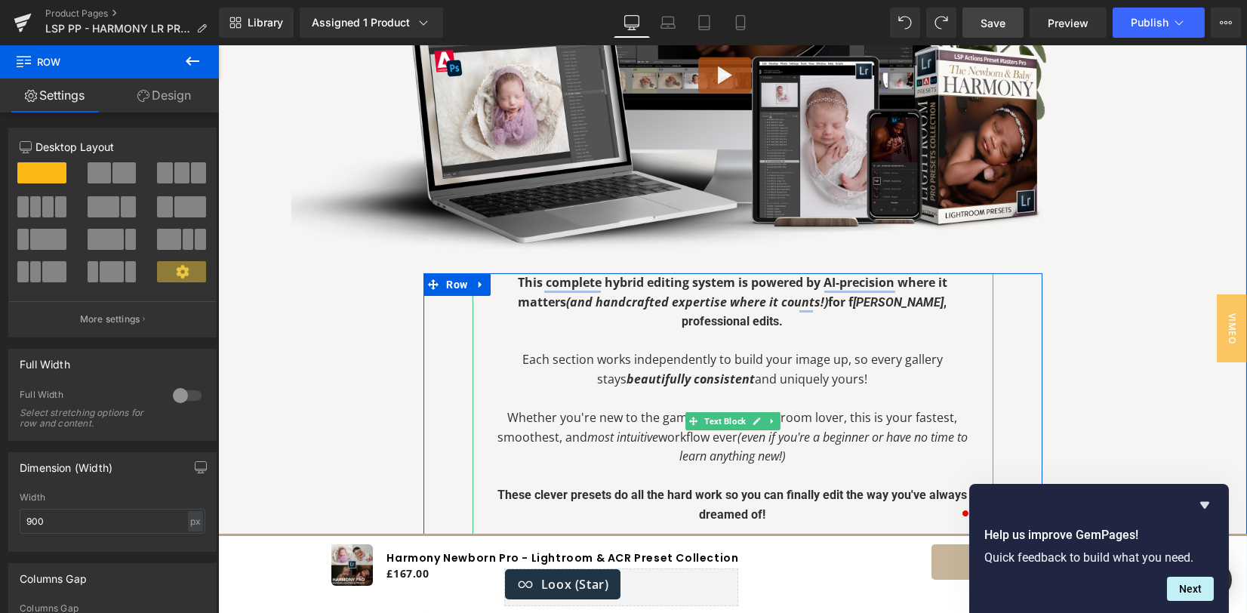
click at [608, 413] on p "Whether you're new to the game or a loyal Lightroom lover, this is your fastest…" at bounding box center [733, 437] width 480 height 58
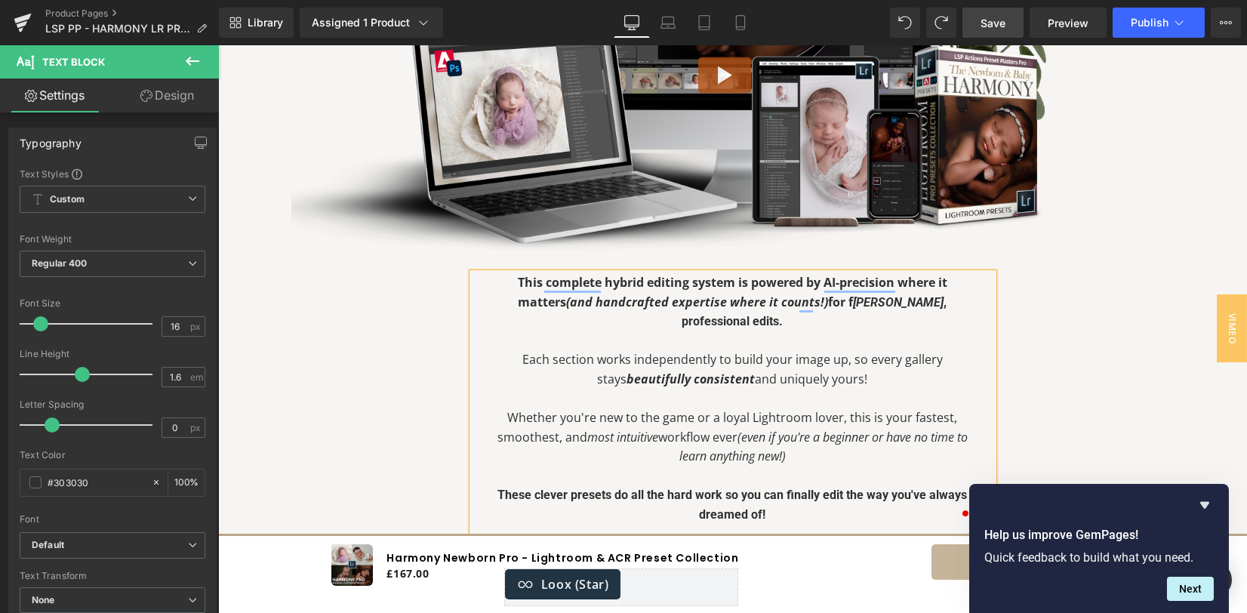
click at [1003, 23] on span "Save" at bounding box center [993, 23] width 25 height 16
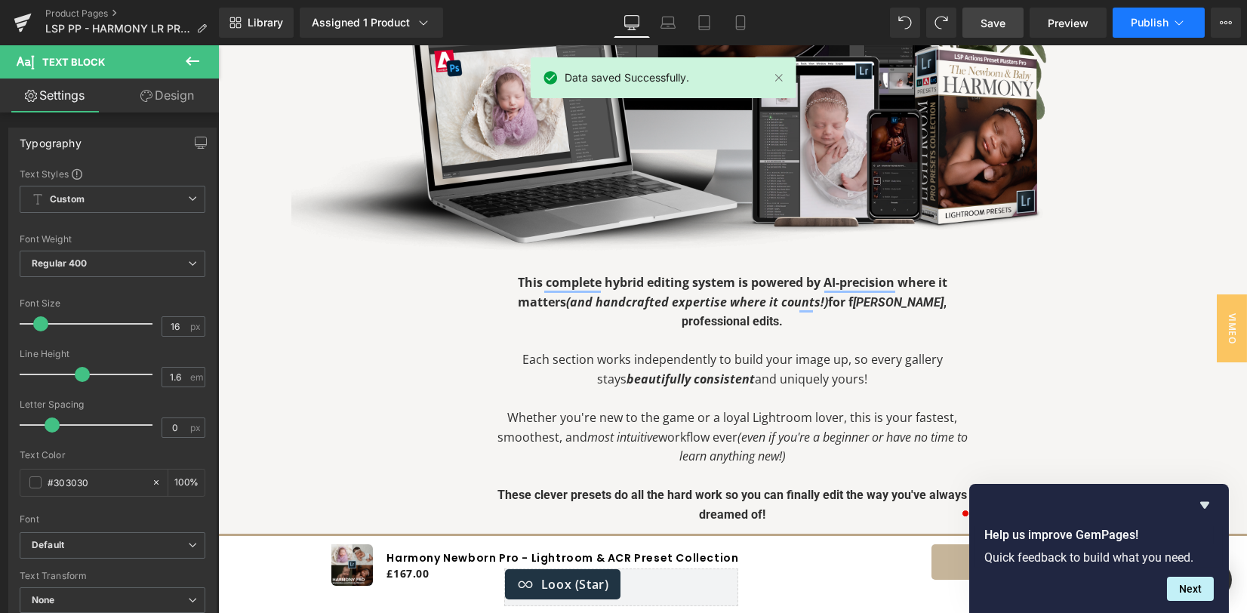
click at [1151, 18] on span "Publish" at bounding box center [1150, 23] width 38 height 12
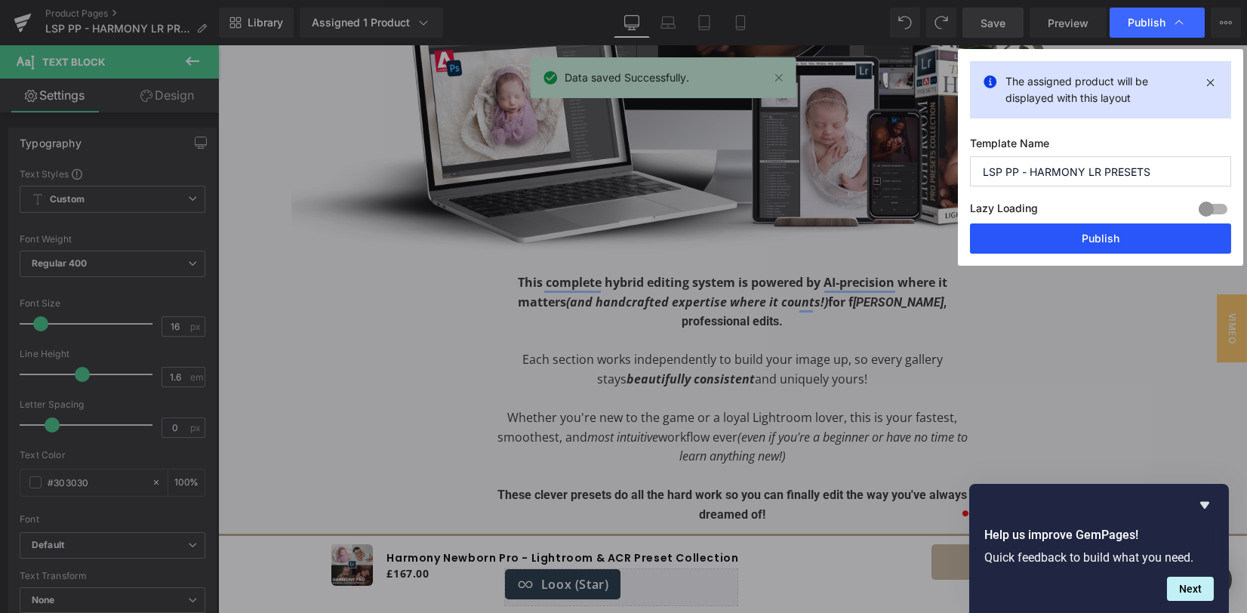
click at [1088, 230] on button "Publish" at bounding box center [1100, 238] width 261 height 30
